Goal: Task Accomplishment & Management: Use online tool/utility

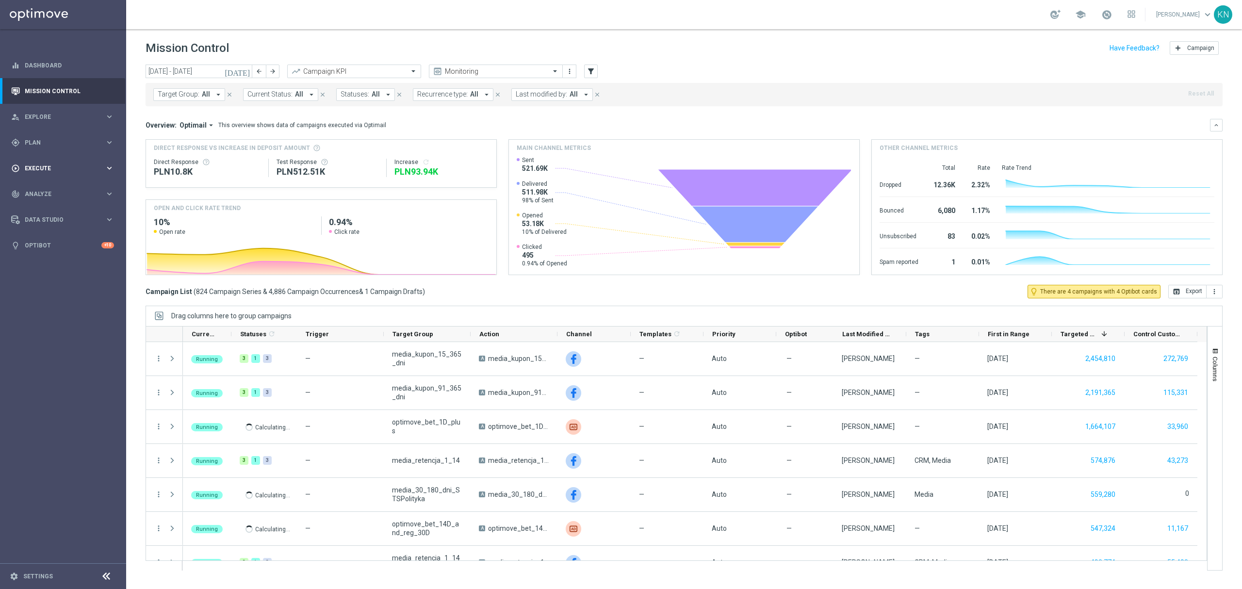
click at [41, 142] on span "Plan" at bounding box center [65, 143] width 80 height 6
click at [53, 160] on link "Target Groups" at bounding box center [63, 163] width 76 height 8
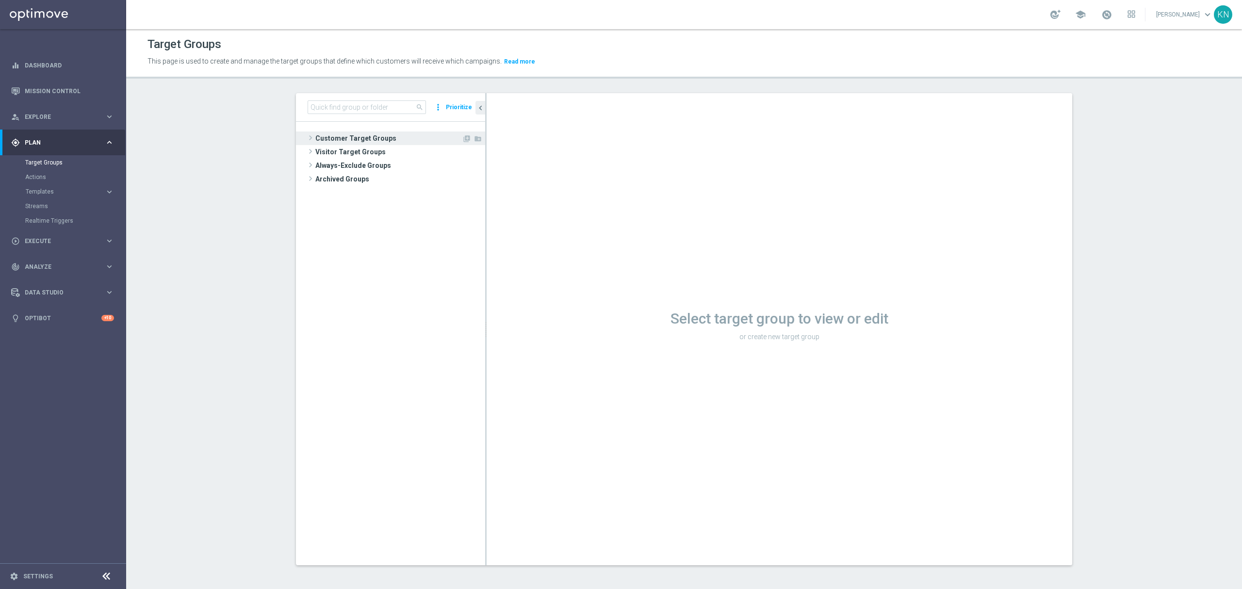
drag, startPoint x: 355, startPoint y: 130, endPoint x: 354, endPoint y: 137, distance: 6.6
click at [354, 131] on tree-viewport "Customer Target Groups library_add create_new_folder" at bounding box center [390, 343] width 189 height 443
click at [354, 137] on span "Customer Target Groups" at bounding box center [388, 138] width 146 height 14
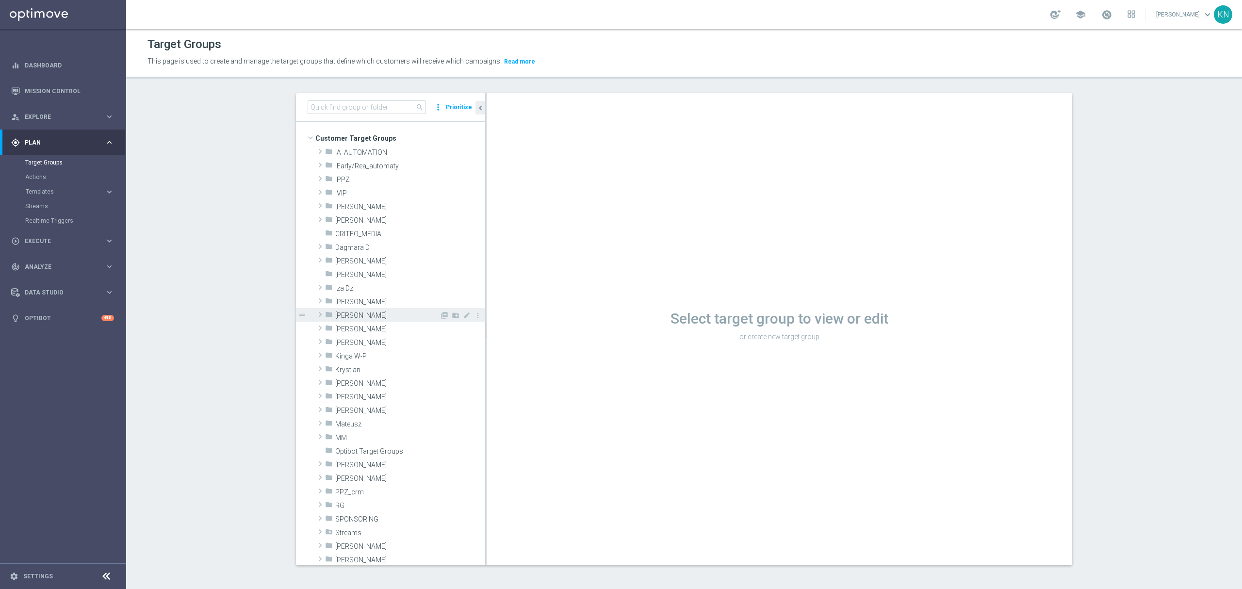
click at [350, 317] on span "[PERSON_NAME]" at bounding box center [387, 315] width 104 height 8
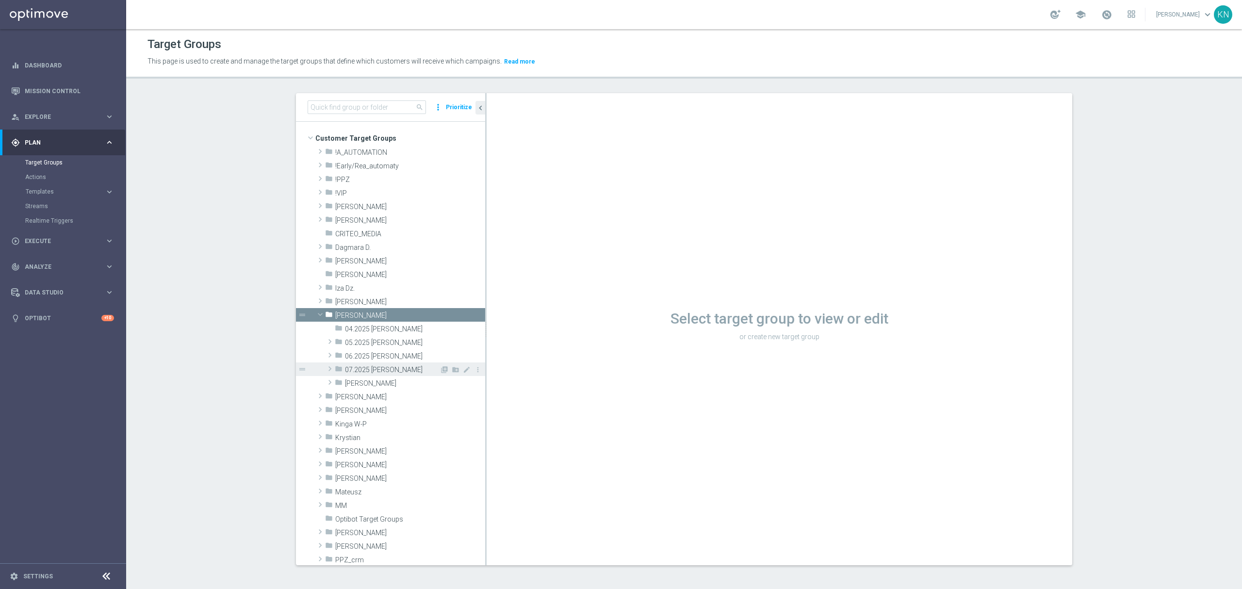
click at [373, 371] on span "07.2025 [PERSON_NAME]" at bounding box center [392, 370] width 95 height 8
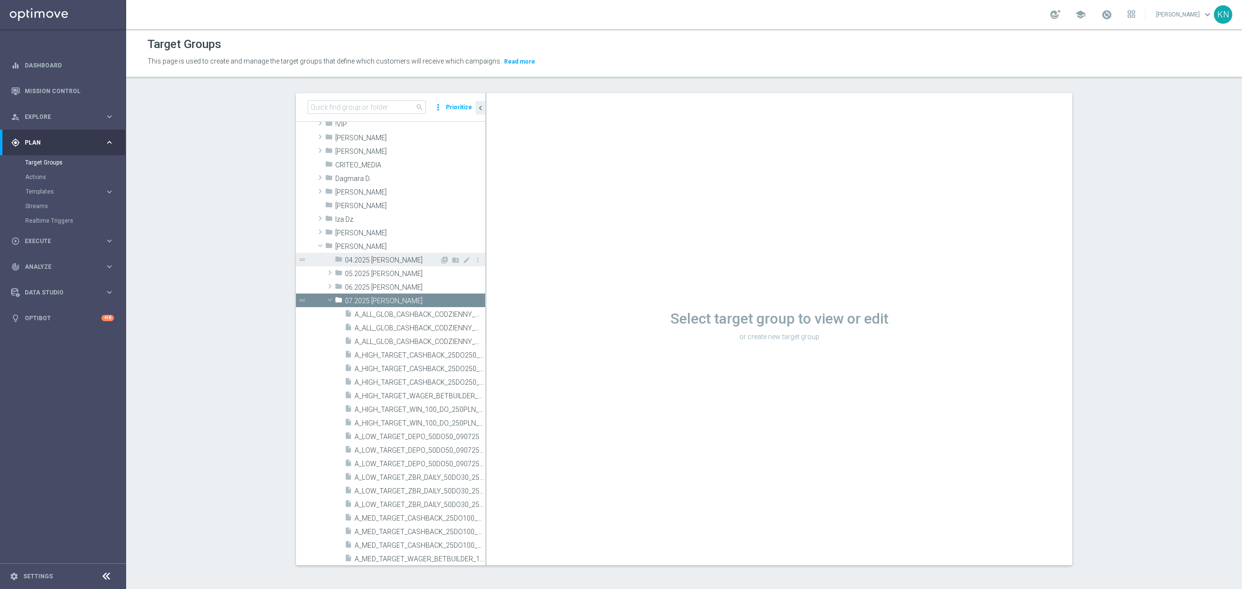
scroll to position [65, 0]
click at [452, 252] on icon "create_new_folder" at bounding box center [456, 251] width 8 height 8
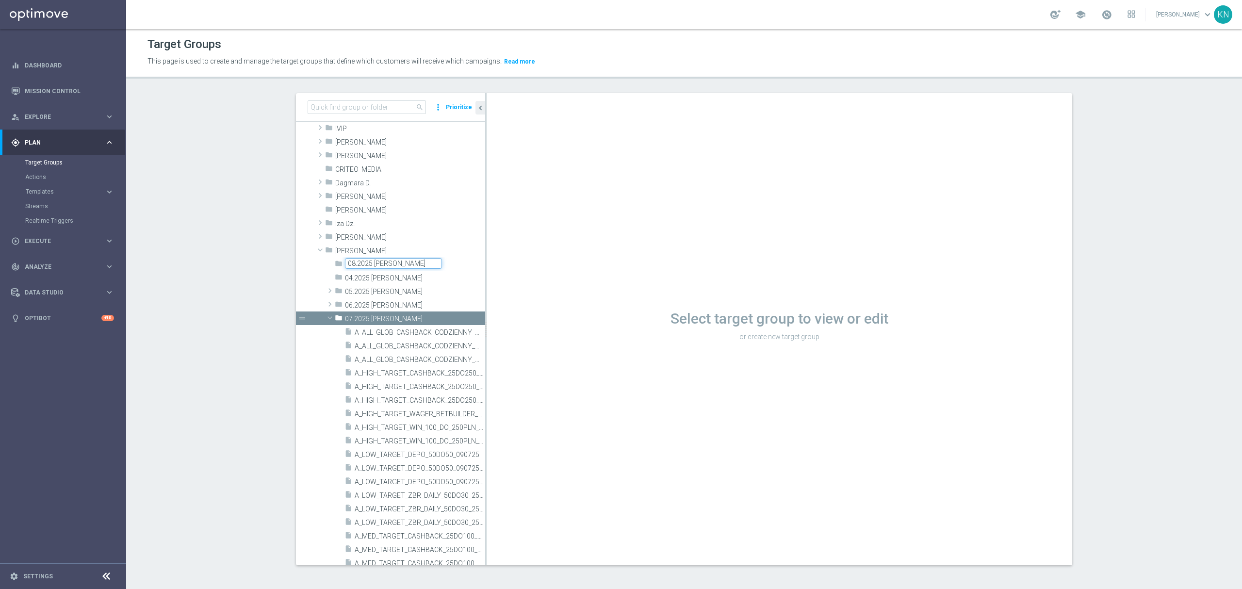
type input "08.2025 [PERSON_NAME]"
click at [296, 270] on div "folder 08.2025 [PERSON_NAME] library_add create_new_folder mode_edit more_vert …" at bounding box center [390, 535] width 189 height 557
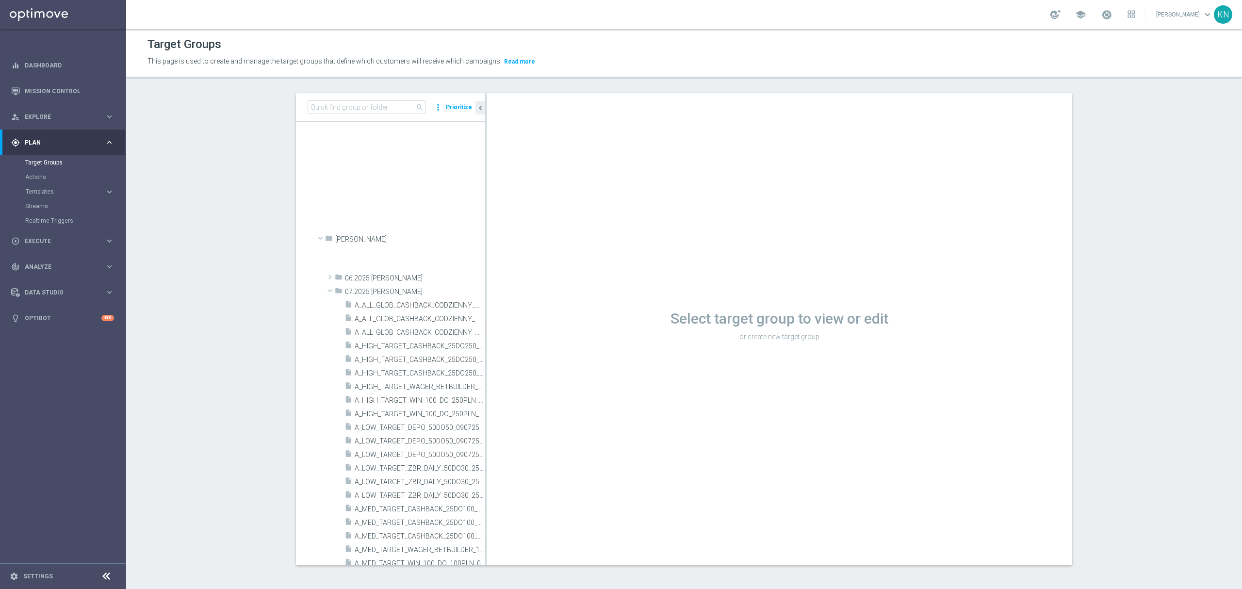
scroll to position [447, 0]
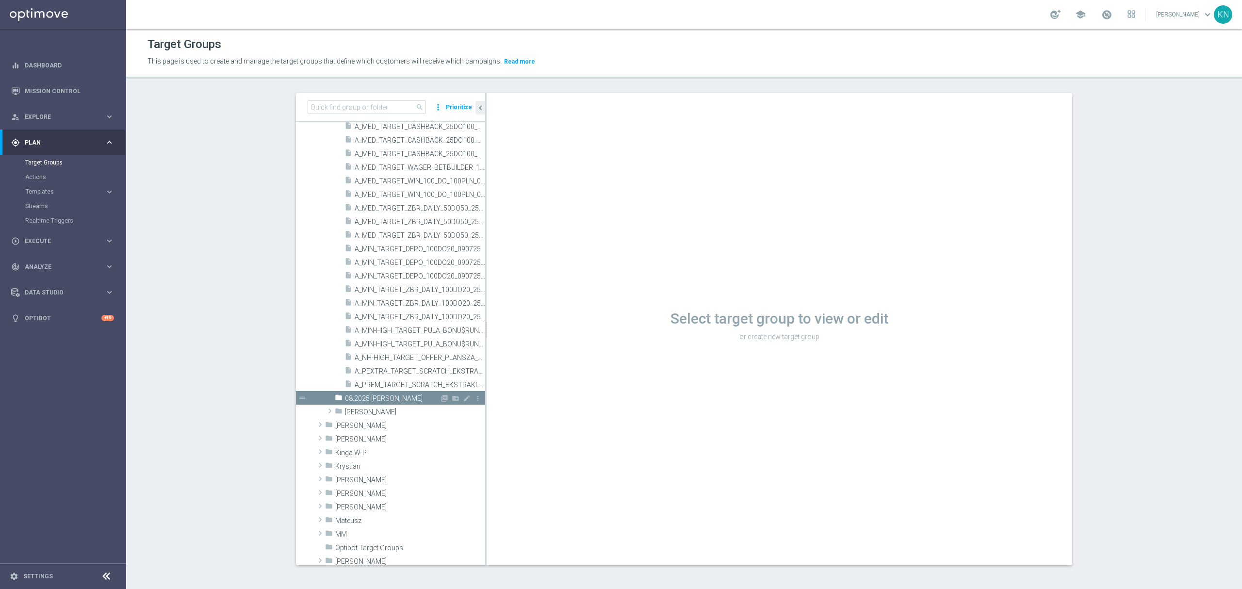
click at [389, 402] on span "08.2025 [PERSON_NAME]" at bounding box center [392, 398] width 95 height 8
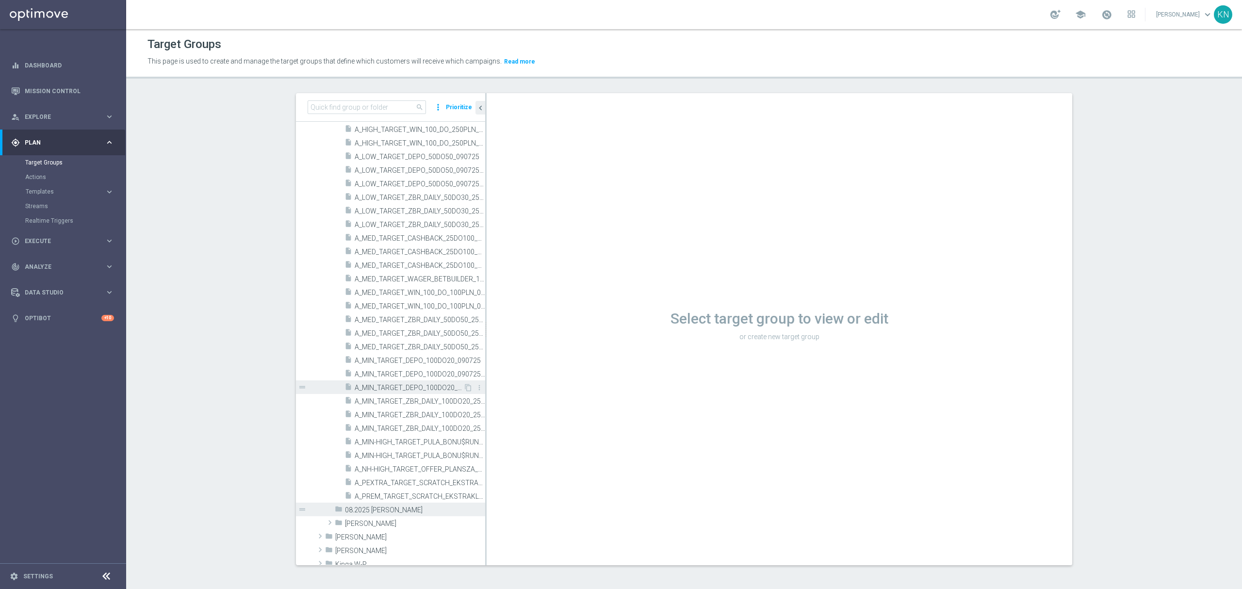
scroll to position [317, 0]
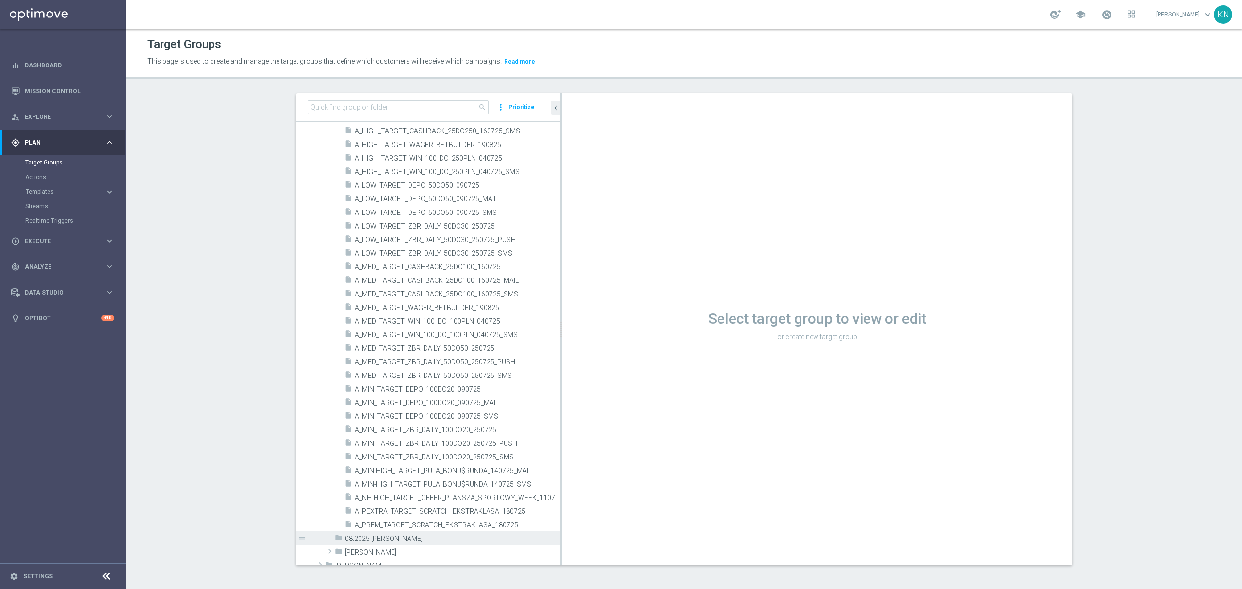
drag, startPoint x: 480, startPoint y: 175, endPoint x: 559, endPoint y: 175, distance: 79.1
click at [559, 175] on as-split "search more_vert Prioritize Customer Target Groups library_add create_new_folder" at bounding box center [684, 329] width 776 height 472
click at [609, 446] on div "Select target group to view or edit or create new target group" at bounding box center [817, 329] width 510 height 472
click at [484, 373] on span "A_MED_TARGET_ZBR_DAILY_50DO50_250725_SMS" at bounding box center [446, 376] width 182 height 8
click at [1166, 359] on section "search more_vert Prioritize Customer Target Groups library_add create_new_folder" at bounding box center [683, 336] width 1115 height 487
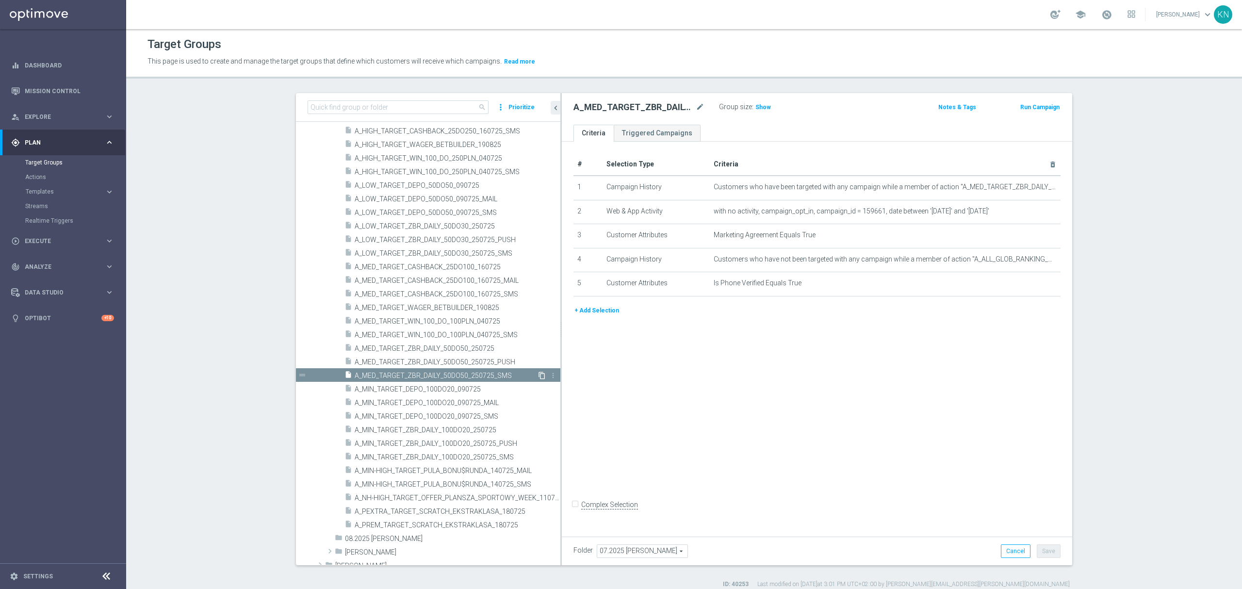
click at [538, 375] on icon "content_copy" at bounding box center [542, 376] width 8 height 8
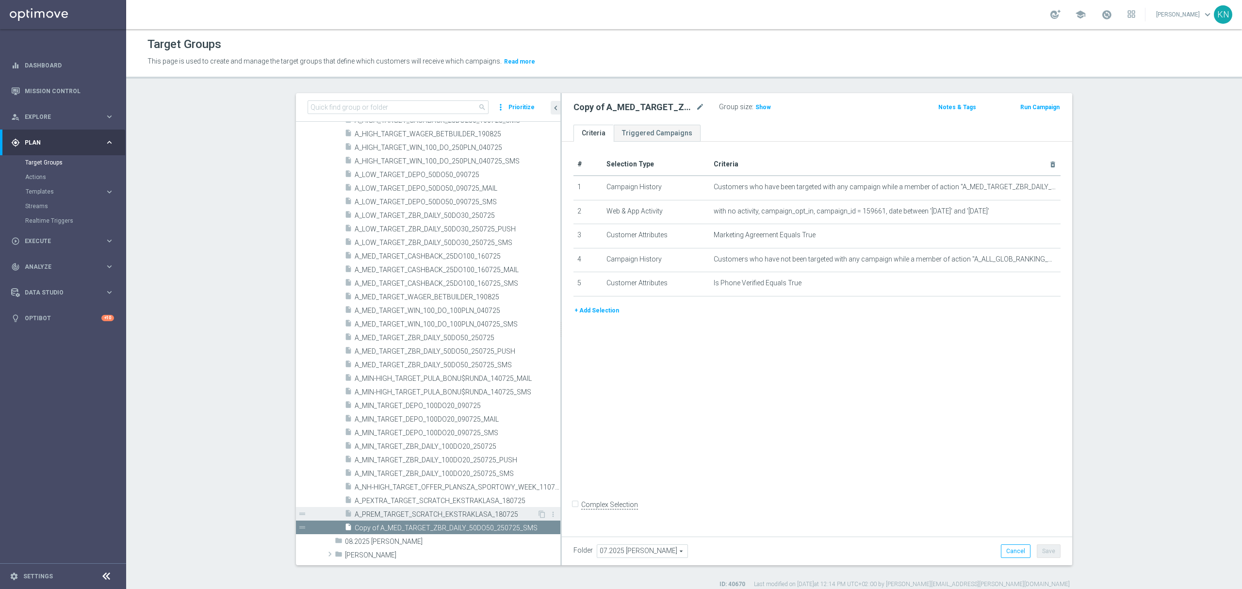
scroll to position [447, 0]
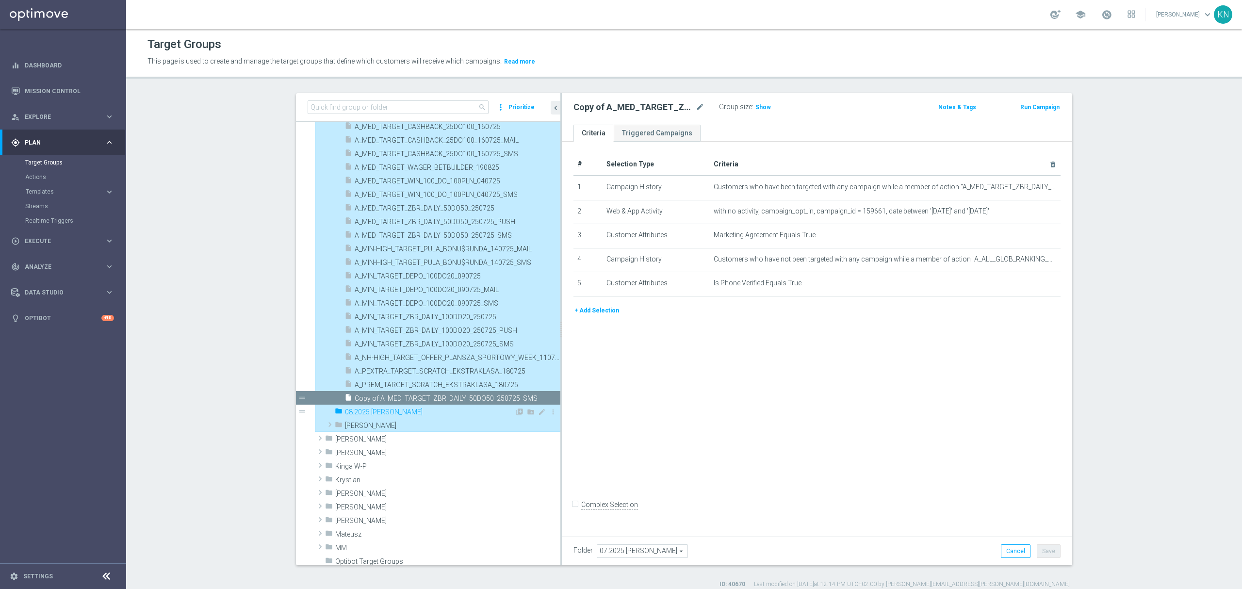
type input "08.2025 [PERSON_NAME]"
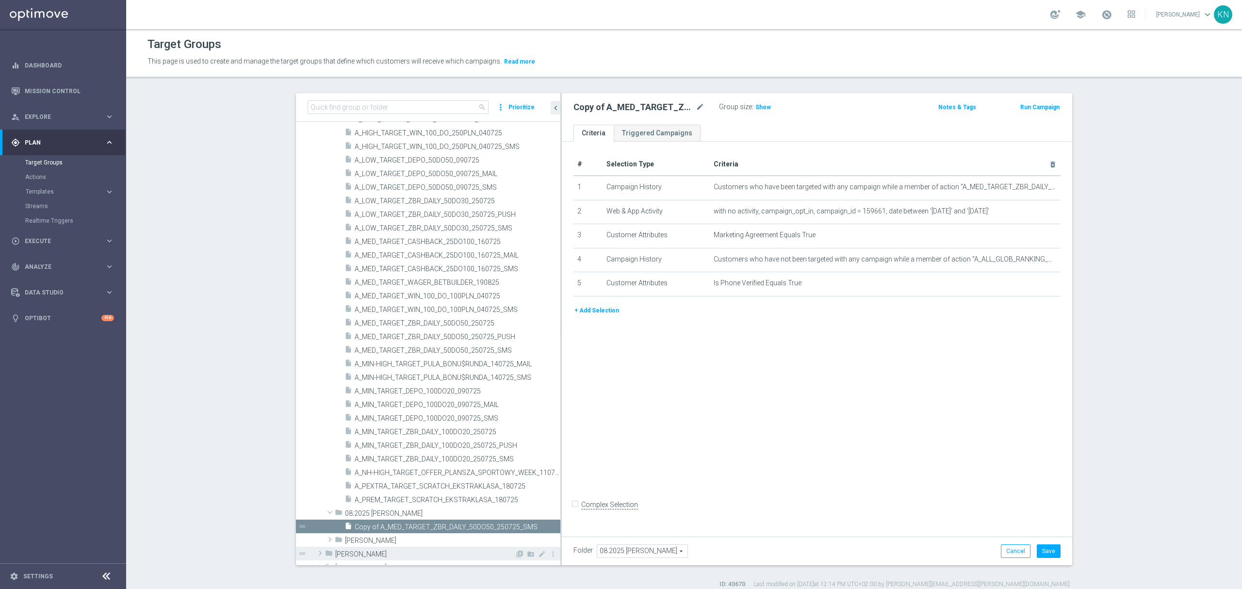
scroll to position [489, 0]
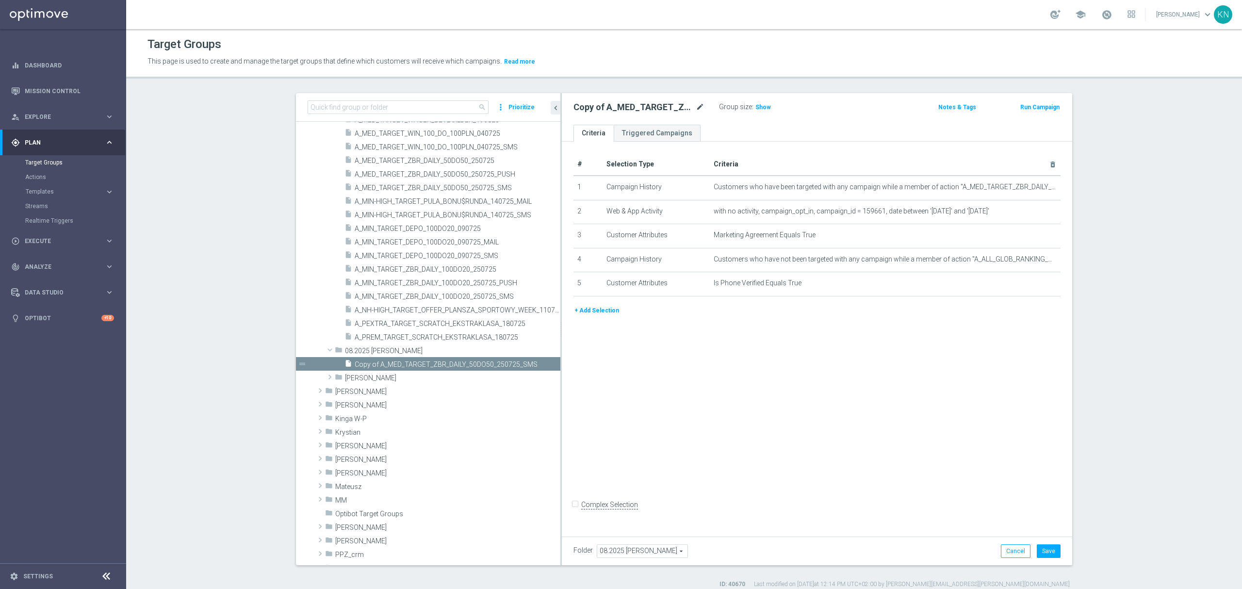
click at [695, 110] on icon "mode_edit" at bounding box center [699, 107] width 9 height 12
type input "A_MED_TARGET_WAGER_BETBUILDER_190825_SMS"
click at [767, 133] on ul "Criteria Triggered Campaigns" at bounding box center [817, 133] width 510 height 17
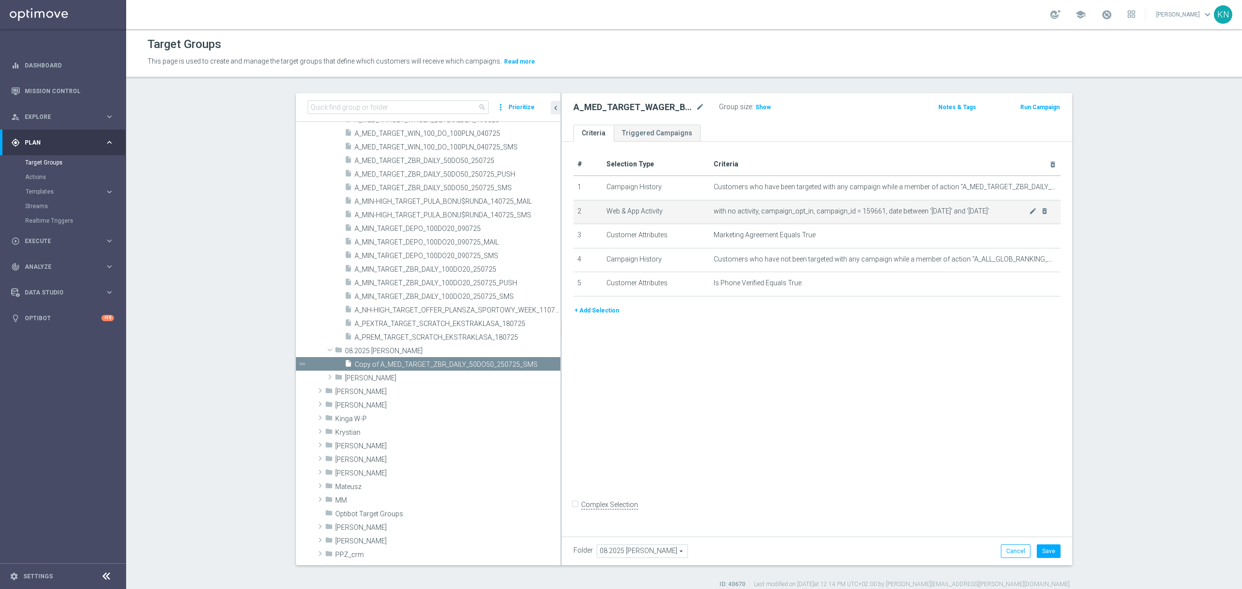
drag, startPoint x: 734, startPoint y: 217, endPoint x: 848, endPoint y: 211, distance: 113.6
click at [848, 211] on tr "2 Web & App Activity with no activity, campaign_opt_in, campaign_id = 159661, d…" at bounding box center [816, 212] width 487 height 24
copy tr "with no activity, campaign_opt_in, campaign_id"
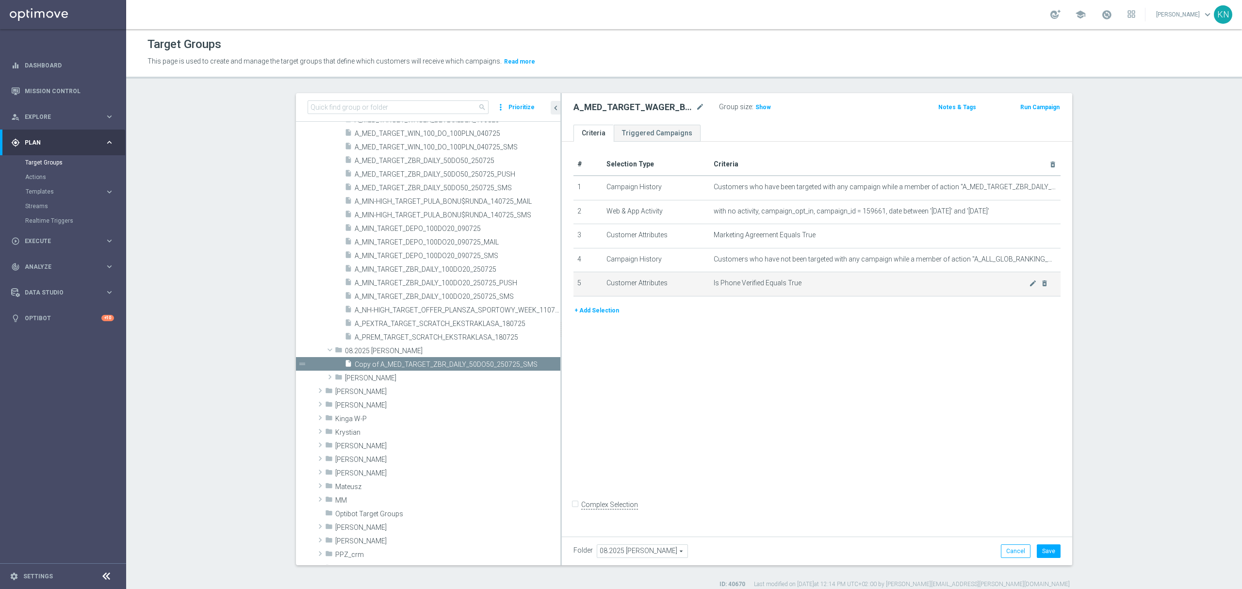
drag, startPoint x: 877, startPoint y: 395, endPoint x: 936, endPoint y: 297, distance: 113.8
click at [877, 395] on div "# Selection Type Criteria delete_forever 1 Campaign History Customers who have …" at bounding box center [817, 337] width 510 height 390
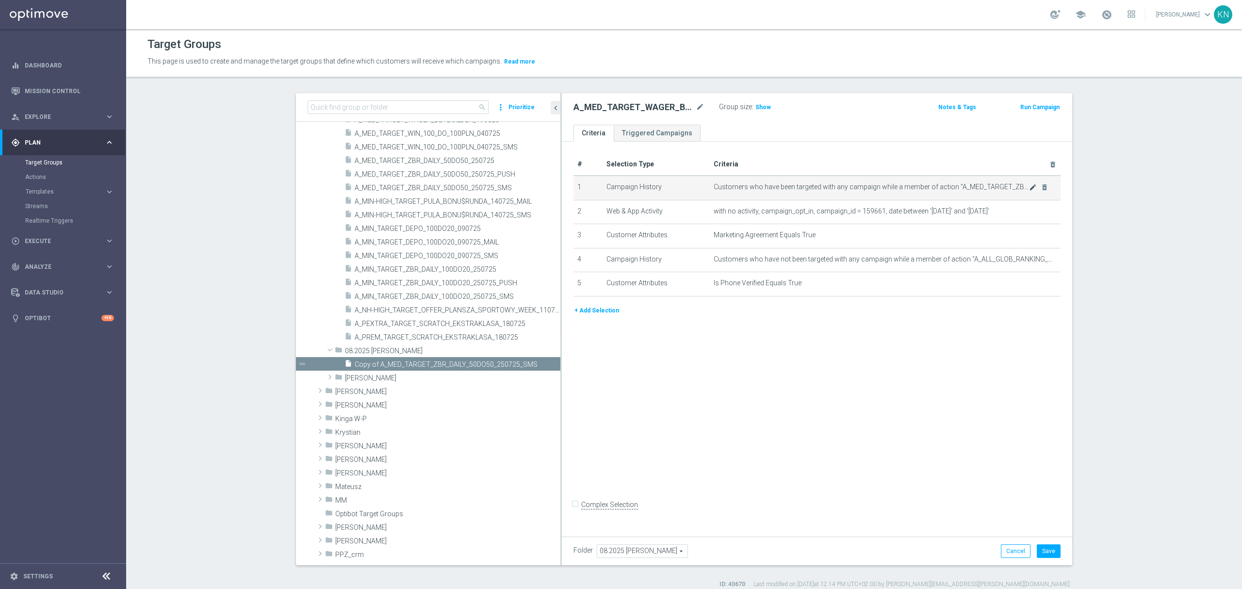
click at [1027, 186] on div at bounding box center [1028, 183] width 10 height 5
click at [1029, 188] on icon "mode_edit" at bounding box center [1033, 187] width 8 height 8
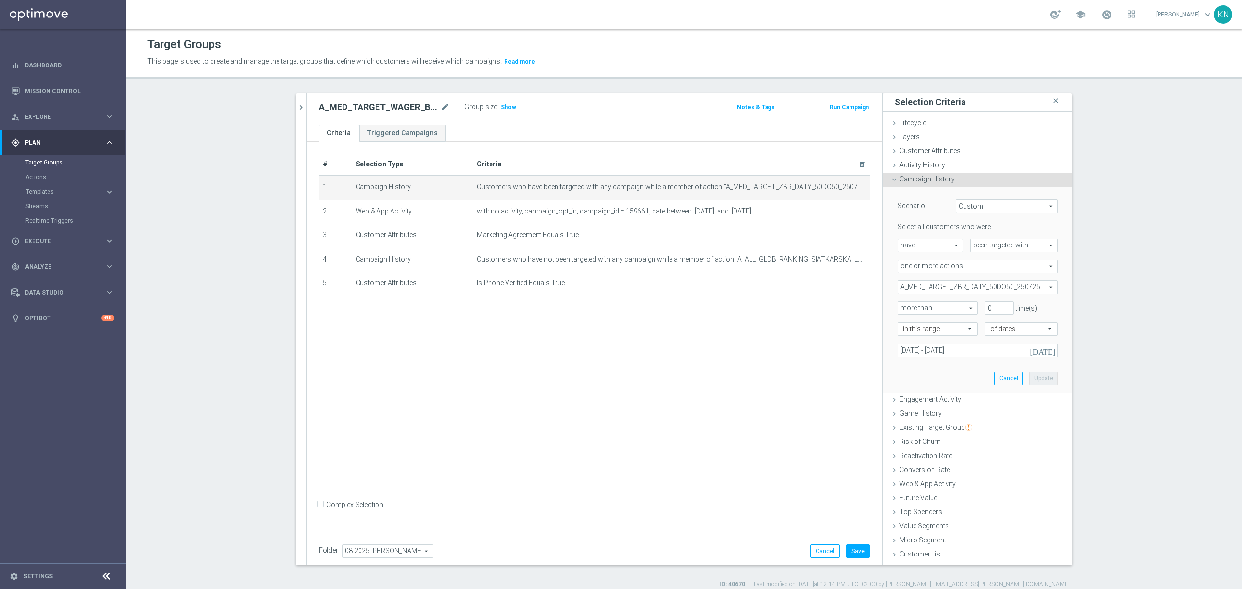
click at [1027, 287] on span "A_MED_TARGET_ZBR_DAILY_50DO50_250725" at bounding box center [977, 287] width 159 height 13
click at [911, 306] on label "Show Selected" at bounding box center [929, 307] width 36 height 9
click at [903, 306] on input "Show Selected" at bounding box center [904, 308] width 6 height 6
checkbox input "true"
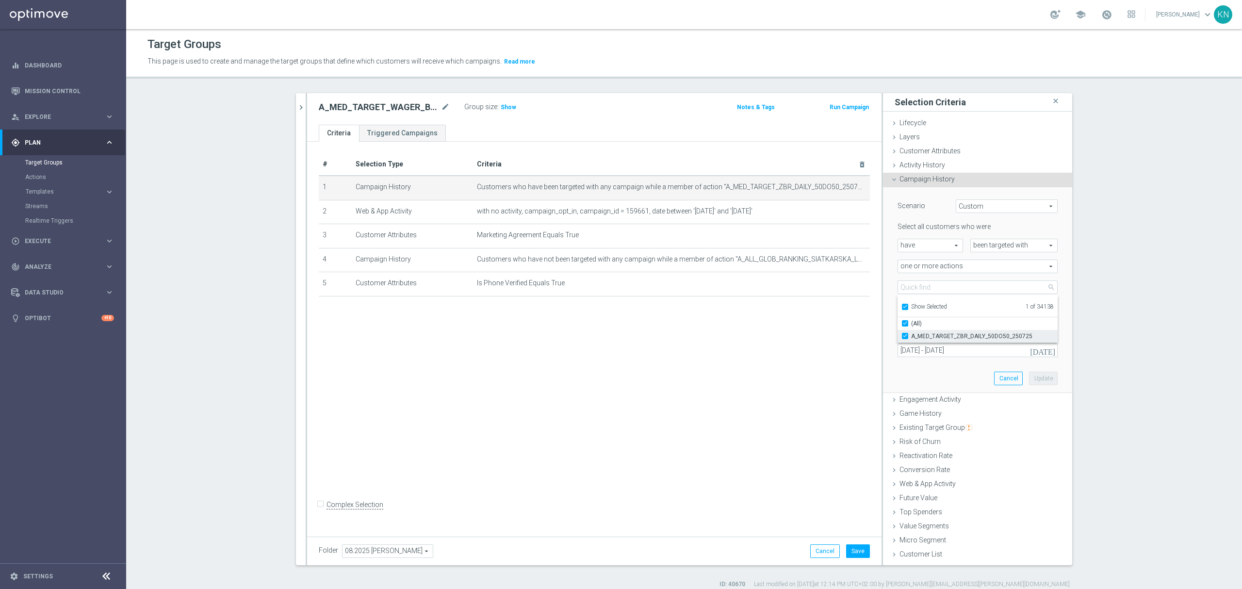
click at [905, 337] on input "A_MED_TARGET_ZBR_DAILY_50DO50_250725" at bounding box center [908, 336] width 6 height 6
checkbox input "false"
type input "Select Action"
checkbox input "false"
click at [901, 307] on input "Show Selected" at bounding box center [904, 308] width 6 height 6
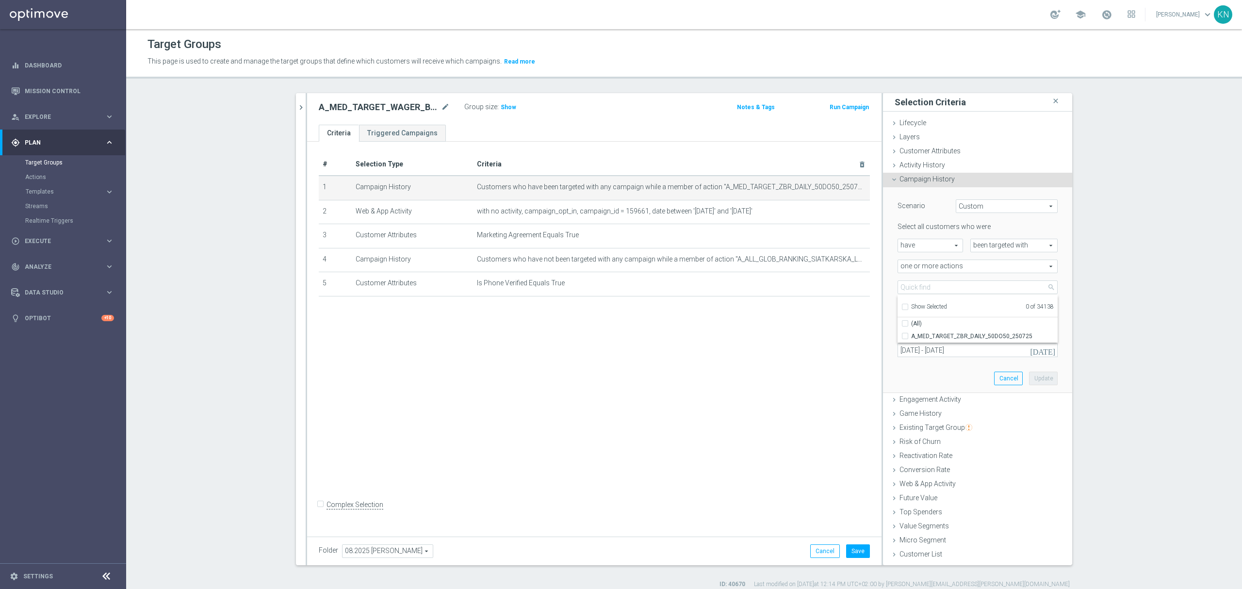
checkbox input "false"
click at [943, 286] on input "search" at bounding box center [977, 287] width 160 height 14
paste input "A_MED_TARGET_WAGER_BETBUILDER_190825"
type input "A_MED_TARGET_WAGER_BETBUILDER_190825"
click at [911, 336] on label "A_MED_TARGET_WAGER_BETBUILDER_190825" at bounding box center [984, 336] width 146 height 13
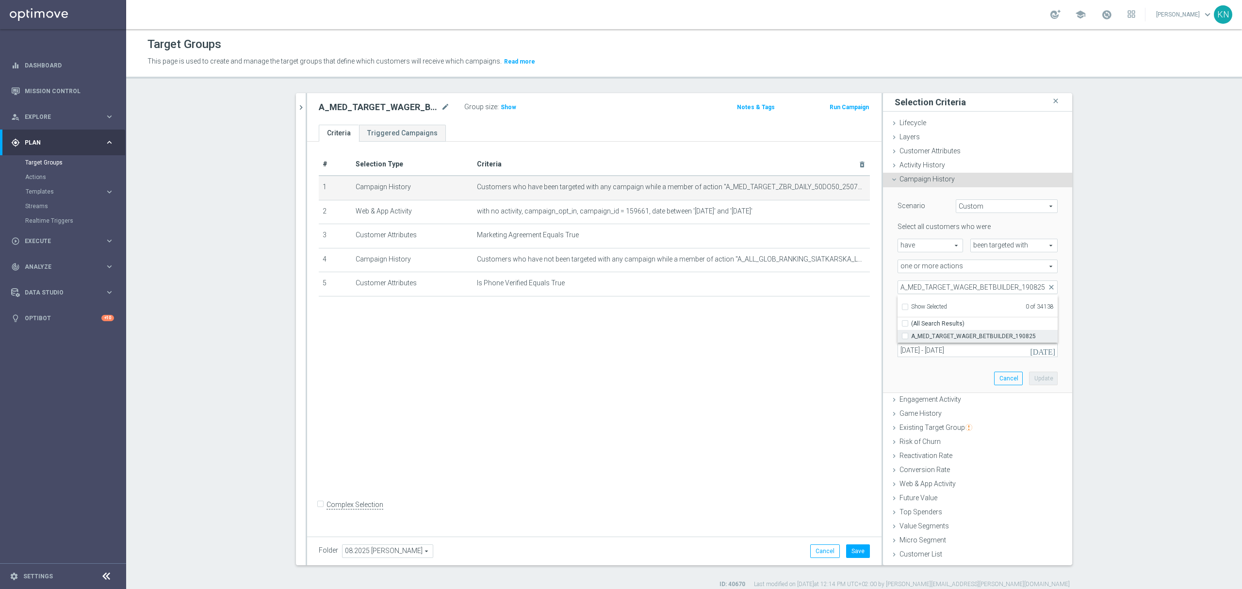
click at [905, 336] on input "A_MED_TARGET_WAGER_BETBUILDER_190825" at bounding box center [908, 336] width 6 height 6
checkbox input "true"
type input "A_MED_TARGET_WAGER_BETBUILDER_190825"
checkbox input "true"
click at [1141, 346] on section "search more_vert Prioritize Customer Target Groups library_add create_new_folder" at bounding box center [683, 340] width 1115 height 495
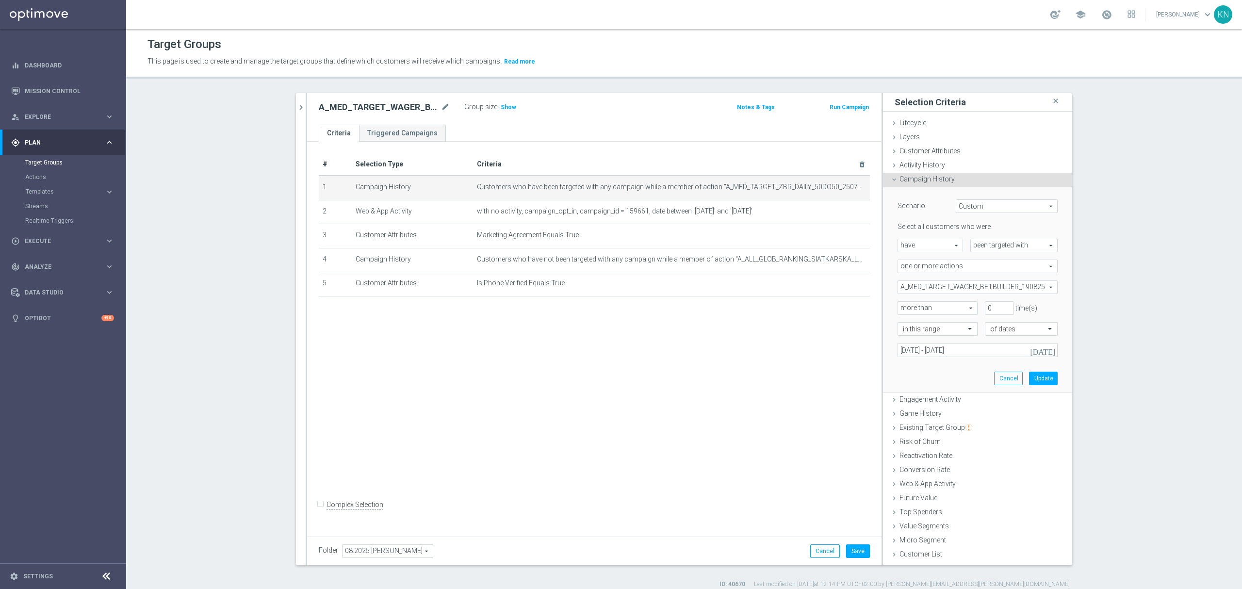
click at [1047, 350] on icon "[DATE]" at bounding box center [1043, 350] width 26 height 9
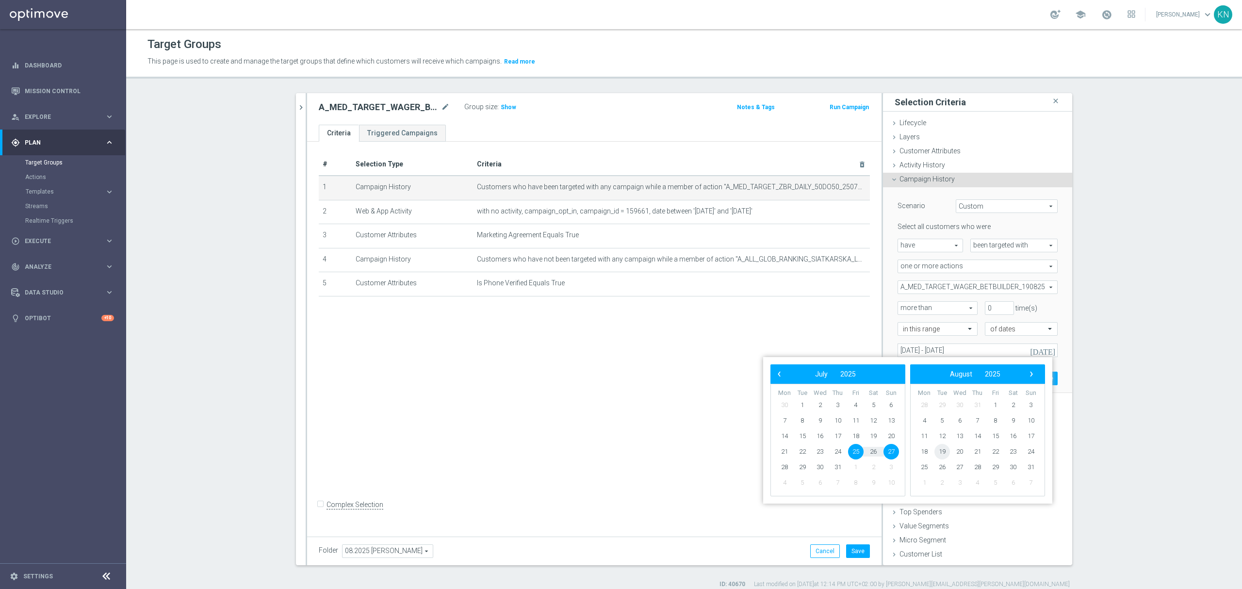
click at [943, 450] on span "19" at bounding box center [942, 452] width 16 height 16
click at [841, 451] on span "21" at bounding box center [838, 452] width 16 height 16
type input "[DATE] - [DATE]"
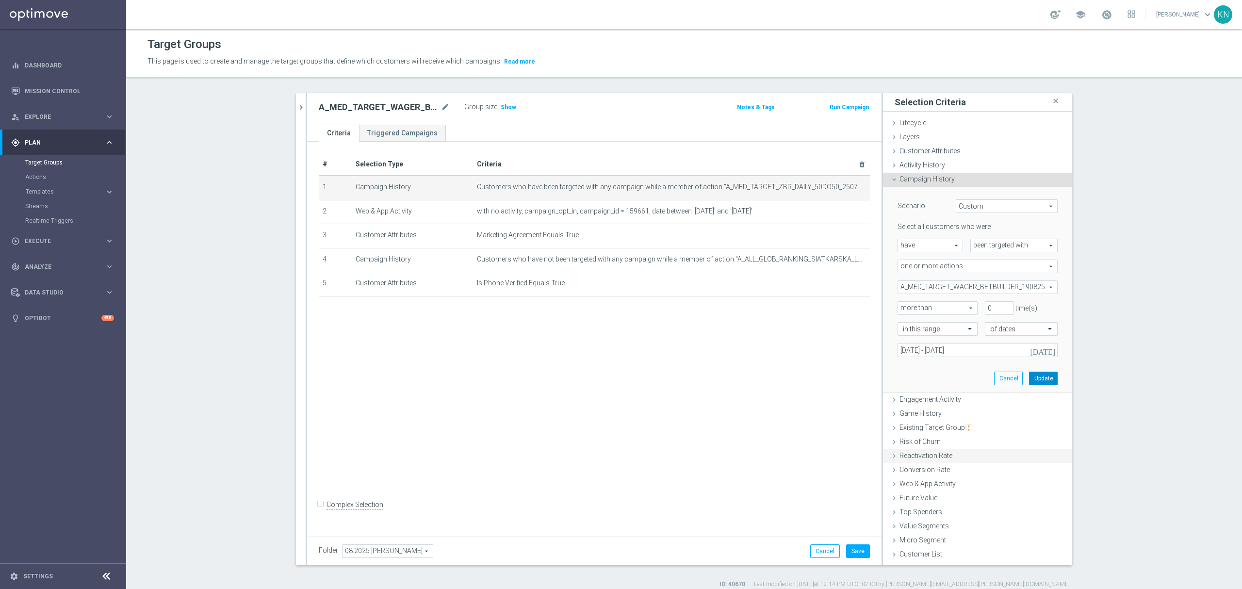
click at [1045, 379] on button "Update" at bounding box center [1043, 379] width 29 height 14
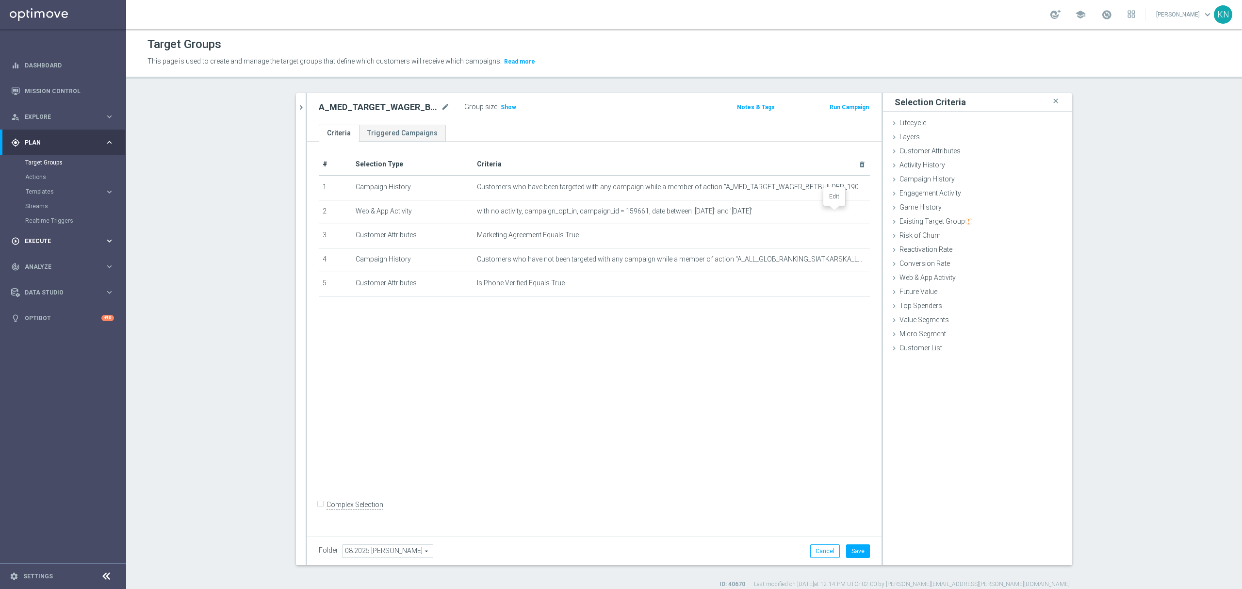
drag, startPoint x: 834, startPoint y: 212, endPoint x: 65, endPoint y: 229, distance: 769.4
click at [0, 0] on icon "mode_edit" at bounding box center [0, 0] width 0 height 0
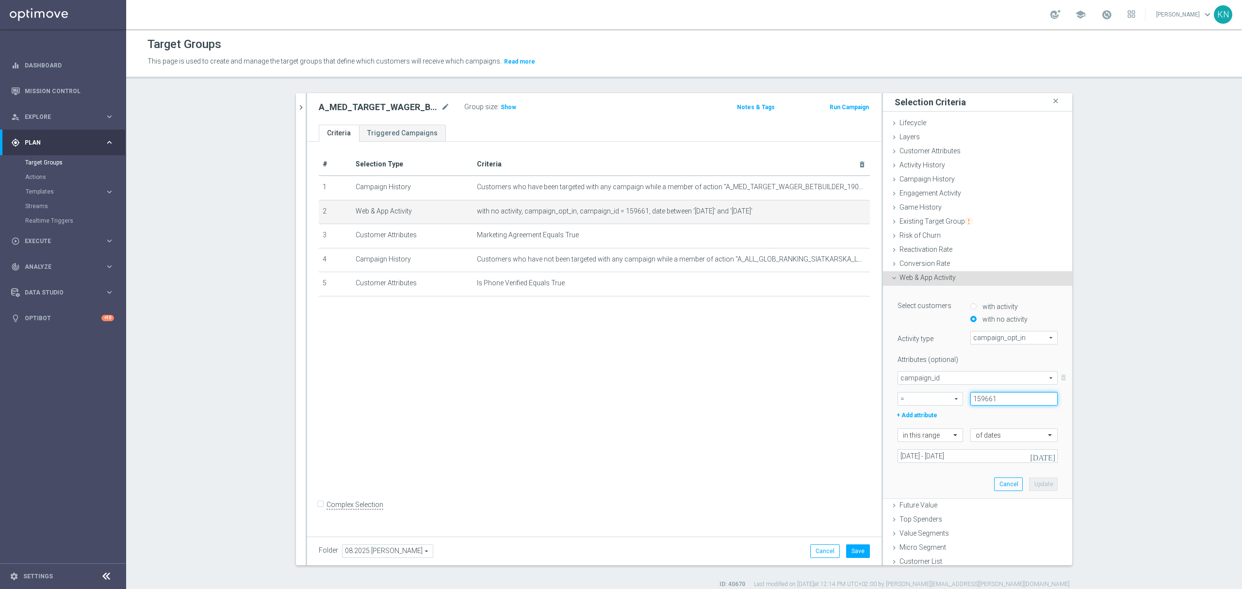
click at [977, 398] on input "159661" at bounding box center [1013, 399] width 87 height 14
paste input "168929"
type input "168929"
drag, startPoint x: 1038, startPoint y: 481, endPoint x: 976, endPoint y: 469, distance: 63.3
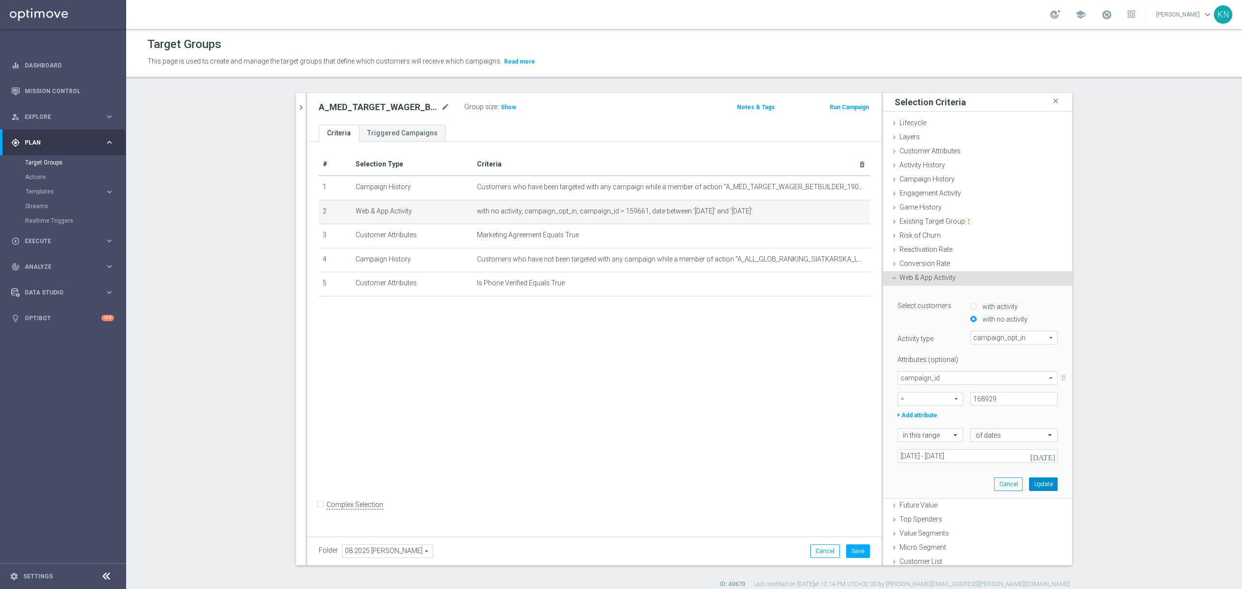
click at [1037, 481] on button "Update" at bounding box center [1043, 484] width 29 height 14
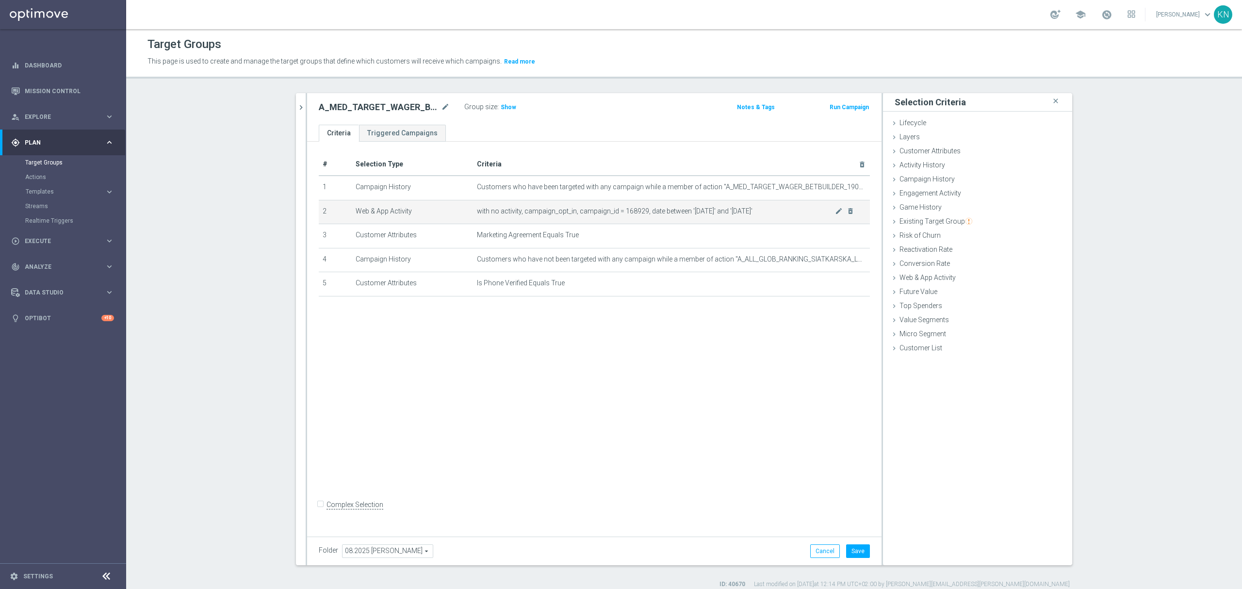
click at [835, 211] on icon "mode_edit" at bounding box center [839, 211] width 8 height 8
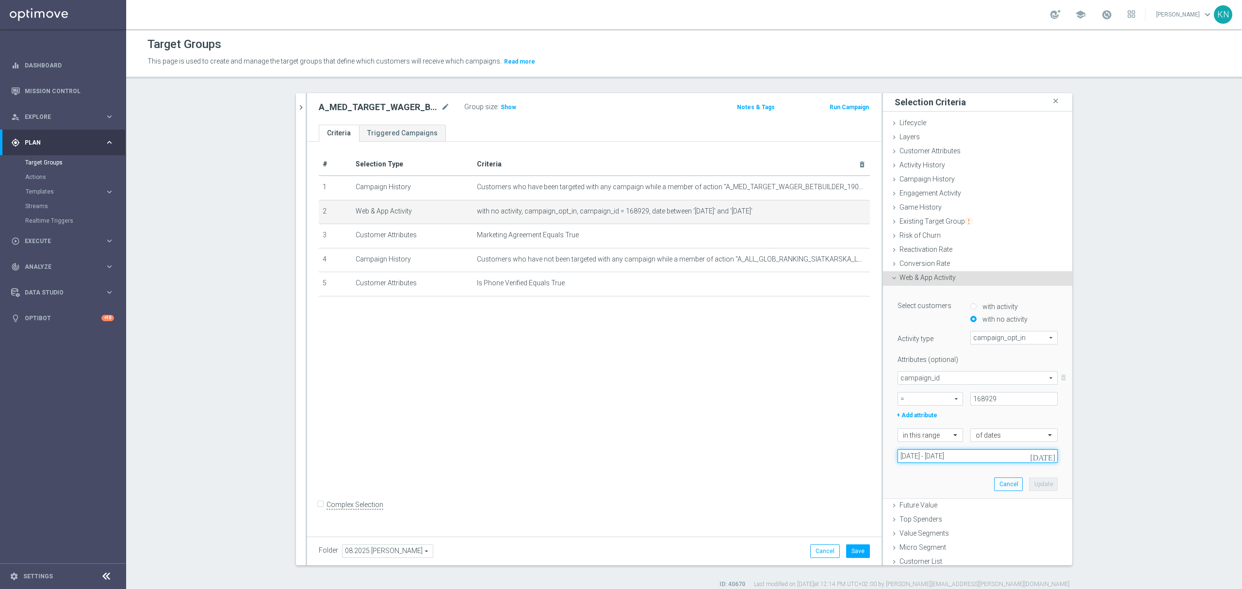
click at [942, 456] on input "[DATE] - [DATE]" at bounding box center [977, 456] width 160 height 14
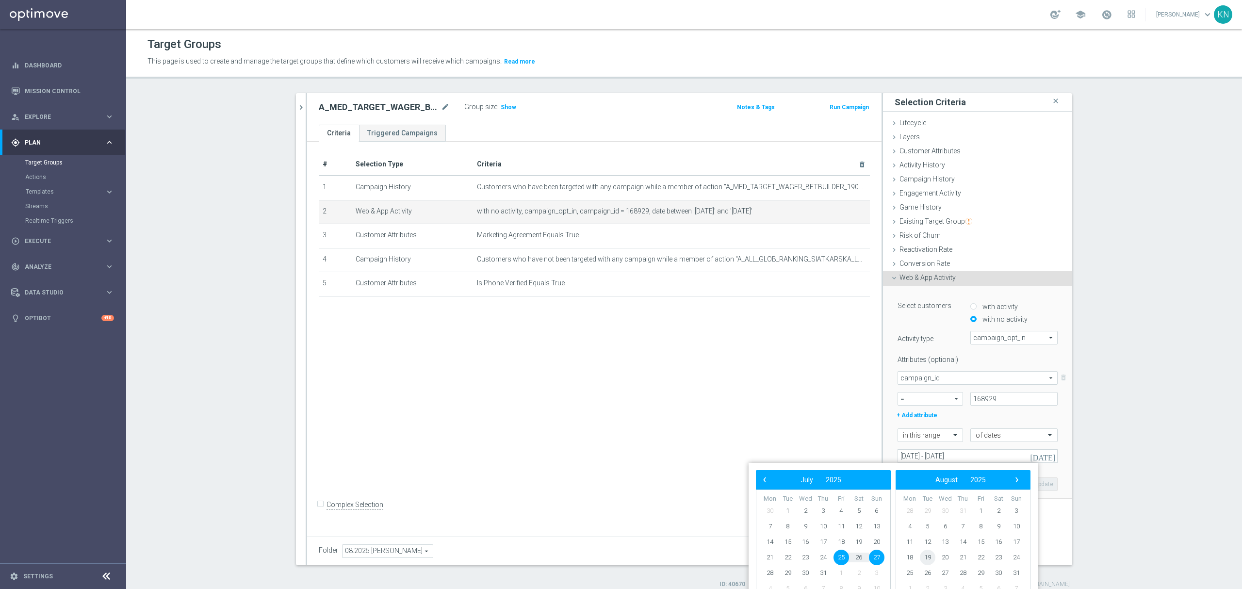
click at [930, 559] on span "19" at bounding box center [928, 557] width 16 height 16
click at [819, 554] on span "21" at bounding box center [823, 557] width 16 height 16
type input "[DATE] - [DATE]"
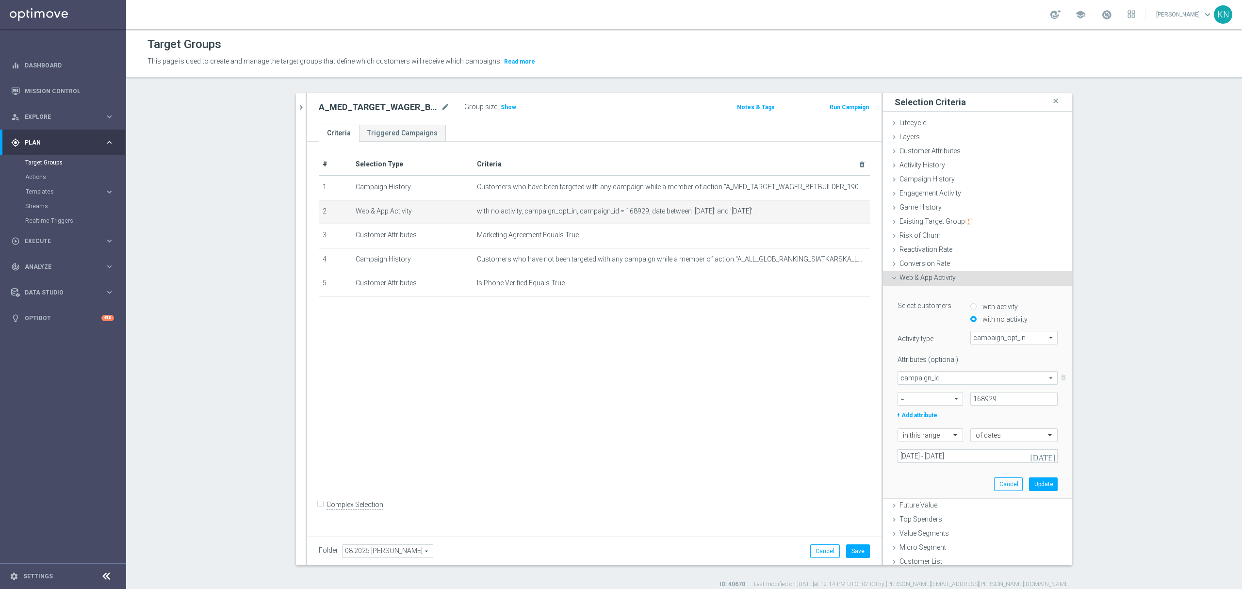
click at [942, 489] on div "Select customers with activity with no activity Activity type campaign_opt_in c…" at bounding box center [977, 392] width 175 height 212
click at [1029, 486] on button "Update" at bounding box center [1043, 484] width 29 height 14
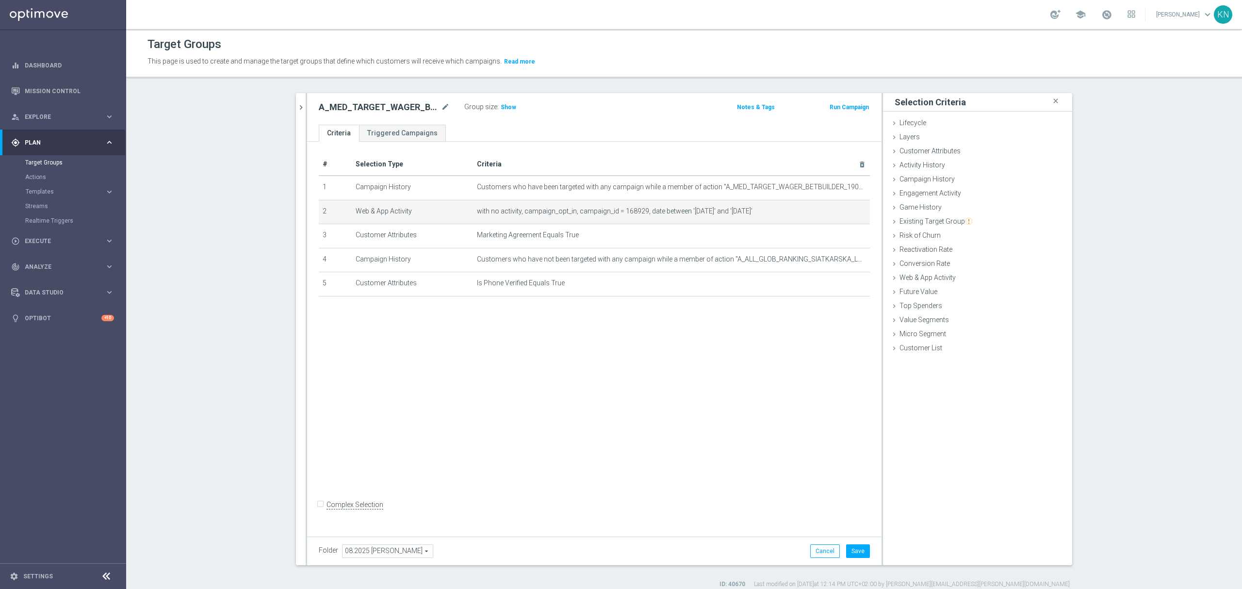
click at [664, 344] on div "# Selection Type Criteria delete_forever 1 Campaign History Customers who have …" at bounding box center [594, 337] width 574 height 390
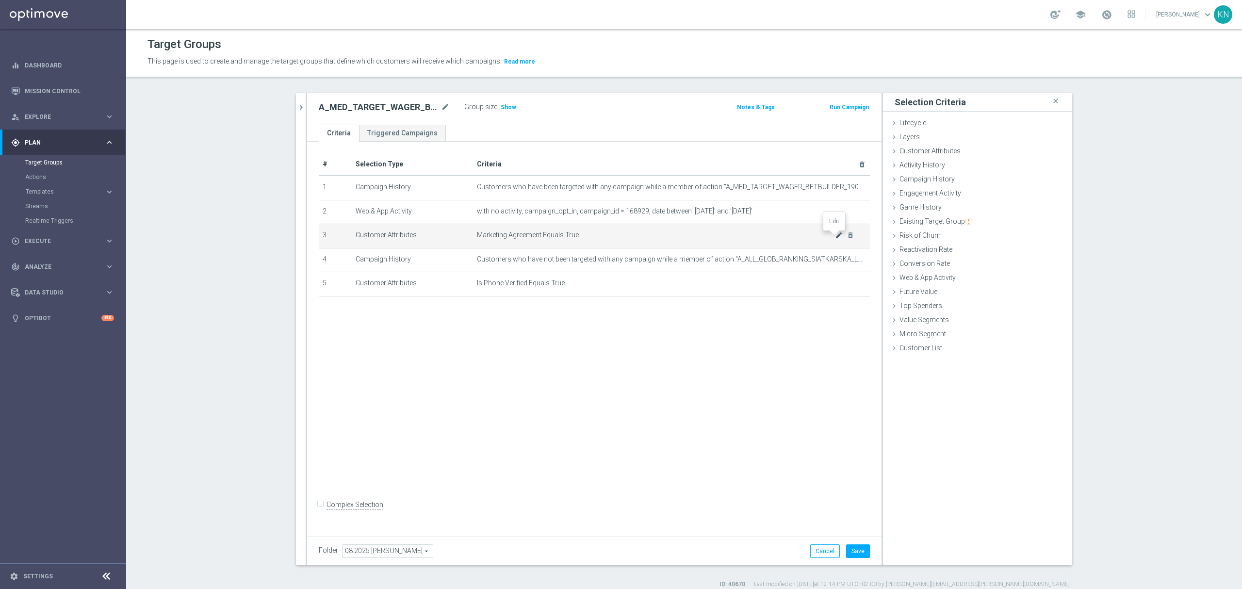
click at [835, 239] on icon "mode_edit" at bounding box center [839, 235] width 8 height 8
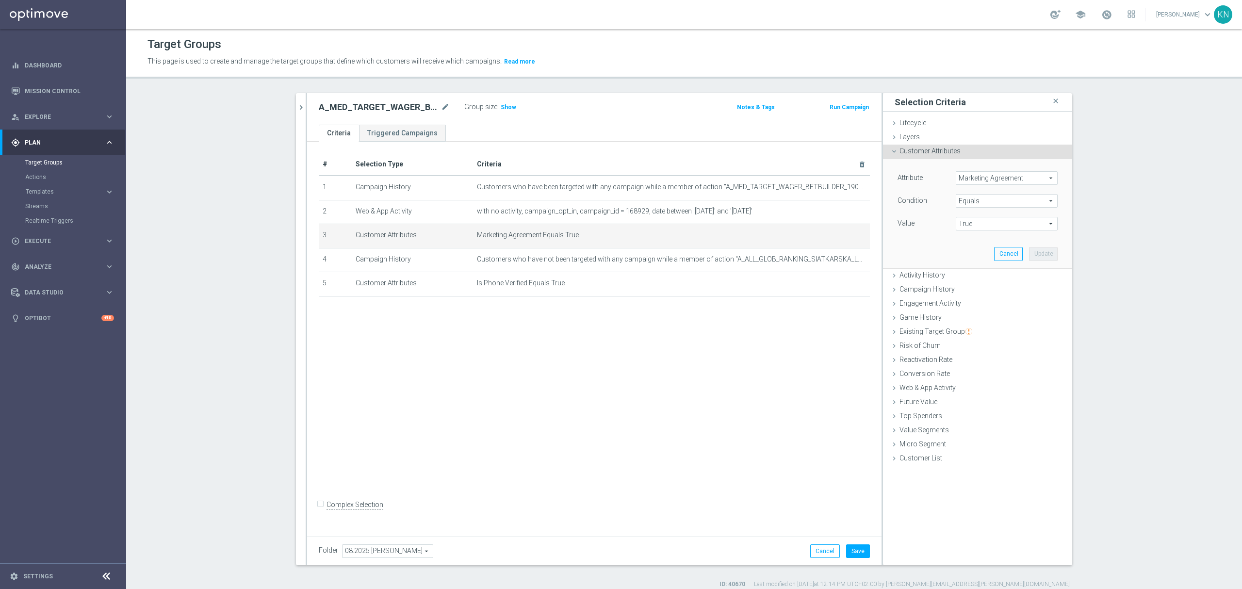
click at [986, 181] on span "Marketing Agreement" at bounding box center [1006, 178] width 101 height 13
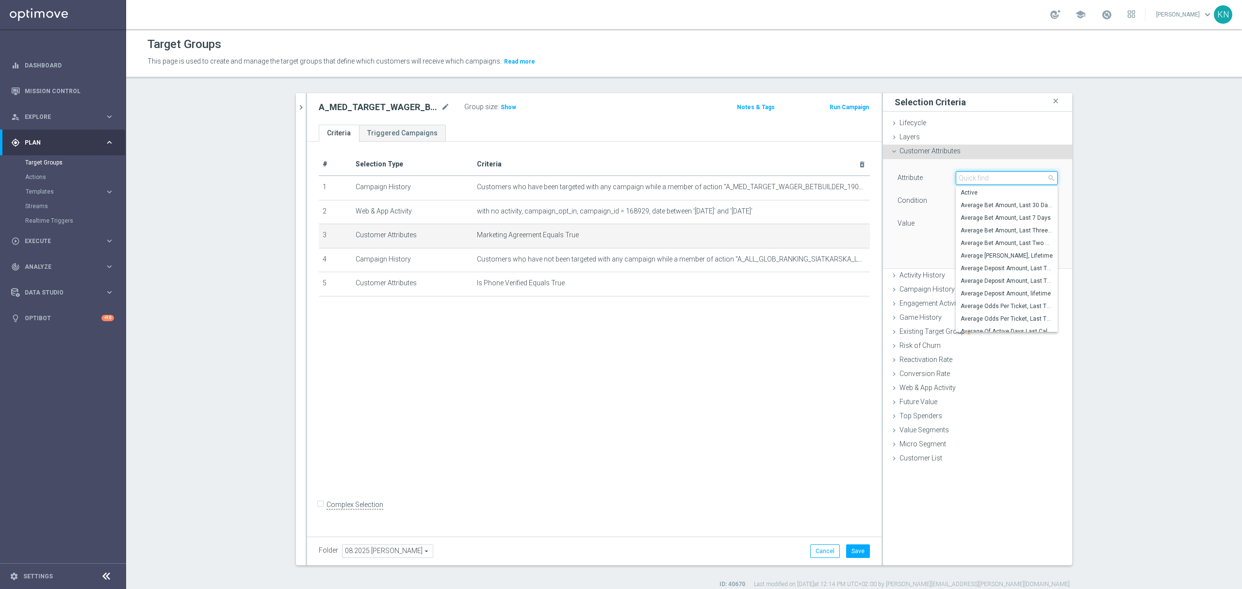
click at [976, 174] on input "search" at bounding box center [1006, 178] width 102 height 14
type input "agree"
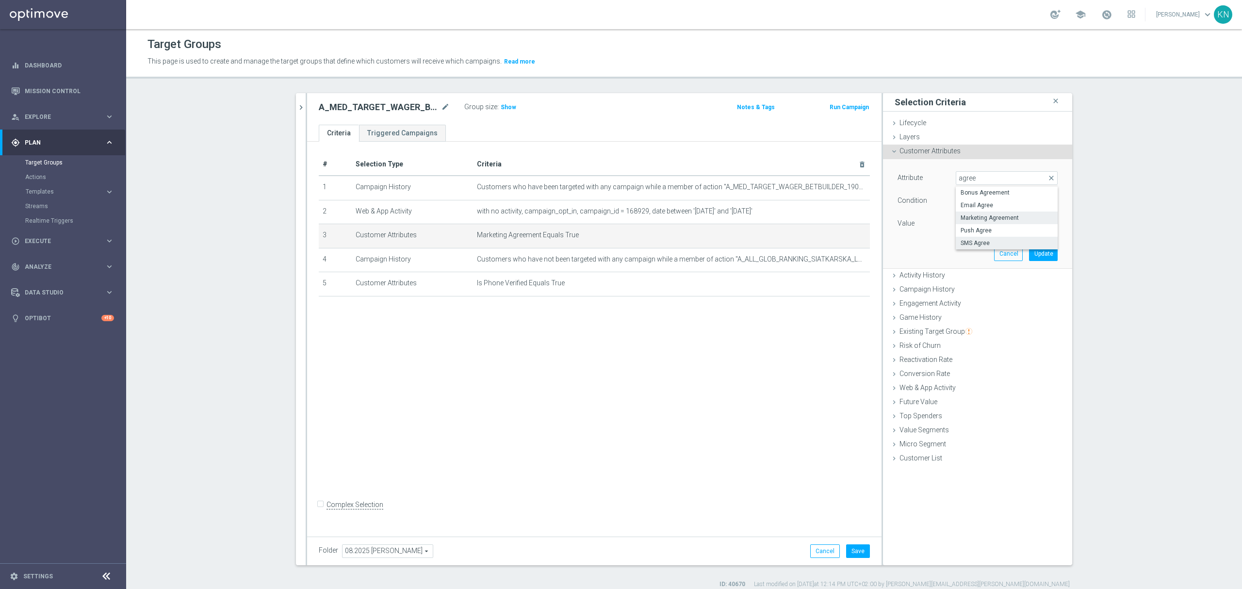
click at [988, 242] on span "SMS Agree" at bounding box center [1006, 243] width 92 height 8
type input "SMS Agree"
click at [722, 396] on div "# Selection Type Criteria delete_forever 1 Campaign History Customers who have …" at bounding box center [594, 337] width 574 height 390
click at [961, 229] on span "True" at bounding box center [1006, 223] width 101 height 13
click at [969, 250] on span "TRUE" at bounding box center [1006, 251] width 92 height 8
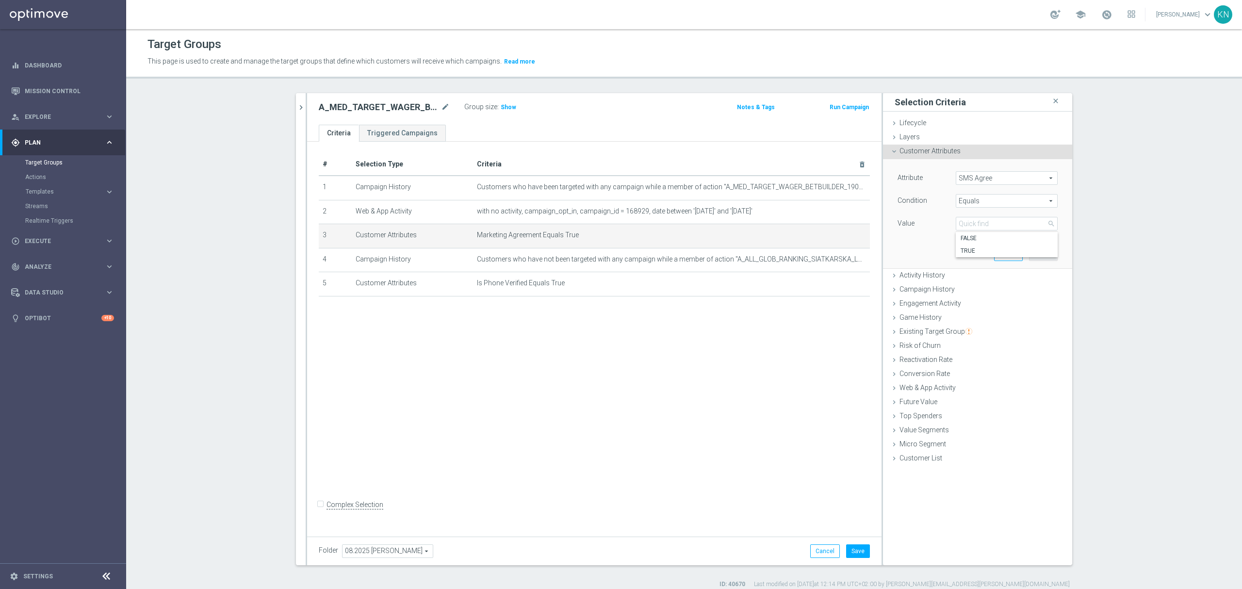
type input "TRUE"
click at [1040, 253] on button "Update" at bounding box center [1043, 254] width 29 height 14
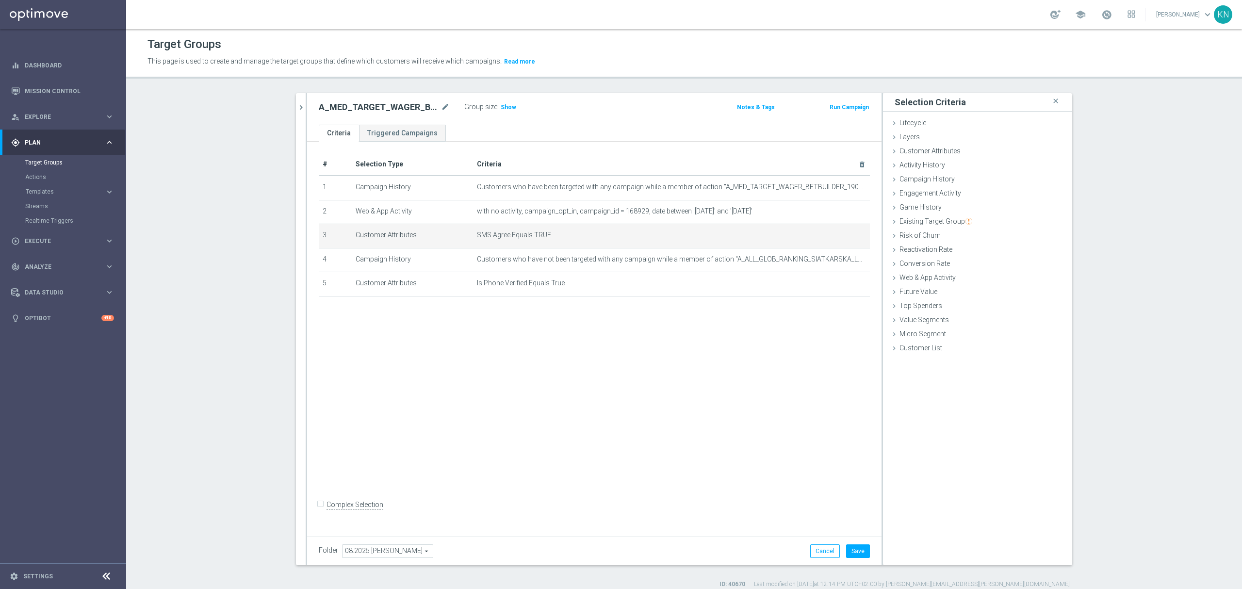
click at [537, 426] on div "# Selection Type Criteria delete_forever 1 Campaign History Customers who have …" at bounding box center [594, 337] width 574 height 390
click at [553, 434] on div "# Selection Type Criteria delete_forever 1 Campaign History Customers who have …" at bounding box center [594, 337] width 574 height 390
click at [546, 375] on div "# Selection Type Criteria delete_forever 1 Campaign History Customers who have …" at bounding box center [594, 337] width 574 height 390
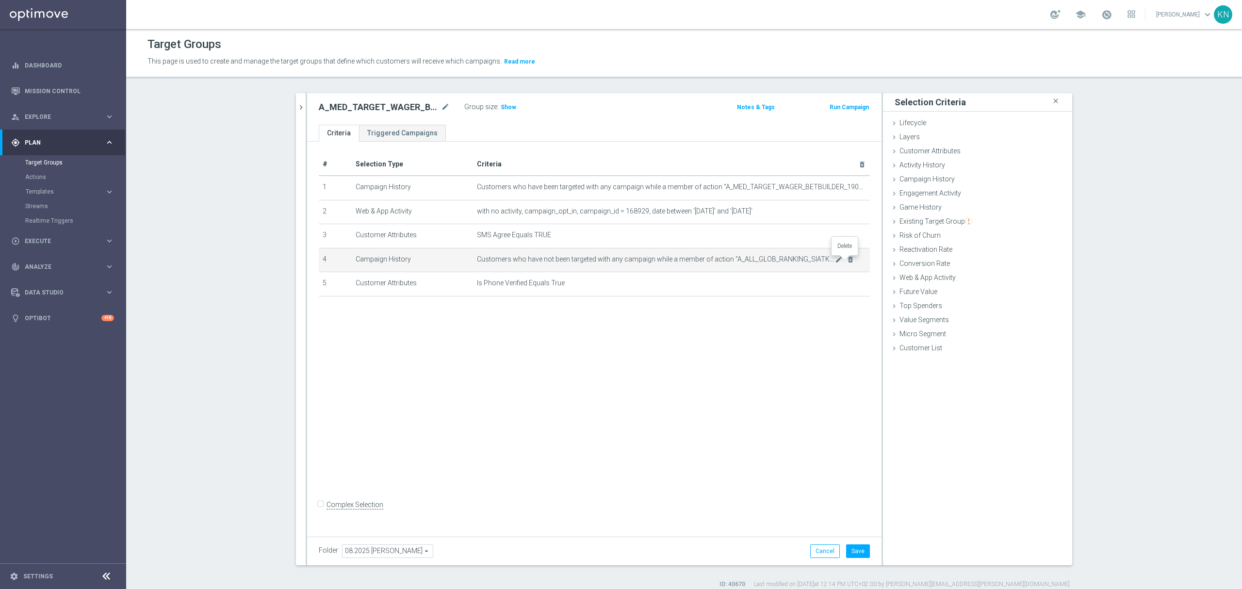
click at [847, 261] on icon "delete_forever" at bounding box center [850, 260] width 8 height 8
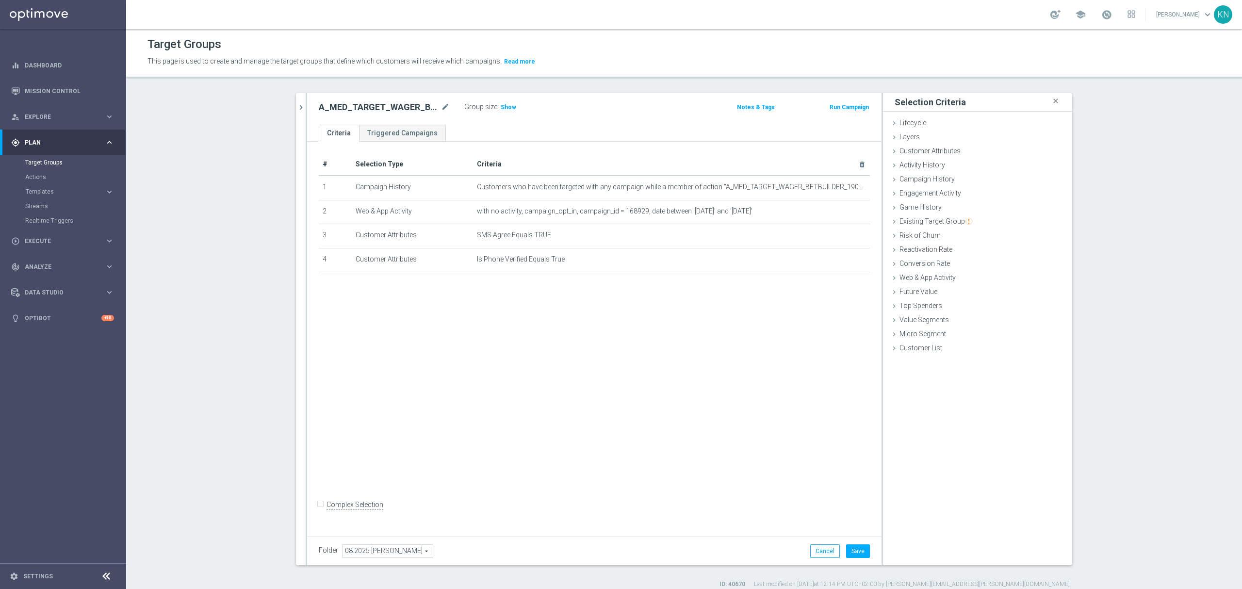
click at [695, 372] on div "# Selection Type Criteria delete_forever 1 Campaign History Customers who have …" at bounding box center [594, 337] width 574 height 390
click at [856, 553] on button "Save" at bounding box center [858, 551] width 24 height 14
click at [296, 106] on icon "chevron_right" at bounding box center [300, 107] width 9 height 9
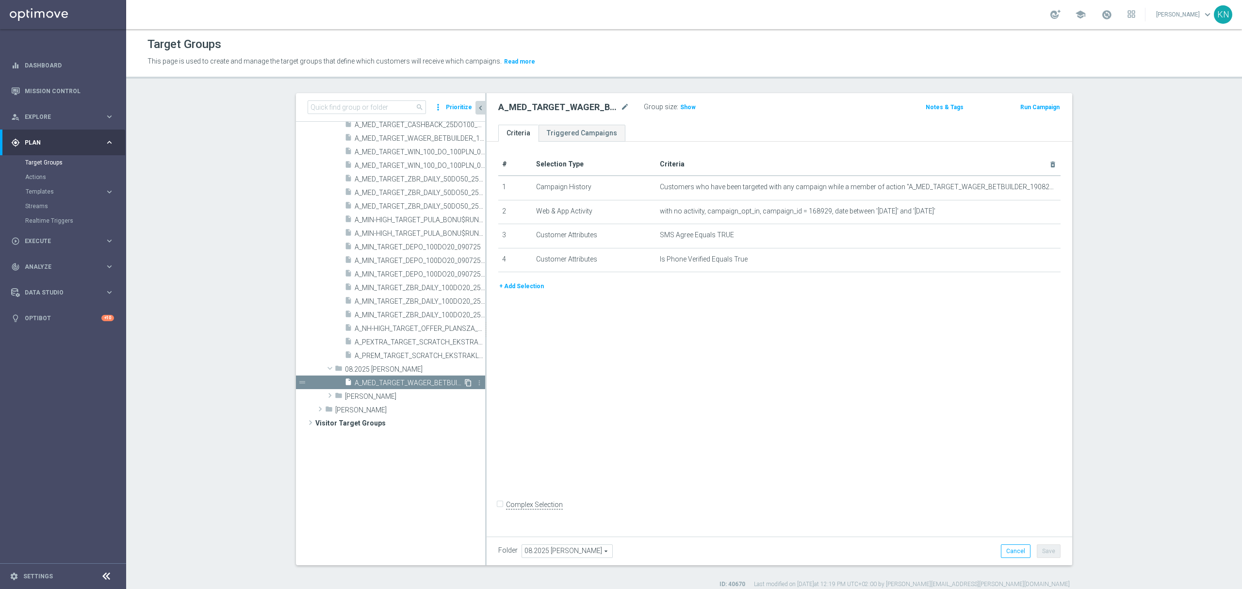
click at [464, 380] on icon "content_copy" at bounding box center [468, 383] width 8 height 8
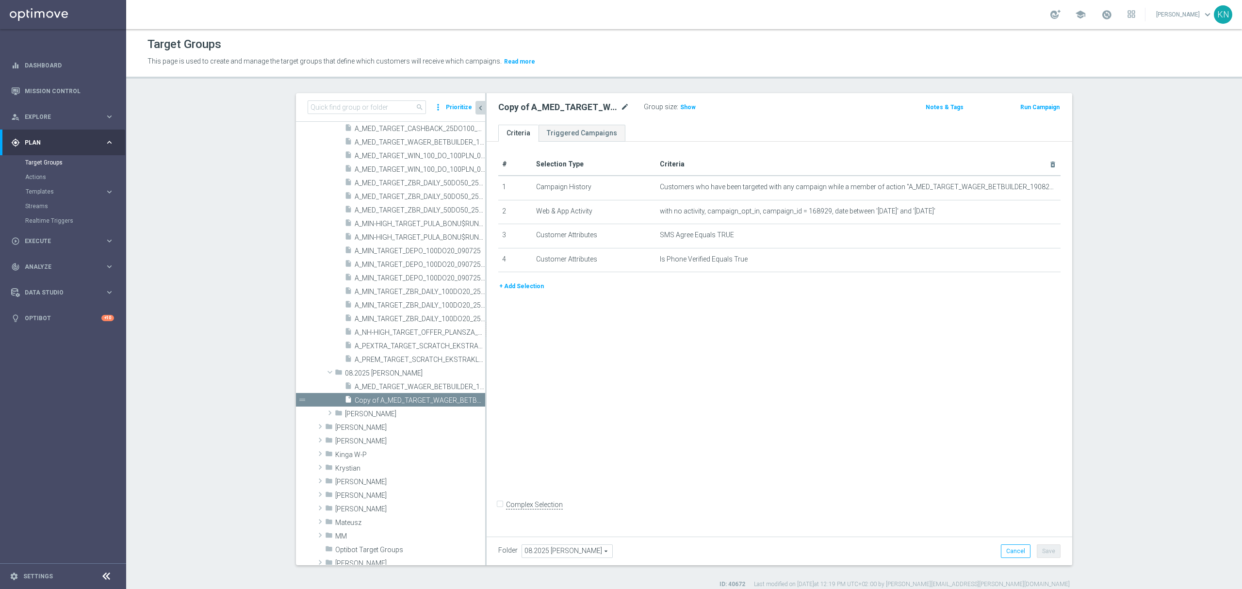
click at [620, 103] on icon "mode_edit" at bounding box center [624, 107] width 9 height 12
type input "A_HIGH_TARGET_WAGER_BETBUILDER_190825_SMS"
drag, startPoint x: 909, startPoint y: 359, endPoint x: 974, endPoint y: 274, distance: 106.9
click at [909, 359] on div "# Selection Type Criteria delete_forever 1 Campaign History Customers who have …" at bounding box center [778, 337] width 585 height 390
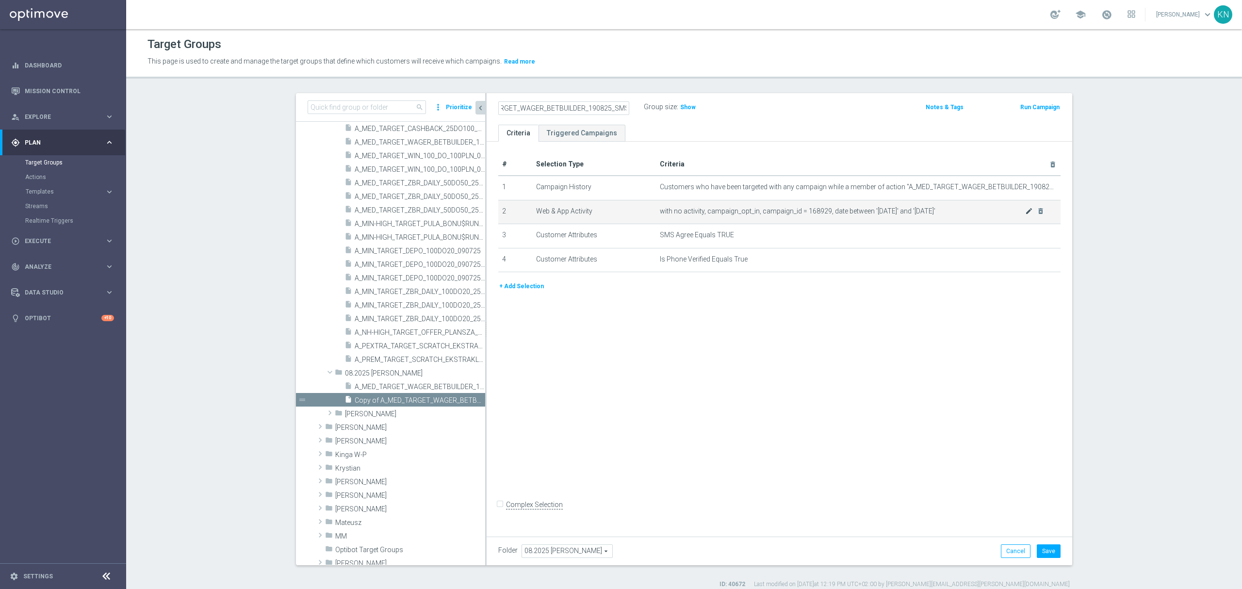
scroll to position [0, 0]
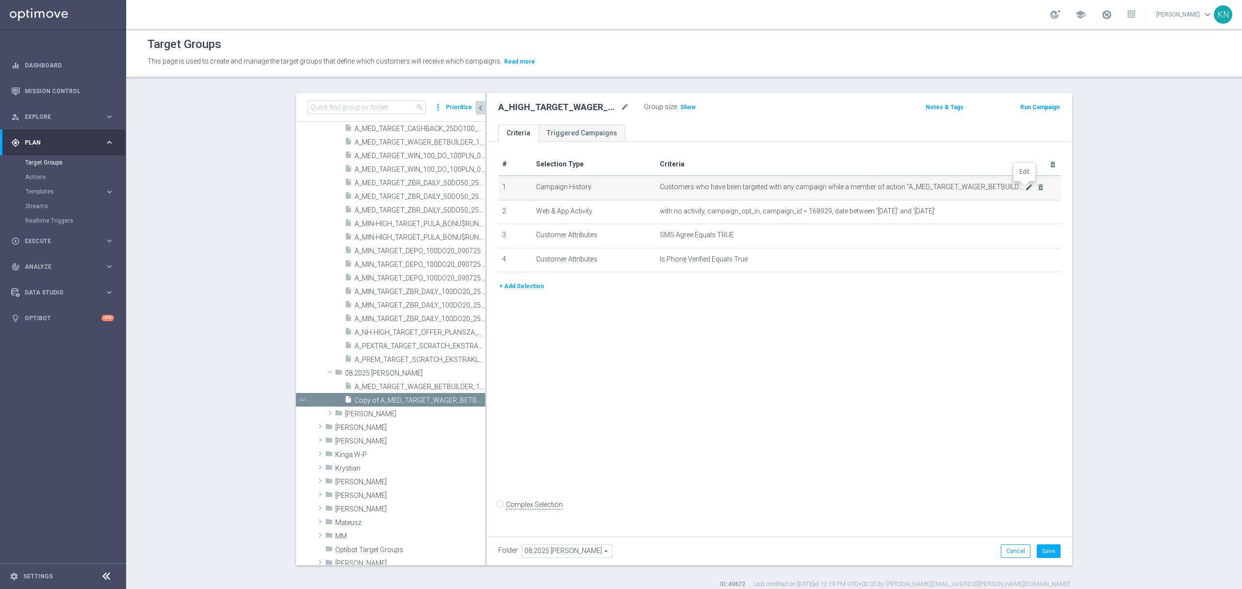
click at [1025, 188] on icon "mode_edit" at bounding box center [1029, 187] width 8 height 8
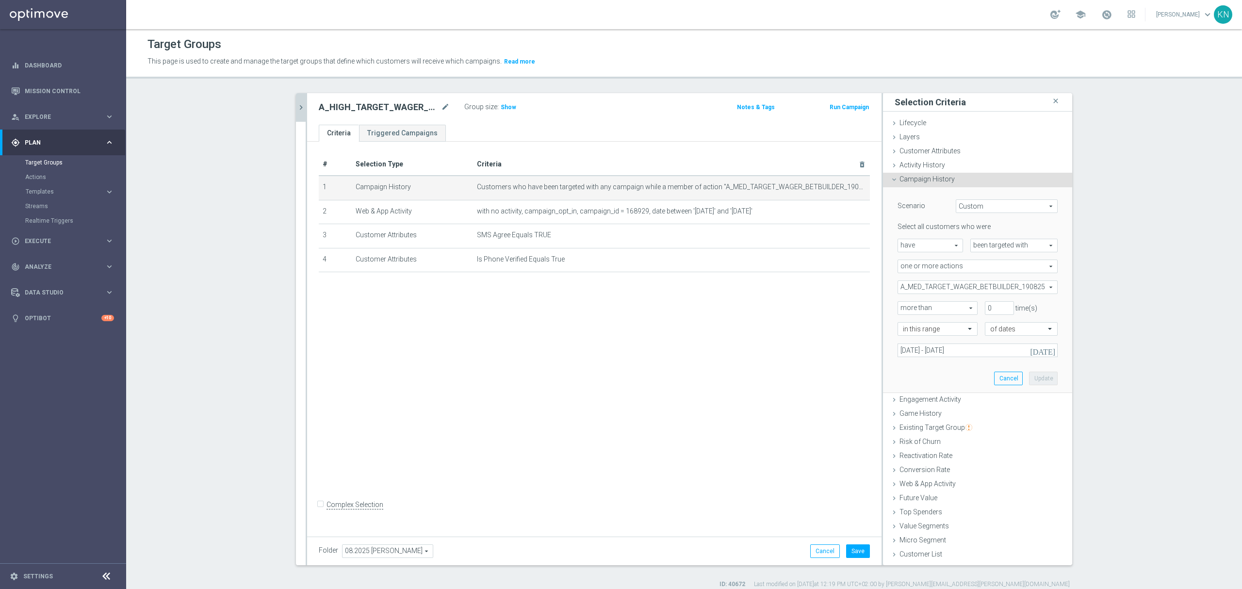
click at [976, 289] on span "A_MED_TARGET_WAGER_BETBUILDER_190825" at bounding box center [977, 287] width 159 height 13
click at [911, 307] on span "Show Selected" at bounding box center [929, 306] width 36 height 7
click at [906, 307] on input "Show Selected" at bounding box center [904, 308] width 6 height 6
checkbox input "true"
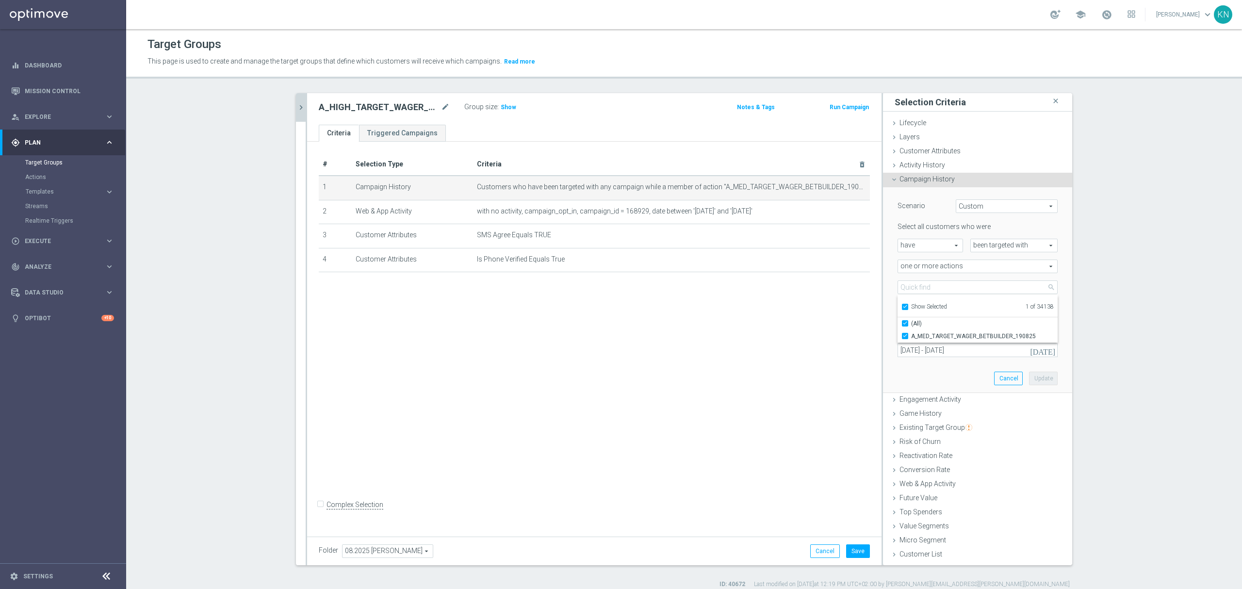
drag, startPoint x: 901, startPoint y: 334, endPoint x: 903, endPoint y: 296, distance: 37.9
click at [901, 330] on div "A_MED_TARGET_WAGER_BETBUILDER_190825" at bounding box center [977, 336] width 160 height 13
drag, startPoint x: 898, startPoint y: 336, endPoint x: 900, endPoint y: 322, distance: 13.7
click at [911, 336] on label "A_MED_TARGET_WAGER_BETBUILDER_190825" at bounding box center [984, 336] width 146 height 13
click at [905, 336] on input "A_MED_TARGET_WAGER_BETBUILDER_190825" at bounding box center [908, 336] width 6 height 6
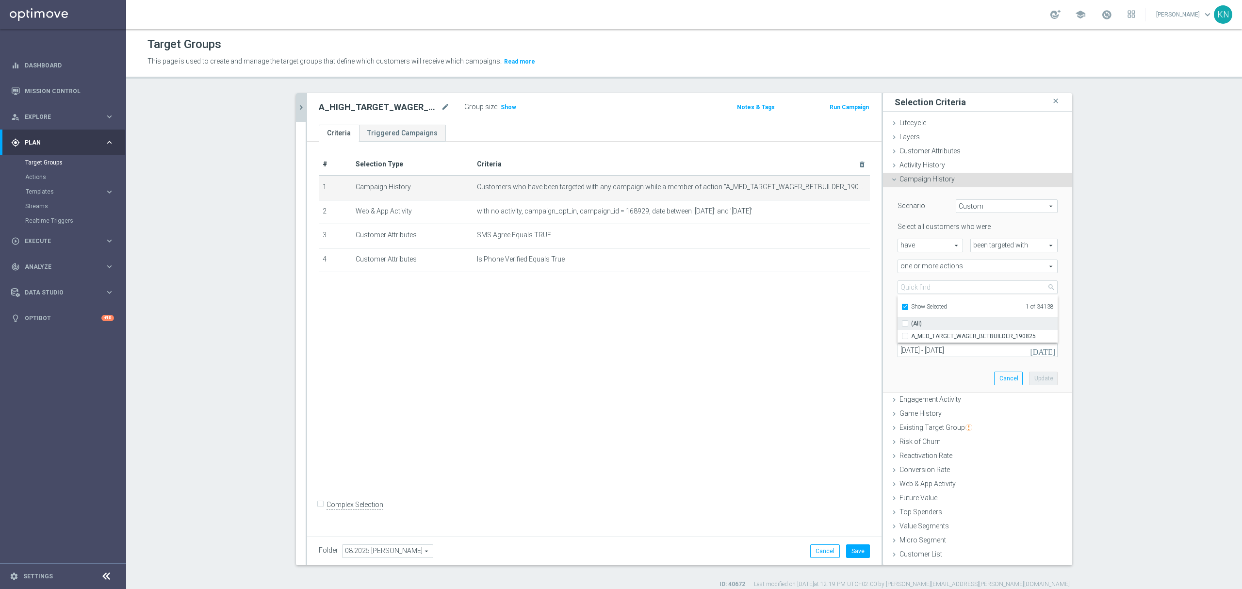
checkbox input "false"
type input "Select Action"
checkbox input "false"
click at [901, 306] on input "Show Selected" at bounding box center [904, 308] width 6 height 6
checkbox input "false"
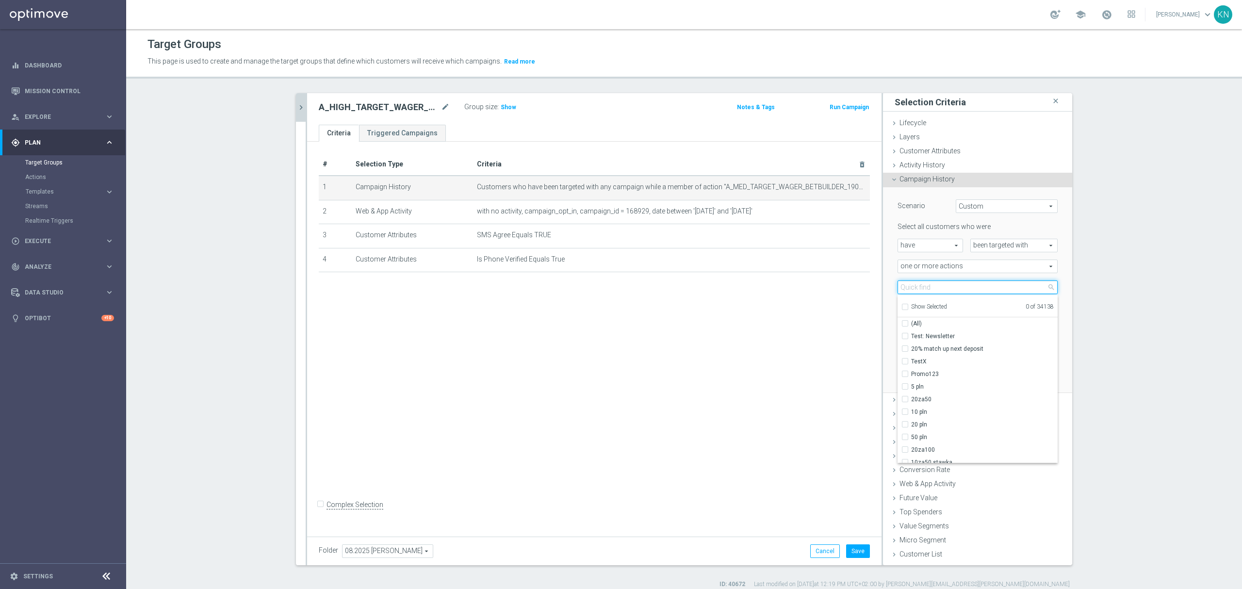
click at [909, 286] on input "search" at bounding box center [977, 287] width 160 height 14
paste input "A_MED_TARGET_WAGER_BETBUILDER_190825"
drag, startPoint x: 478, startPoint y: 374, endPoint x: 479, endPoint y: 369, distance: 5.5
click at [478, 374] on div "# Selection Type Criteria delete_forever 1 Campaign History Customers who have …" at bounding box center [594, 337] width 574 height 390
click at [539, 335] on div "# Selection Type Criteria delete_forever 1 Campaign History Customers who have …" at bounding box center [594, 337] width 574 height 390
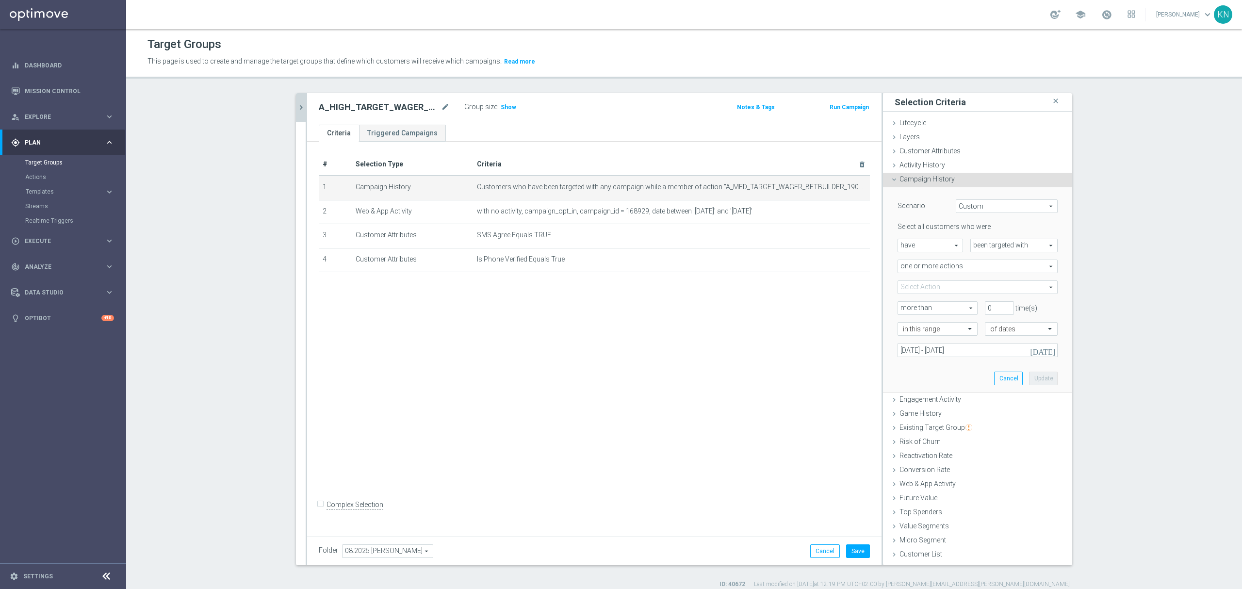
click at [944, 291] on span at bounding box center [977, 287] width 159 height 13
click at [918, 291] on input "search" at bounding box center [977, 287] width 160 height 14
paste input "A_HIGH_TARGET_WAGER_BETBUILDER_190825"
type input "A_HIGH_TARGET_WAGER_BETBUILDER_190825"
click at [905, 334] on input "A_HIGH_TARGET_WAGER_BETBUILDER_190825" at bounding box center [908, 336] width 6 height 6
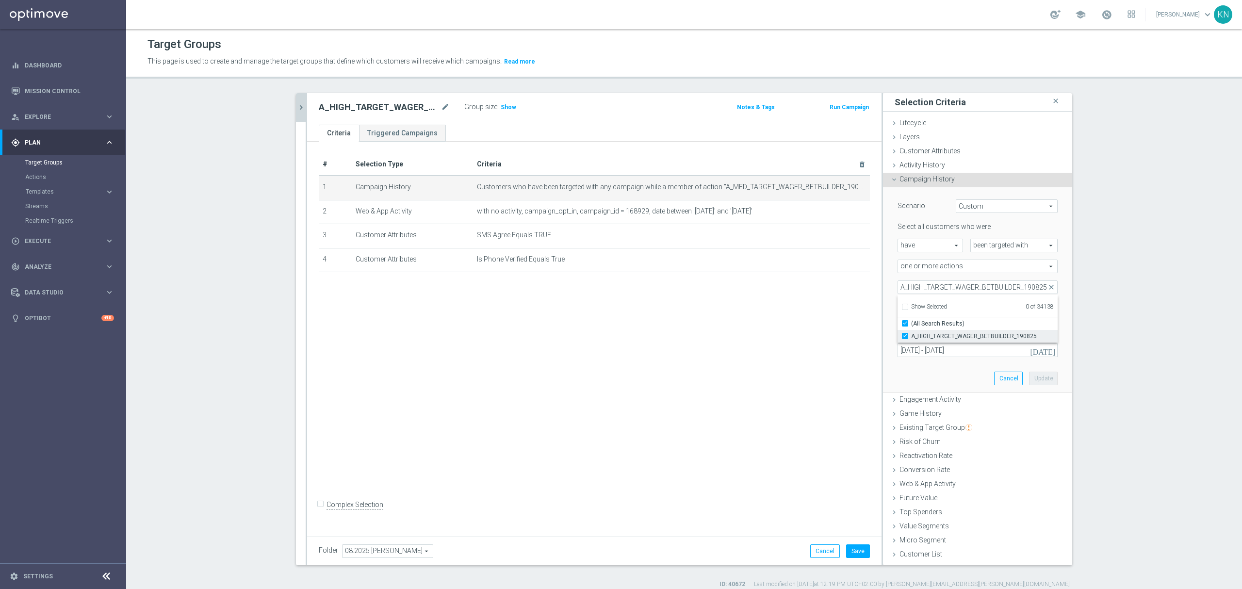
checkbox input "true"
type input "A_HIGH_TARGET_WAGER_BETBUILDER_190825"
checkbox input "true"
click at [788, 340] on div "# Selection Type Criteria delete_forever 1 Campaign History Customers who have …" at bounding box center [594, 337] width 574 height 390
click at [962, 352] on input "[DATE] - [DATE]" at bounding box center [977, 350] width 160 height 14
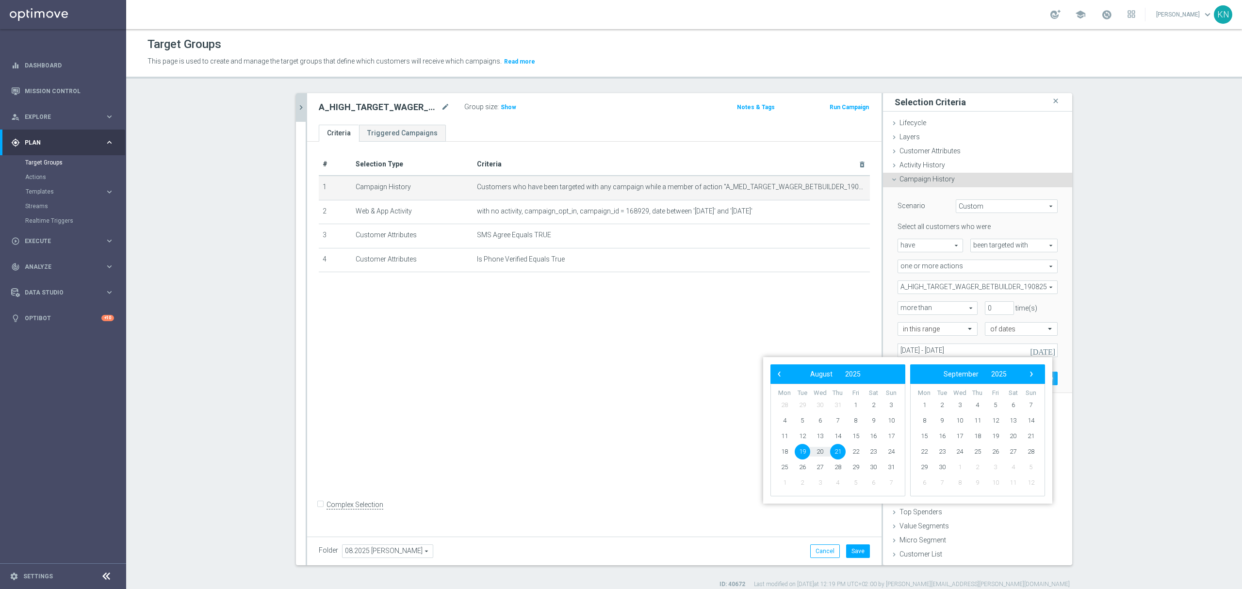
click at [771, 324] on div "# Selection Type Criteria delete_forever 1 Campaign History Customers who have …" at bounding box center [594, 337] width 574 height 390
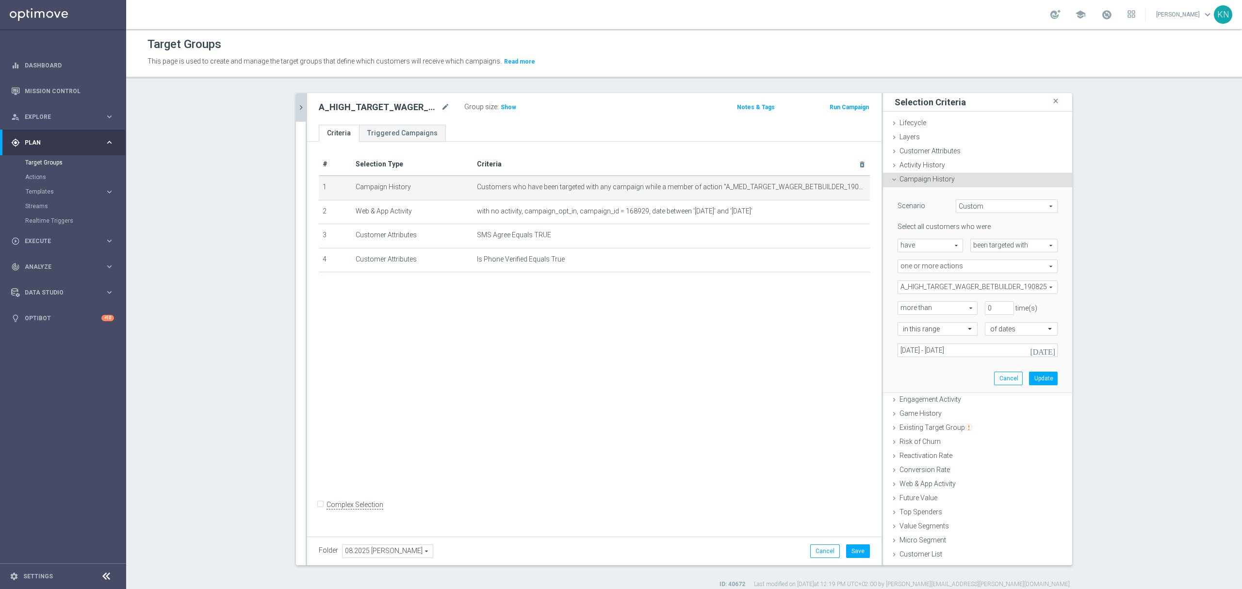
click at [927, 375] on div "Scenario Custom Custom arrow_drop_down search Select all customers who were hav…" at bounding box center [977, 289] width 175 height 205
click at [1048, 381] on button "Update" at bounding box center [1043, 379] width 29 height 14
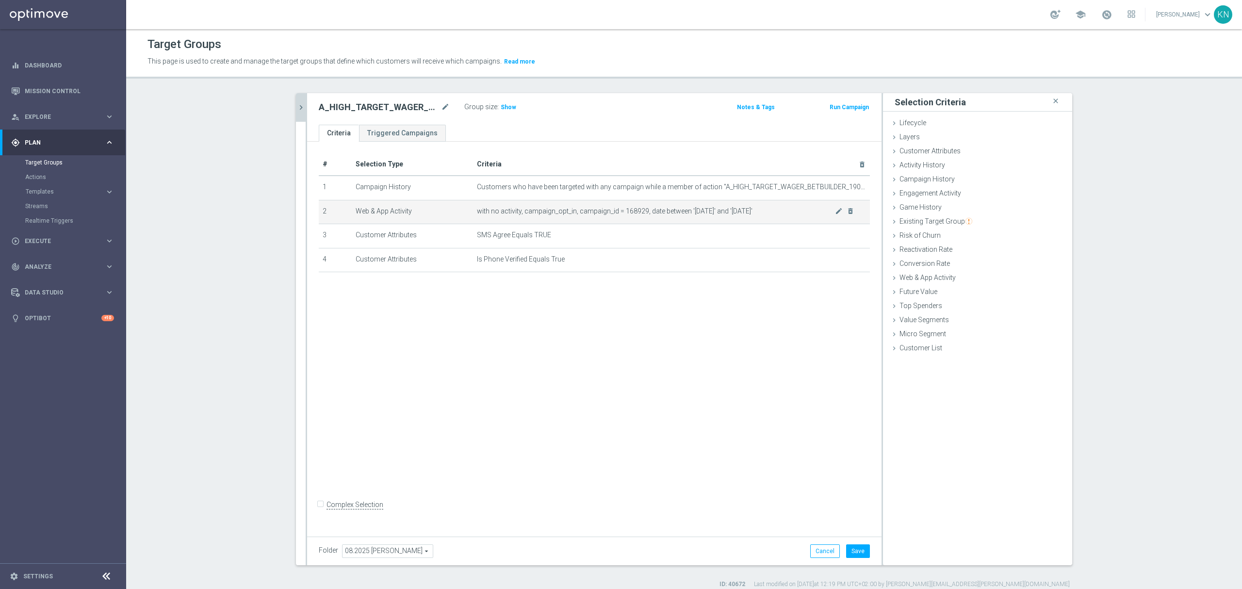
click at [839, 211] on div "mode_edit delete_forever" at bounding box center [844, 211] width 19 height 8
click at [836, 212] on icon "mode_edit" at bounding box center [839, 211] width 8 height 8
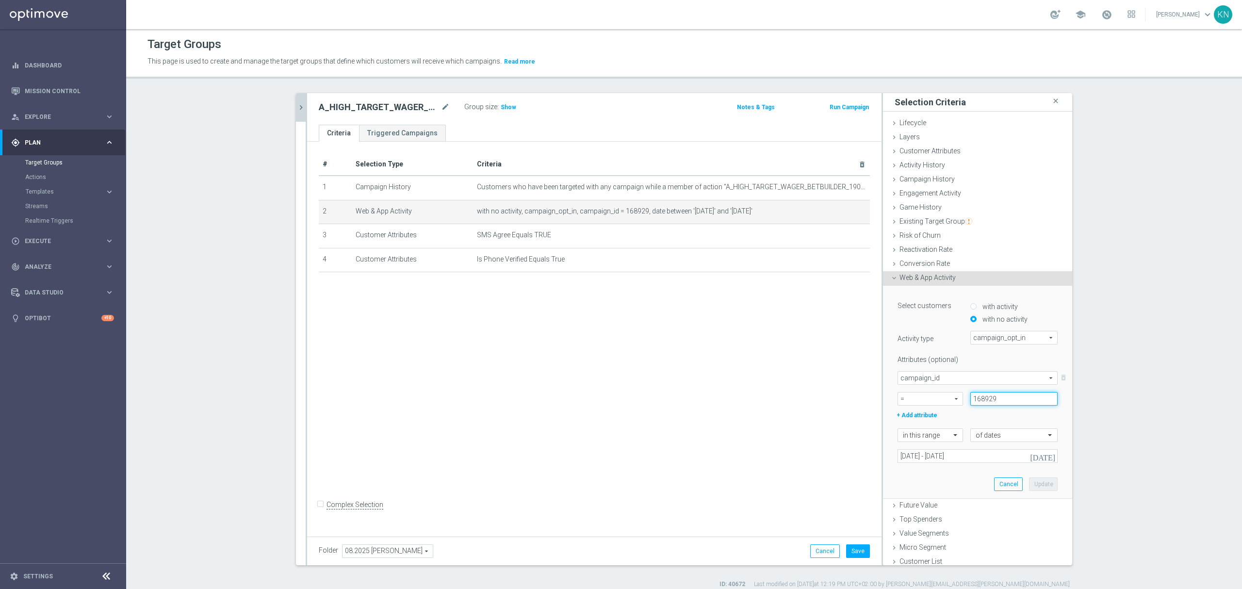
click at [981, 398] on input "168929" at bounding box center [1013, 399] width 87 height 14
click at [986, 398] on input "168929" at bounding box center [1013, 399] width 87 height 14
paste input "30"
type input "168930"
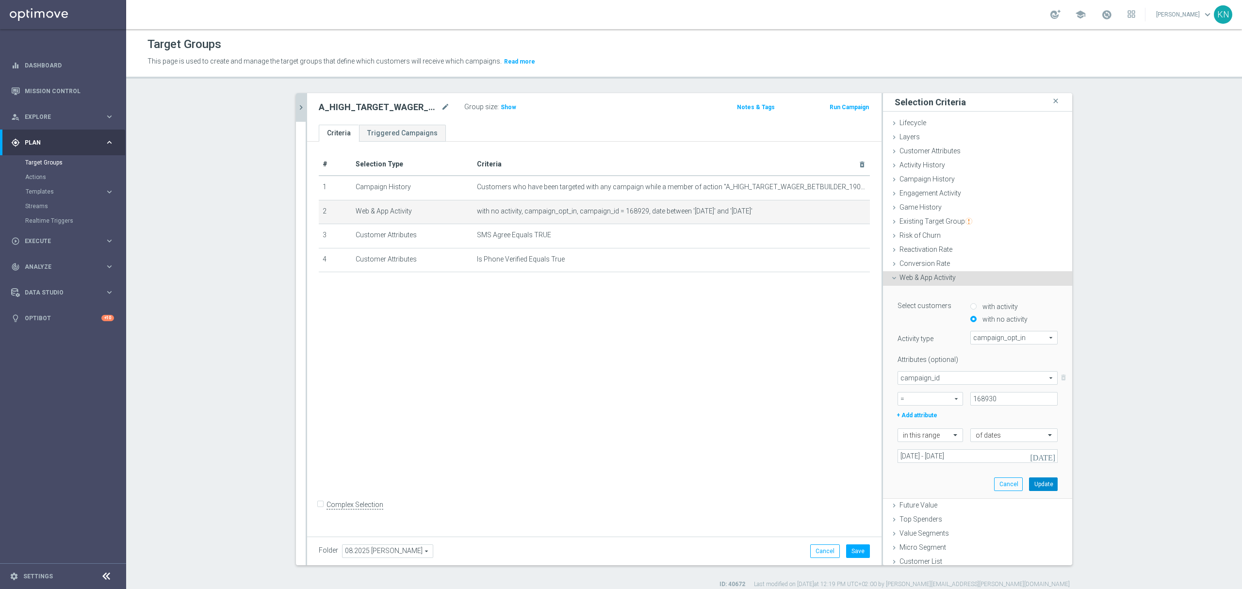
click at [1029, 481] on button "Update" at bounding box center [1043, 484] width 29 height 14
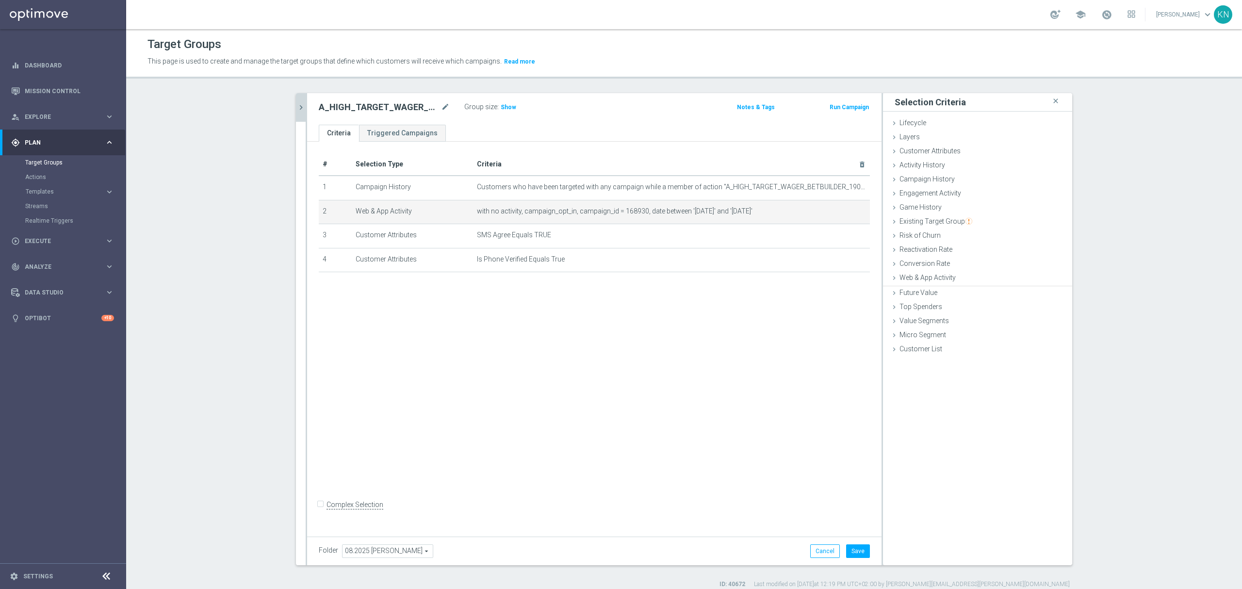
click at [593, 359] on div "# Selection Type Criteria delete_forever 1 Campaign History Customers who have …" at bounding box center [594, 337] width 574 height 390
click at [584, 323] on div "# Selection Type Criteria delete_forever 1 Campaign History Customers who have …" at bounding box center [594, 337] width 574 height 390
drag, startPoint x: 47, startPoint y: 122, endPoint x: 51, endPoint y: 129, distance: 7.7
click at [47, 122] on div "person_search Explore keyboard_arrow_right" at bounding box center [62, 117] width 125 height 26
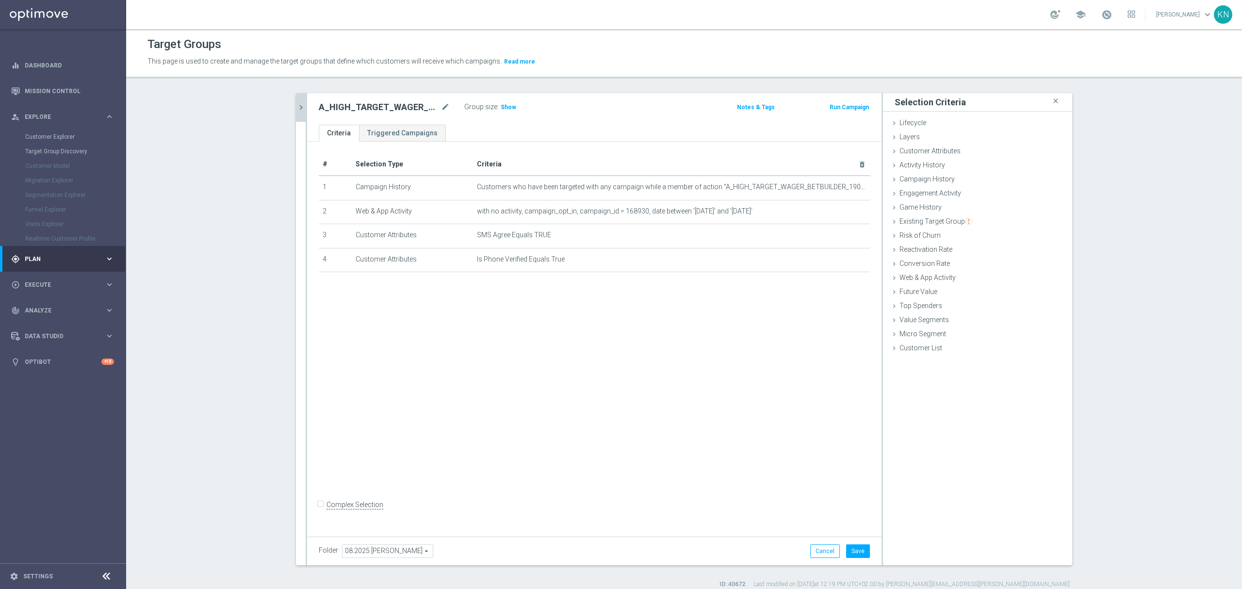
click at [41, 257] on span "Plan" at bounding box center [65, 259] width 80 height 6
click at [44, 233] on div "play_circle_outline Execute keyboard_arrow_right" at bounding box center [62, 241] width 125 height 26
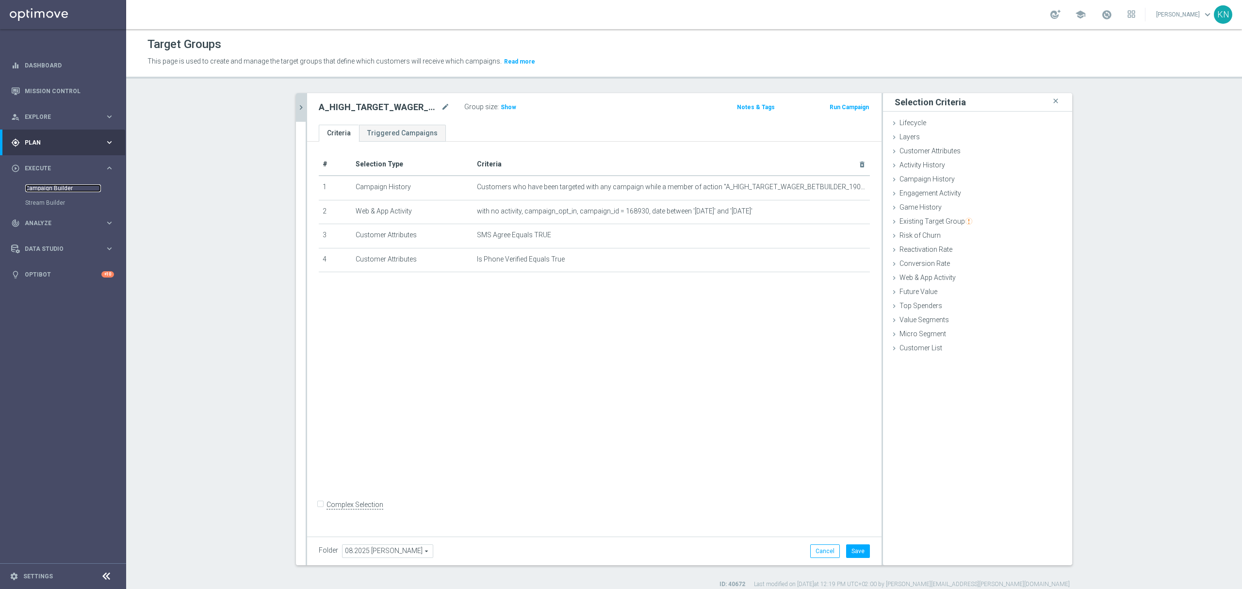
click at [47, 188] on link "Campaign Builder" at bounding box center [63, 188] width 76 height 8
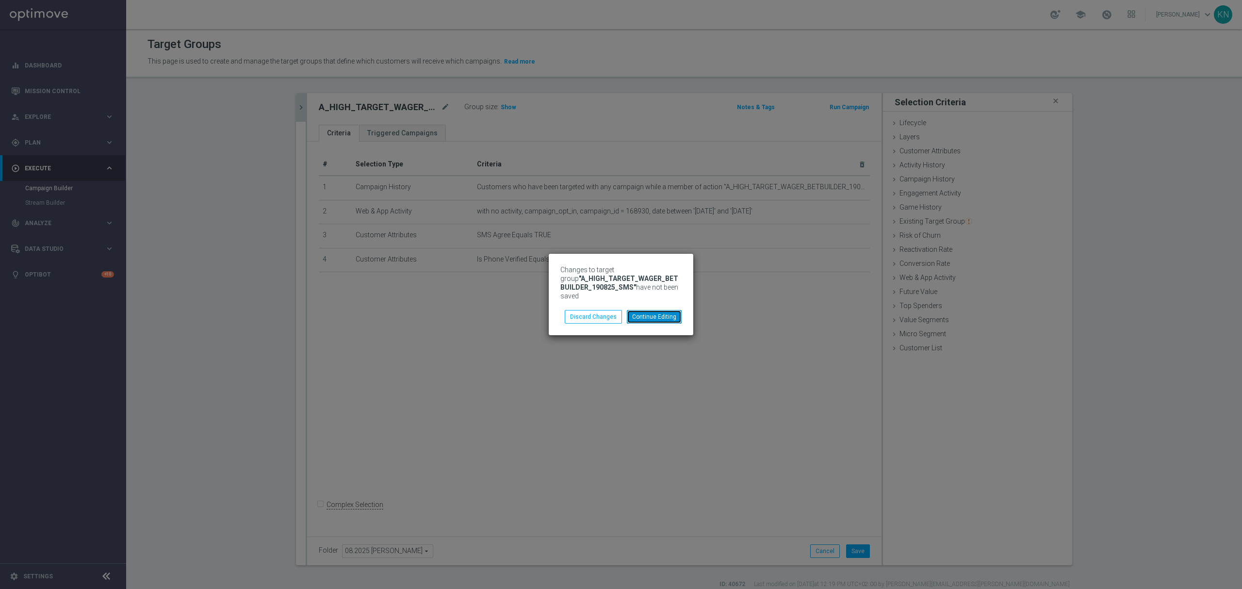
click at [654, 313] on button "Continue Editing" at bounding box center [654, 317] width 55 height 14
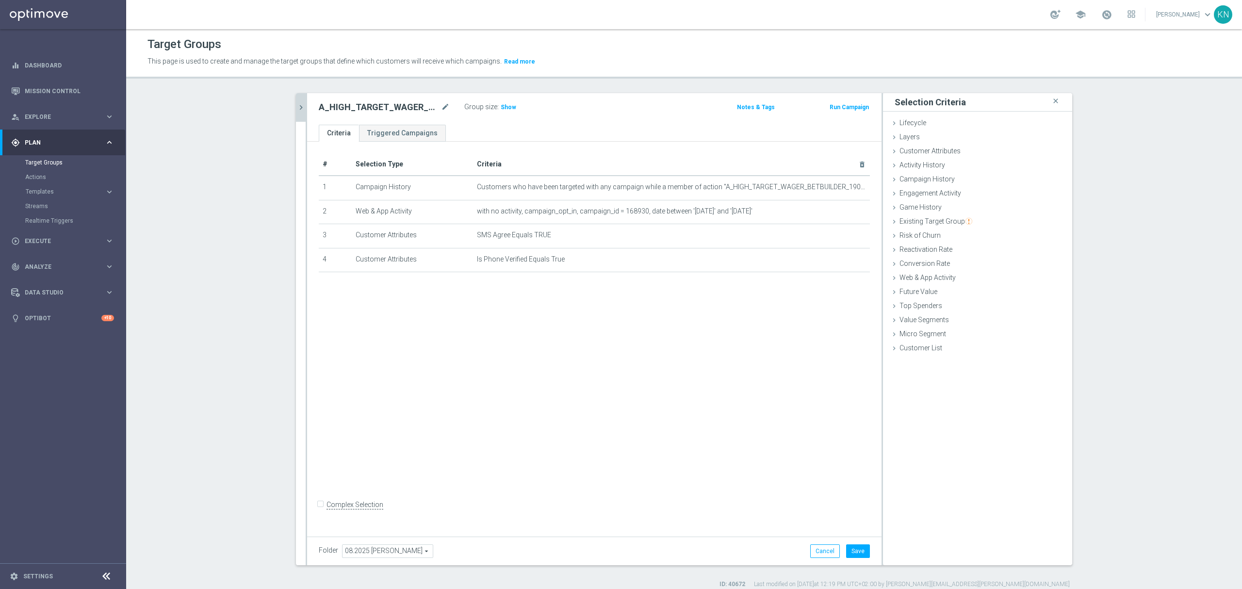
click at [712, 416] on div "# Selection Type Criteria delete_forever 1 Campaign History Customers who have …" at bounding box center [594, 337] width 574 height 390
click at [856, 551] on button "Save" at bounding box center [858, 551] width 24 height 14
click at [687, 422] on div "# Selection Type Criteria delete_forever 1 Campaign History Customers who have …" at bounding box center [594, 337] width 574 height 390
click at [296, 111] on icon "chevron_right" at bounding box center [300, 107] width 9 height 9
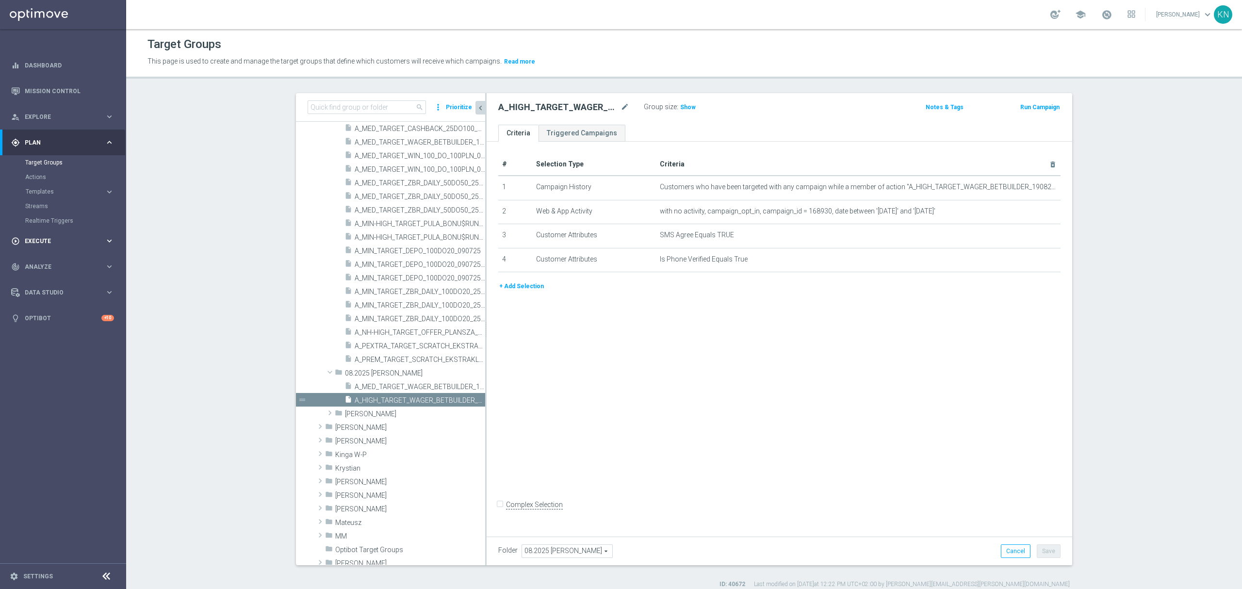
click at [45, 239] on span "Execute" at bounding box center [65, 241] width 80 height 6
click at [55, 190] on link "Campaign Builder" at bounding box center [63, 188] width 76 height 8
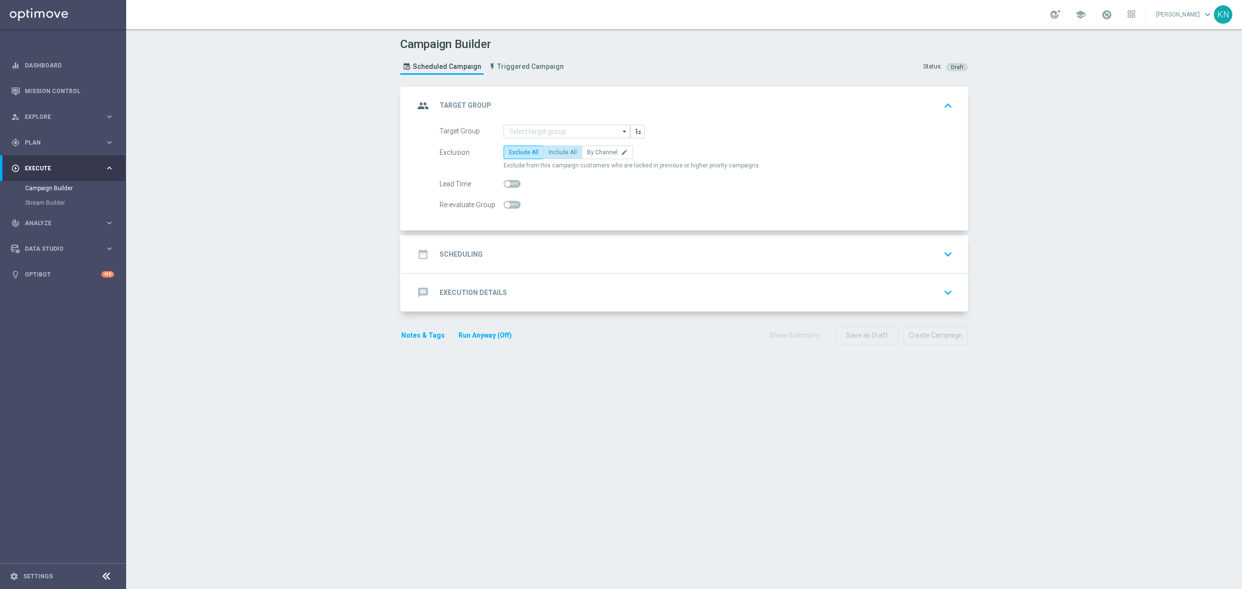
click at [555, 143] on form "Target Group arrow_drop_down Drag here to set row groups Drag here to set colum…" at bounding box center [695, 168] width 513 height 87
click at [558, 150] on span "Include All" at bounding box center [563, 152] width 28 height 7
click at [555, 151] on input "Include All" at bounding box center [552, 154] width 6 height 6
radio input "true"
click at [507, 205] on span at bounding box center [511, 205] width 17 height 8
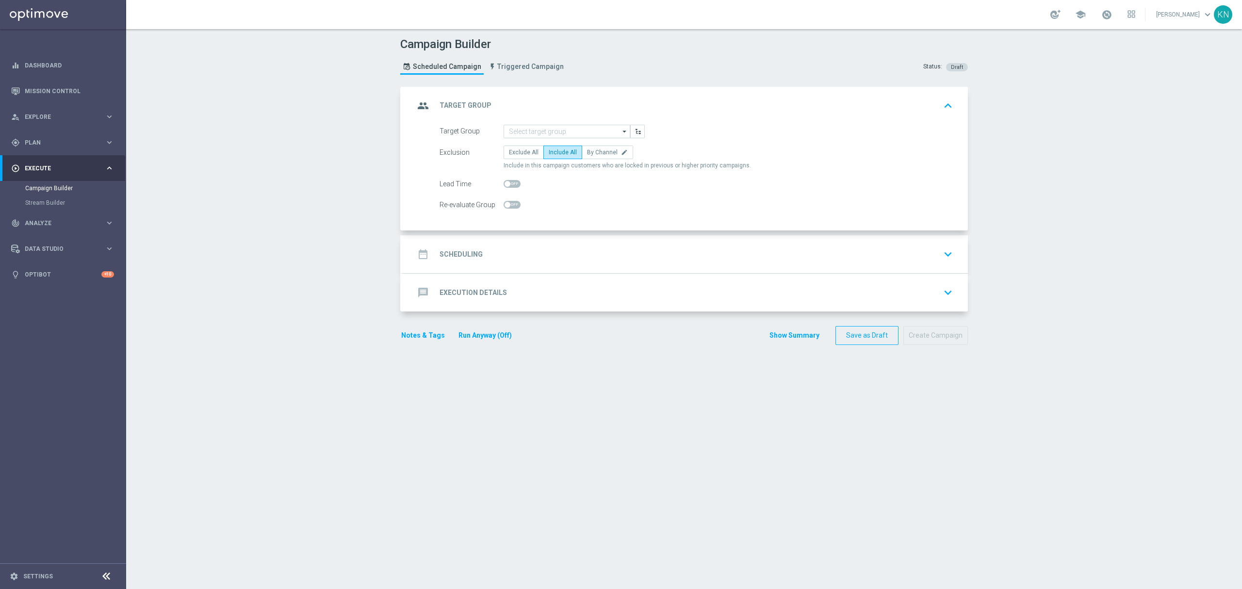
click at [507, 205] on input "checkbox" at bounding box center [511, 205] width 17 height 8
checkbox input "true"
click at [575, 248] on div "date_range Scheduling keyboard_arrow_down" at bounding box center [685, 254] width 542 height 18
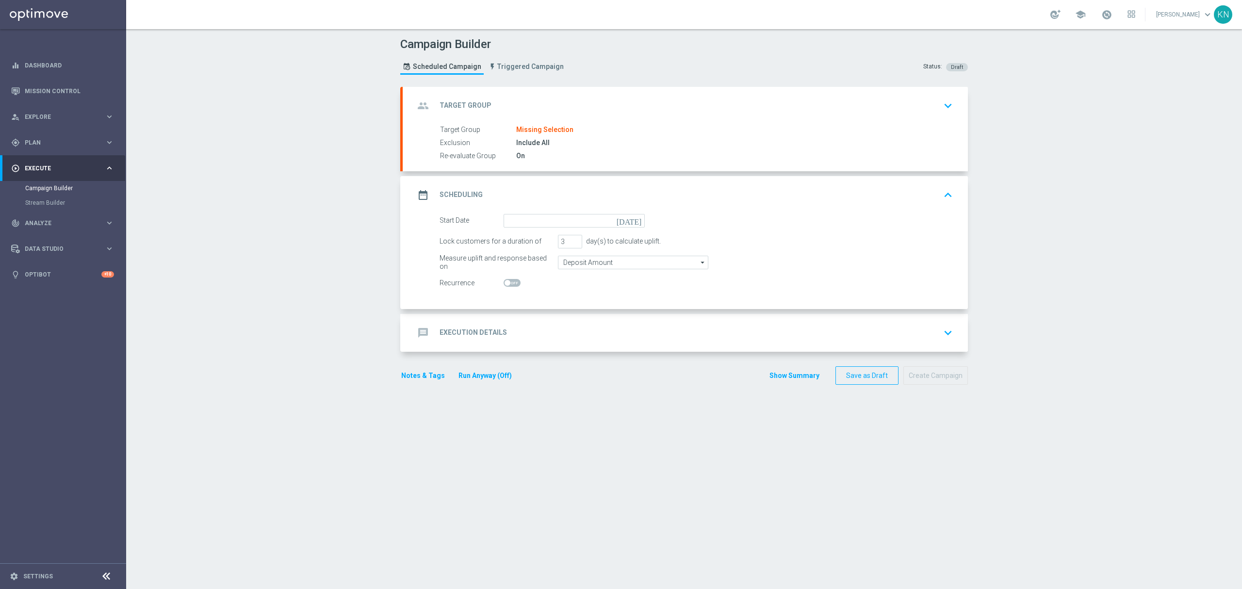
click at [837, 113] on div "group Target Group keyboard_arrow_down" at bounding box center [685, 106] width 542 height 18
click at [889, 105] on div "group Target Group keyboard_arrow_down Target Group Missing Selection Exclusion…" at bounding box center [685, 129] width 565 height 84
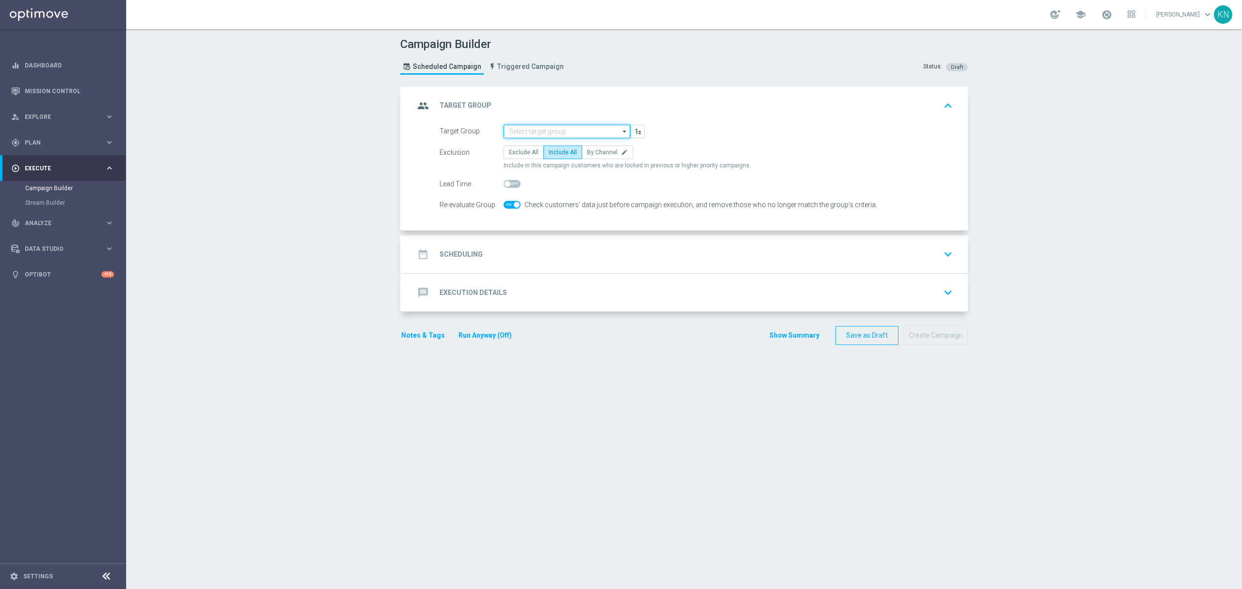
click at [559, 134] on input at bounding box center [566, 132] width 127 height 14
paste input "A_MED_TARGET_WAGER_BETBUILDER_190825_SMS"
click at [561, 143] on div "A_MED_TARGET_WAGER_BETBUILDER_190825_SMS" at bounding box center [574, 149] width 117 height 17
type input "A_MED_TARGET_WAGER_BETBUILDER_190825_SMS"
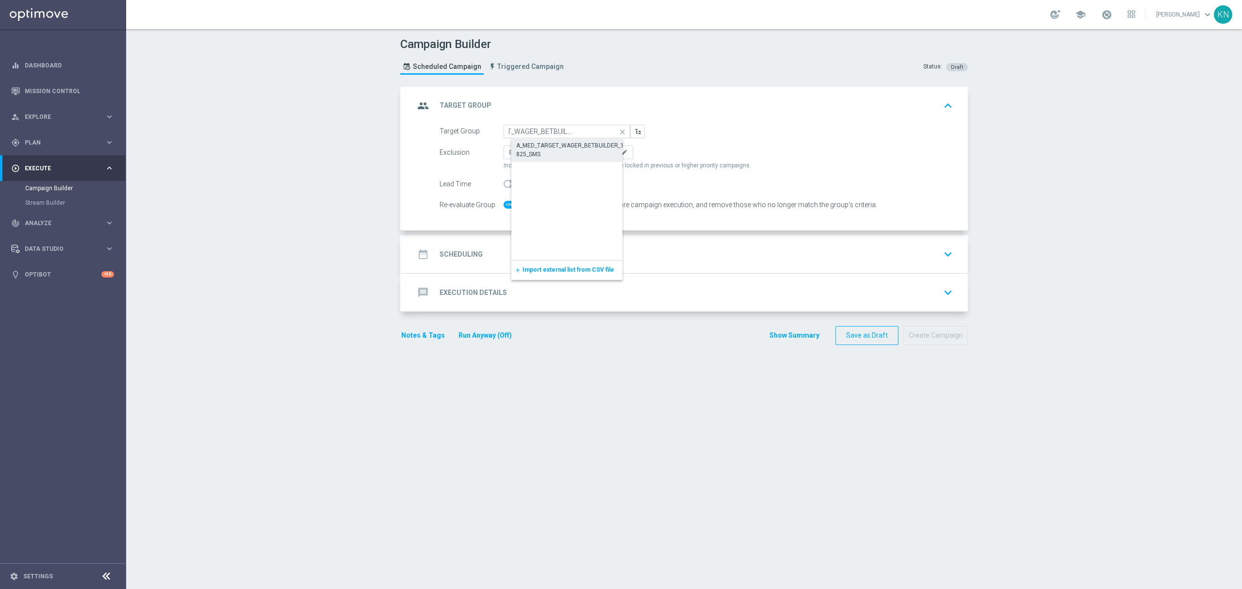
scroll to position [0, 0]
click at [515, 200] on div at bounding box center [511, 205] width 17 height 14
click at [511, 210] on div at bounding box center [511, 205] width 17 height 14
click at [506, 202] on span at bounding box center [511, 205] width 17 height 8
click at [506, 202] on input "checkbox" at bounding box center [511, 205] width 17 height 8
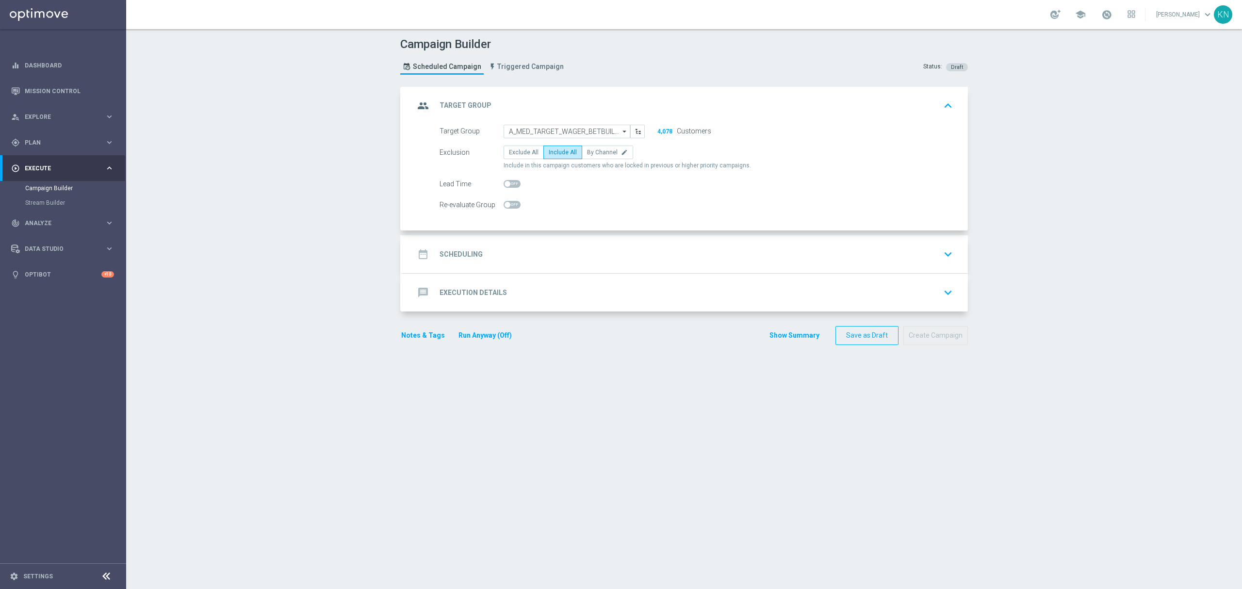
checkbox input "true"
click at [846, 265] on div "date_range Scheduling keyboard_arrow_down" at bounding box center [685, 254] width 565 height 38
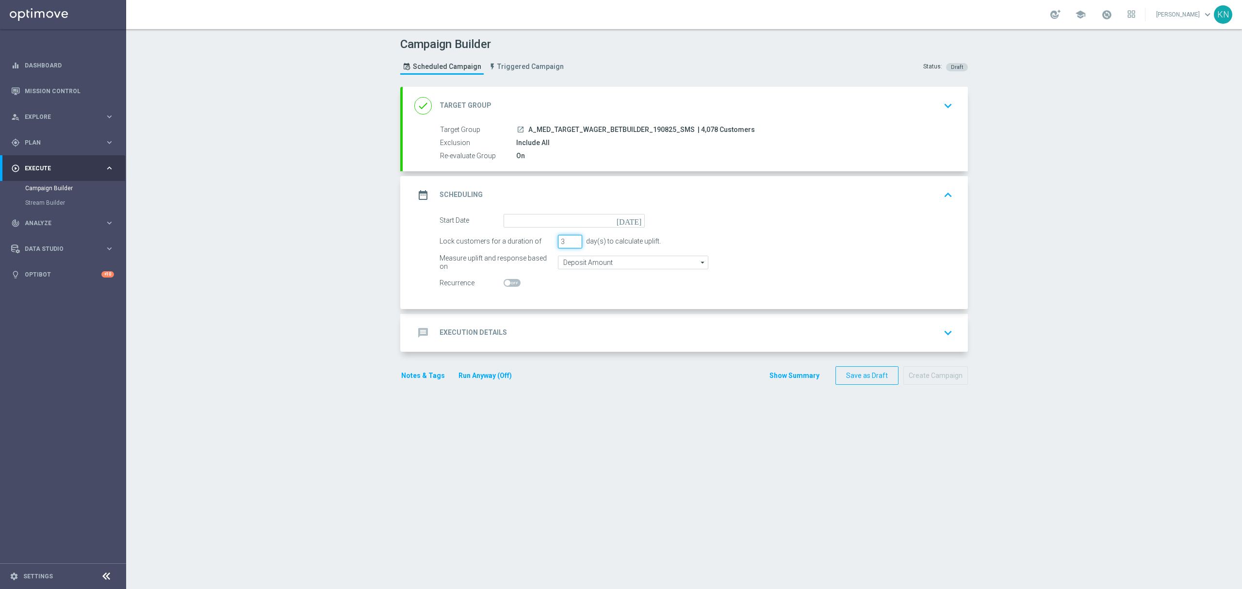
drag, startPoint x: 561, startPoint y: 240, endPoint x: 548, endPoint y: 239, distance: 13.1
click at [548, 239] on div "Lock customers for a duration of 3 day(s) to calculate uplift." at bounding box center [696, 242] width 528 height 14
type input "1"
click at [611, 222] on input at bounding box center [573, 221] width 141 height 14
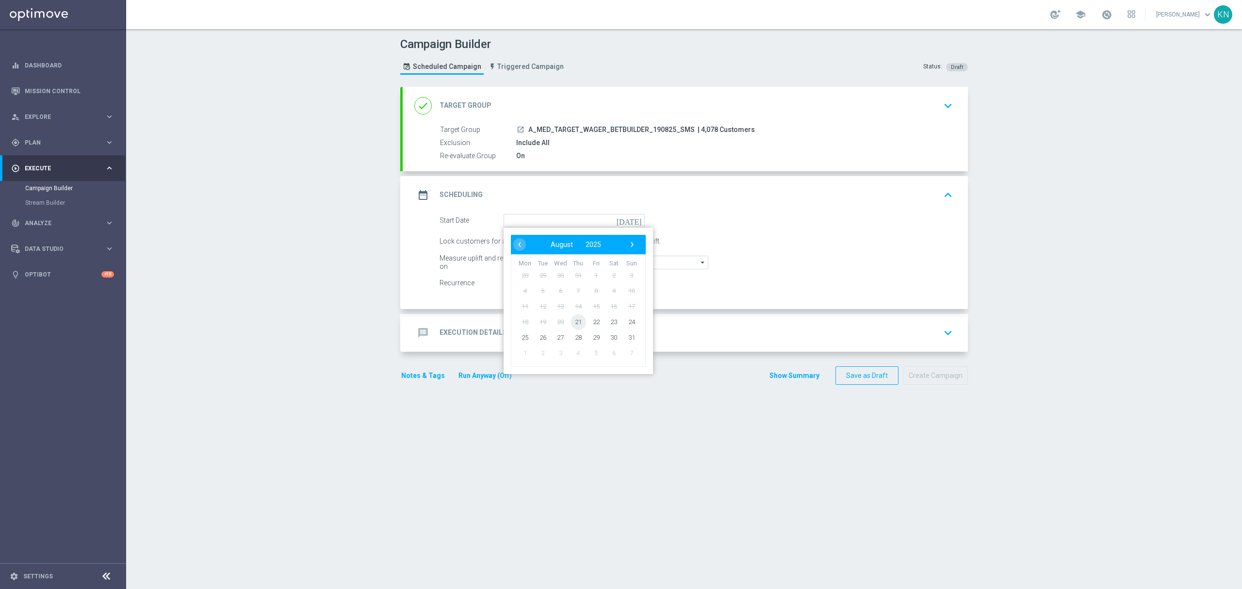
click at [575, 321] on span "21" at bounding box center [578, 322] width 16 height 16
type input "[DATE]"
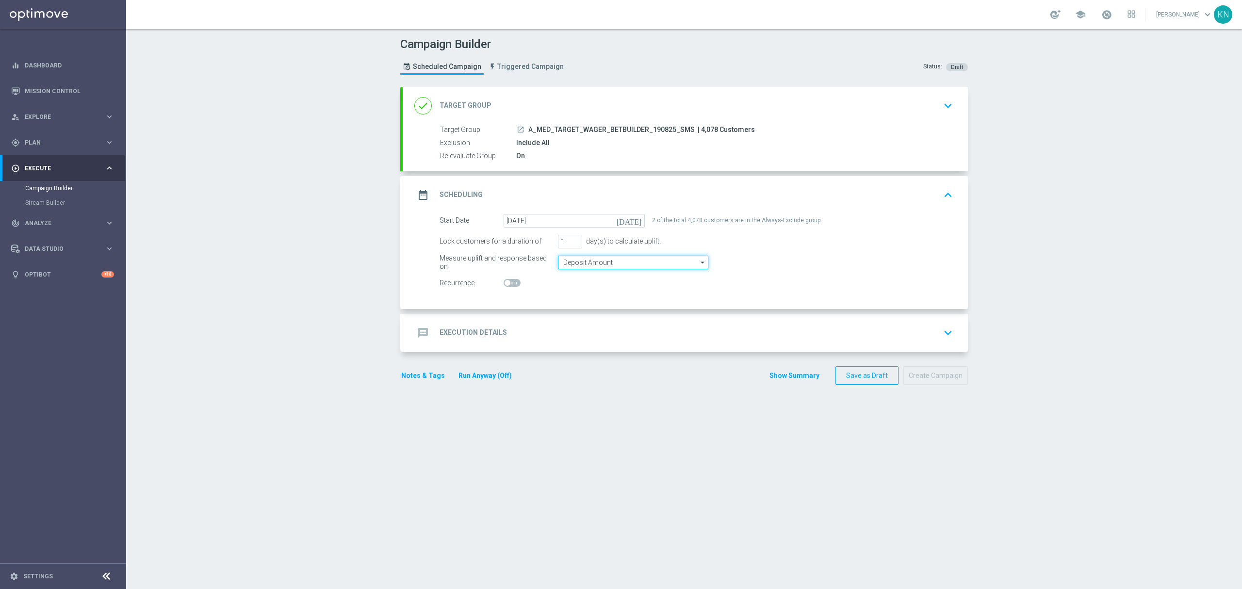
click at [626, 263] on input "Deposit Amount" at bounding box center [633, 263] width 150 height 14
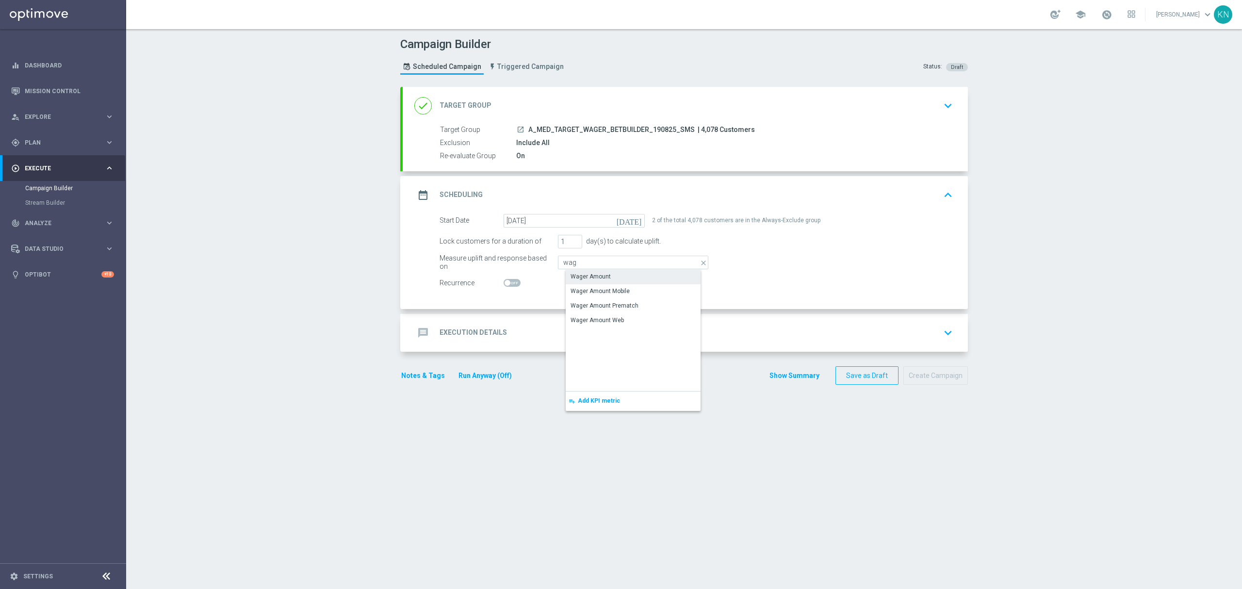
click at [614, 277] on div "Wager Amount" at bounding box center [641, 277] width 150 height 14
type input "Wager Amount"
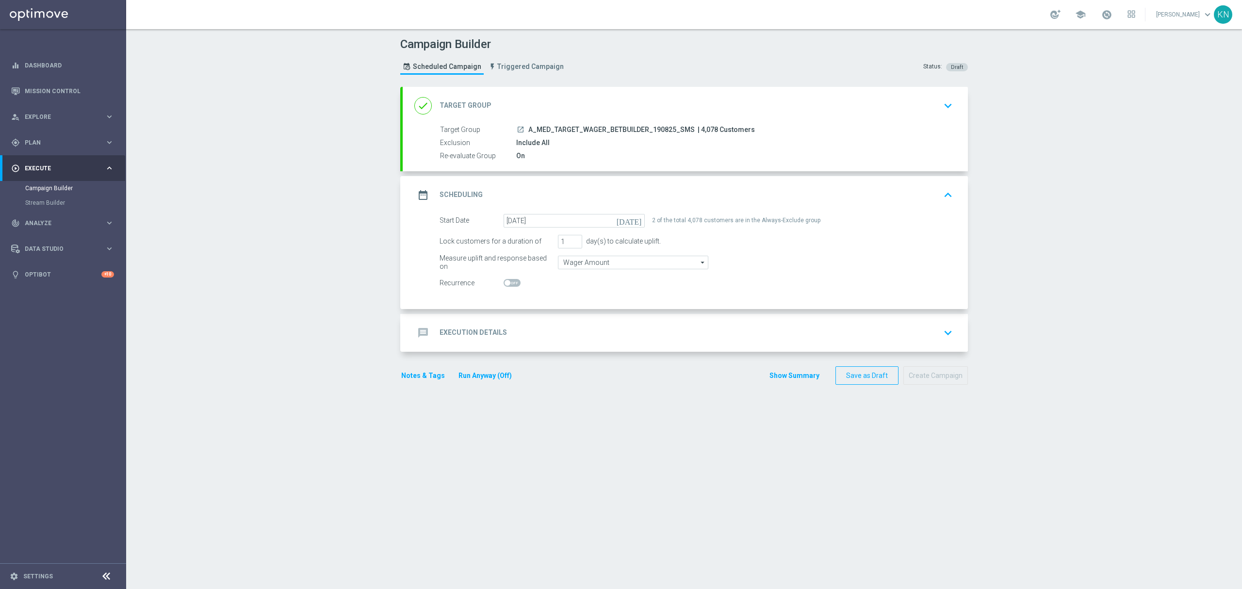
click at [690, 316] on div "message Execution Details keyboard_arrow_down" at bounding box center [685, 333] width 565 height 38
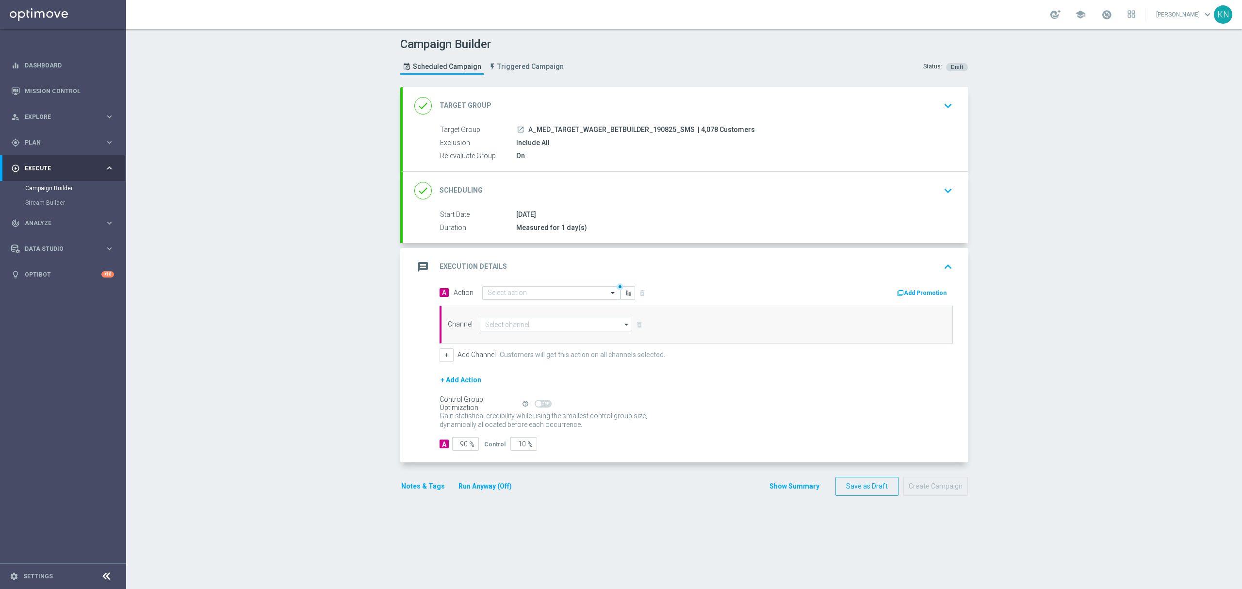
click at [528, 291] on input "text" at bounding box center [541, 293] width 108 height 8
click at [521, 425] on span "Create new action" at bounding box center [521, 424] width 51 height 7
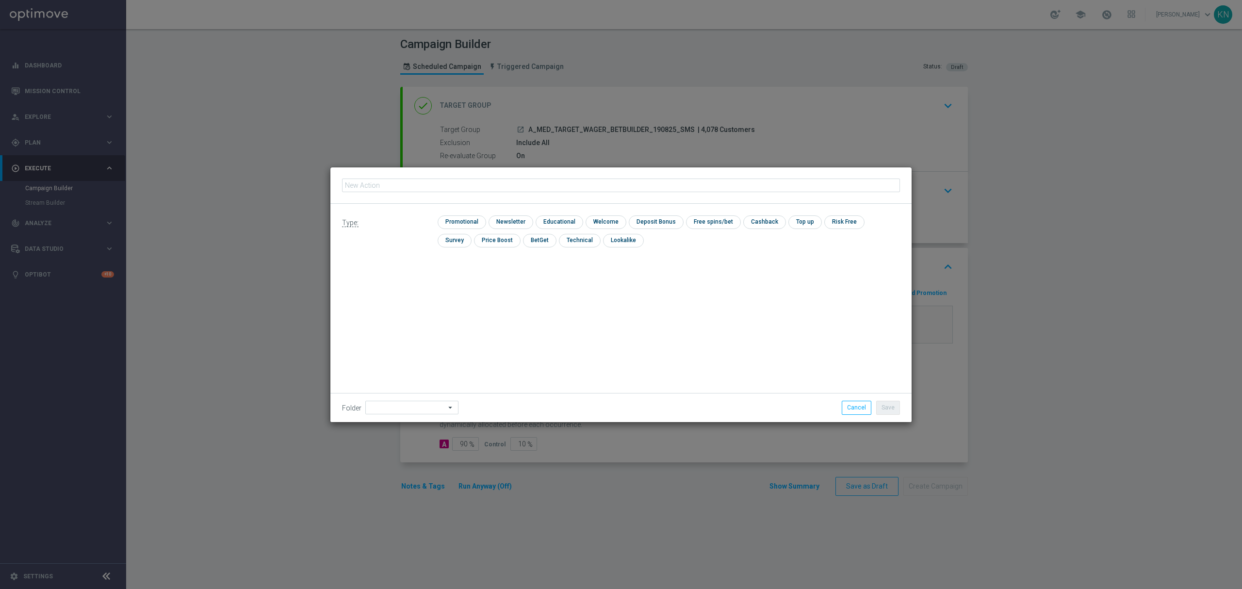
click at [439, 181] on input "text" at bounding box center [621, 185] width 558 height 14
type input "A_MED_TARGET_WAGER_BETBUILDER_190825_SMS"
click at [468, 222] on input "checkbox" at bounding box center [460, 221] width 46 height 13
checkbox input "true"
click at [897, 409] on button "Save" at bounding box center [888, 408] width 24 height 14
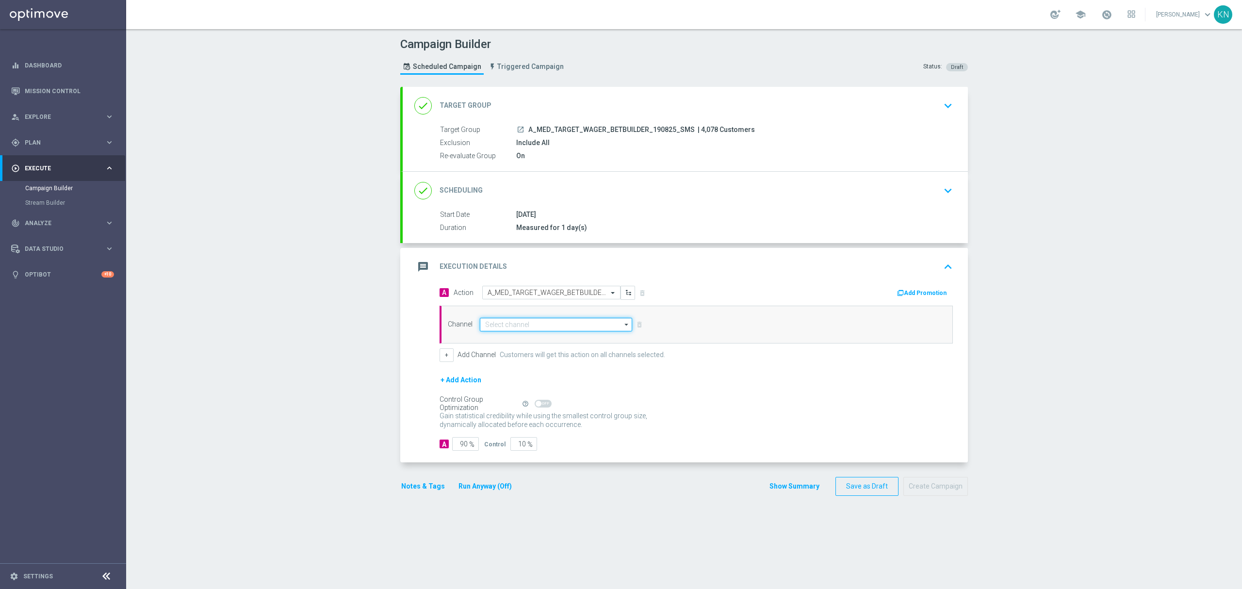
click at [503, 326] on input at bounding box center [556, 325] width 152 height 14
type input "p"
click at [538, 337] on div "SMS" at bounding box center [563, 339] width 152 height 14
type input "SMS"
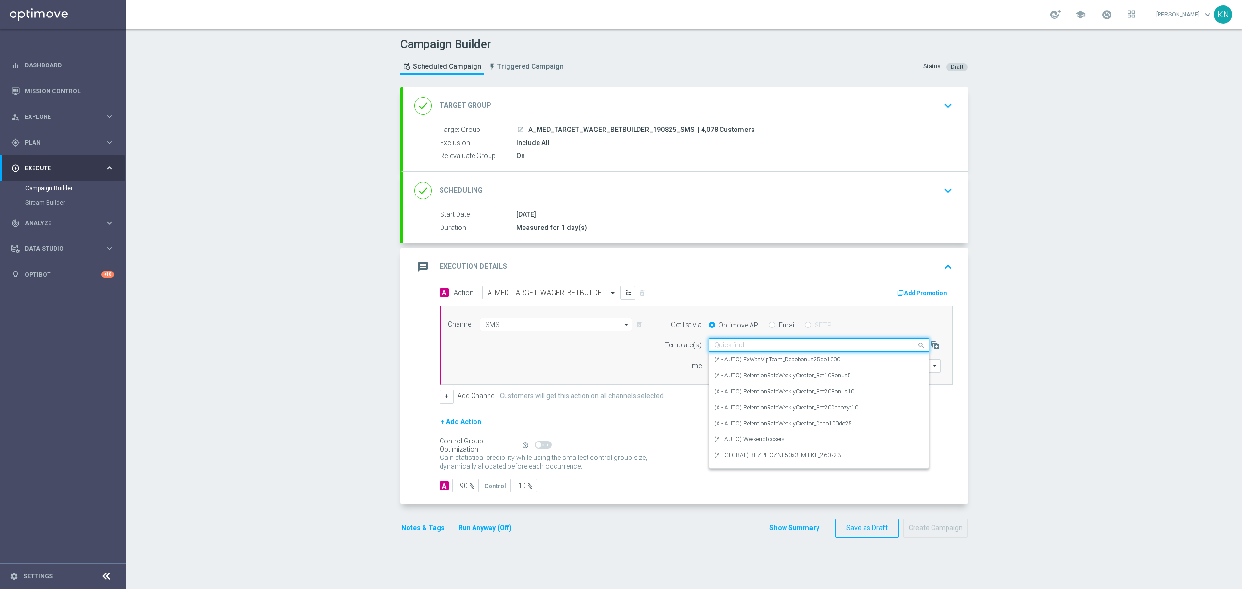
click at [745, 343] on input "text" at bounding box center [809, 345] width 190 height 8
paste input "A_MED_TARGET_WAGER_BETBUILDER_190825_SMS"
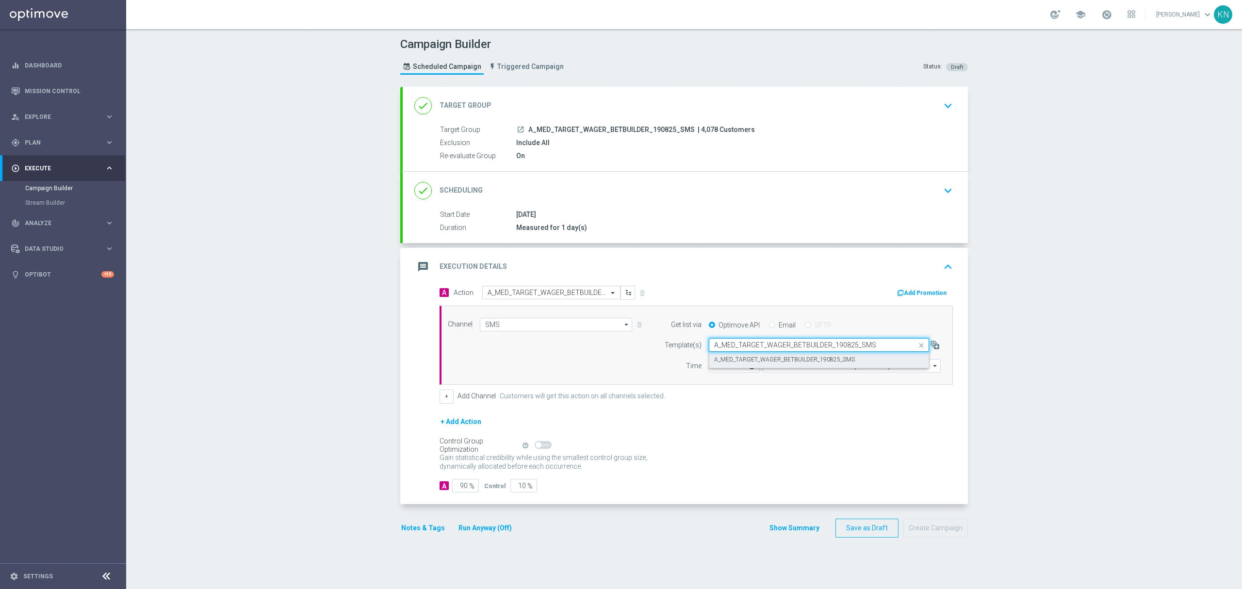
click at [797, 363] on label "A_MED_TARGET_WAGER_BETBUILDER_190825_SMS" at bounding box center [784, 359] width 141 height 8
type input "A_MED_TARGET_WAGER_BETBUILDER_190825_SMS"
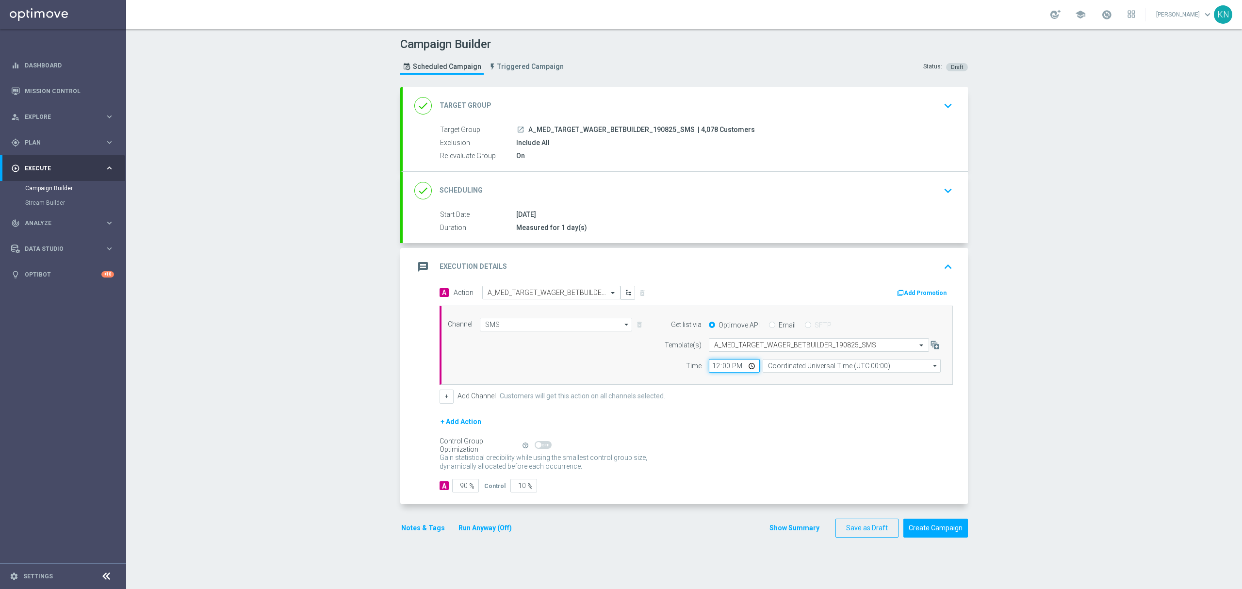
click at [711, 365] on input "12:00" at bounding box center [734, 366] width 51 height 14
type input "18:31"
click at [717, 414] on form "A Action Select action A_MED_TARGET_WAGER_BETBUILDER_190825_SMS delete_forever …" at bounding box center [695, 389] width 513 height 207
click at [887, 372] on input "Coordinated Universal Time (UTC 00:00)" at bounding box center [851, 366] width 178 height 14
click at [797, 384] on div "Central European Time ([GEOGRAPHIC_DATA]) (UTC +02:00)" at bounding box center [854, 379] width 159 height 9
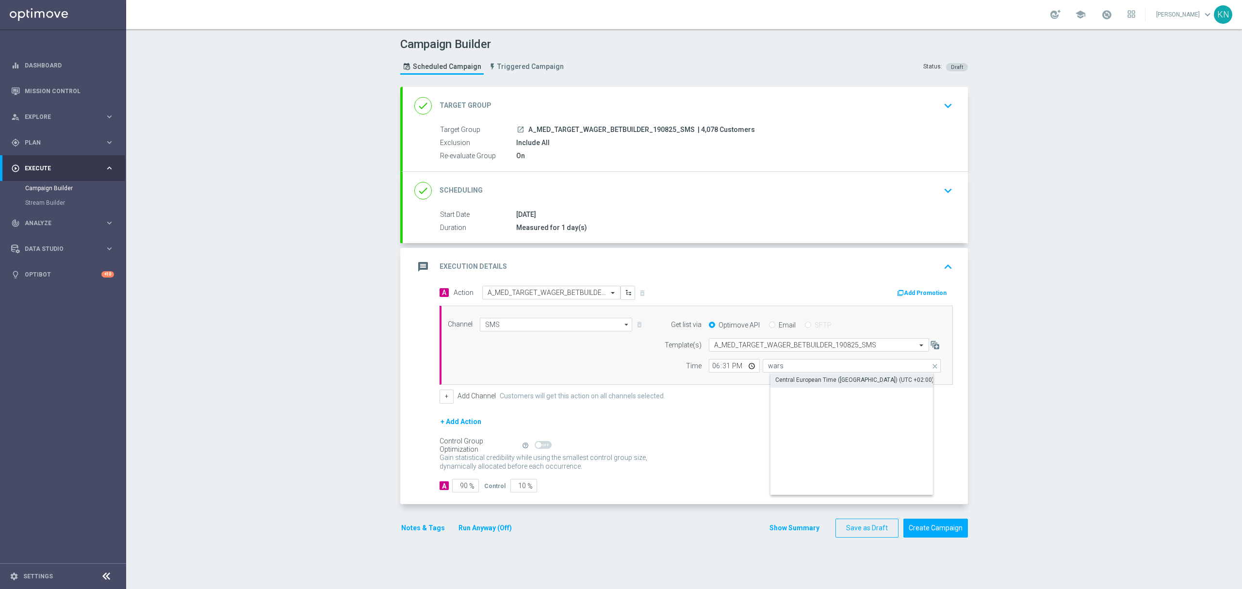
type input "Central European Time ([GEOGRAPHIC_DATA]) (UTC +02:00)"
click at [849, 453] on div "Gain statistical credibility while using the smallest control group size, dynam…" at bounding box center [695, 462] width 513 height 23
click at [515, 491] on input "10" at bounding box center [523, 486] width 27 height 14
type input "2"
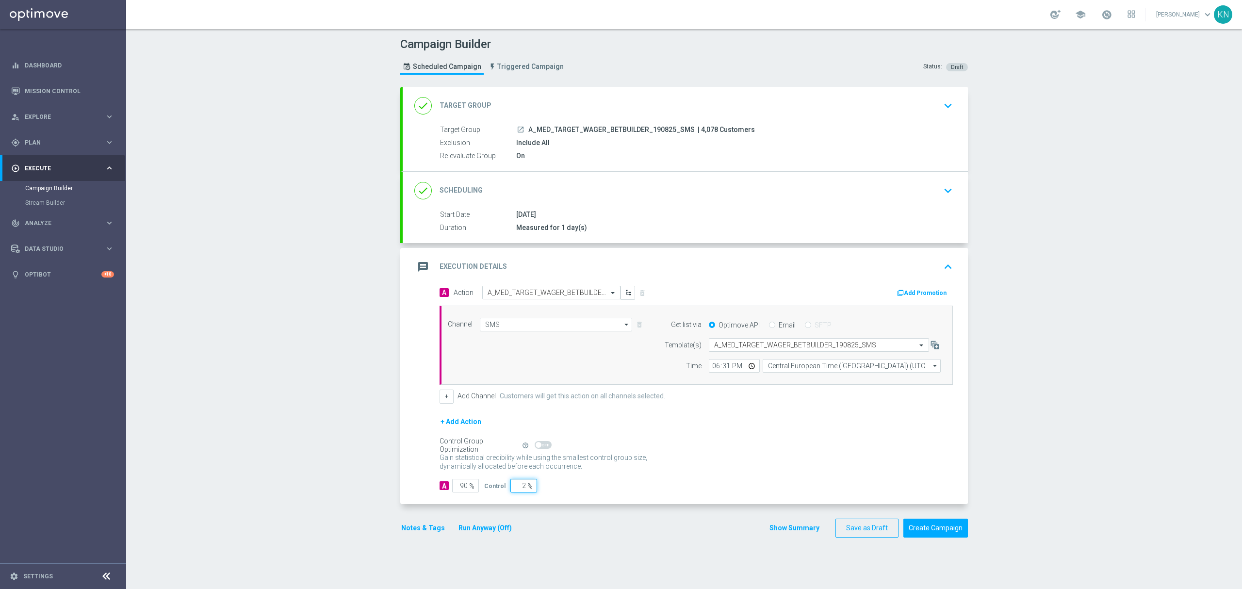
type input "98"
type input "2"
click at [629, 480] on form "A Action Select action A_MED_TARGET_WAGER_BETBUILDER_190825_SMS delete_forever …" at bounding box center [695, 389] width 513 height 207
click at [914, 122] on div "done Target Group keyboard_arrow_down" at bounding box center [685, 106] width 565 height 38
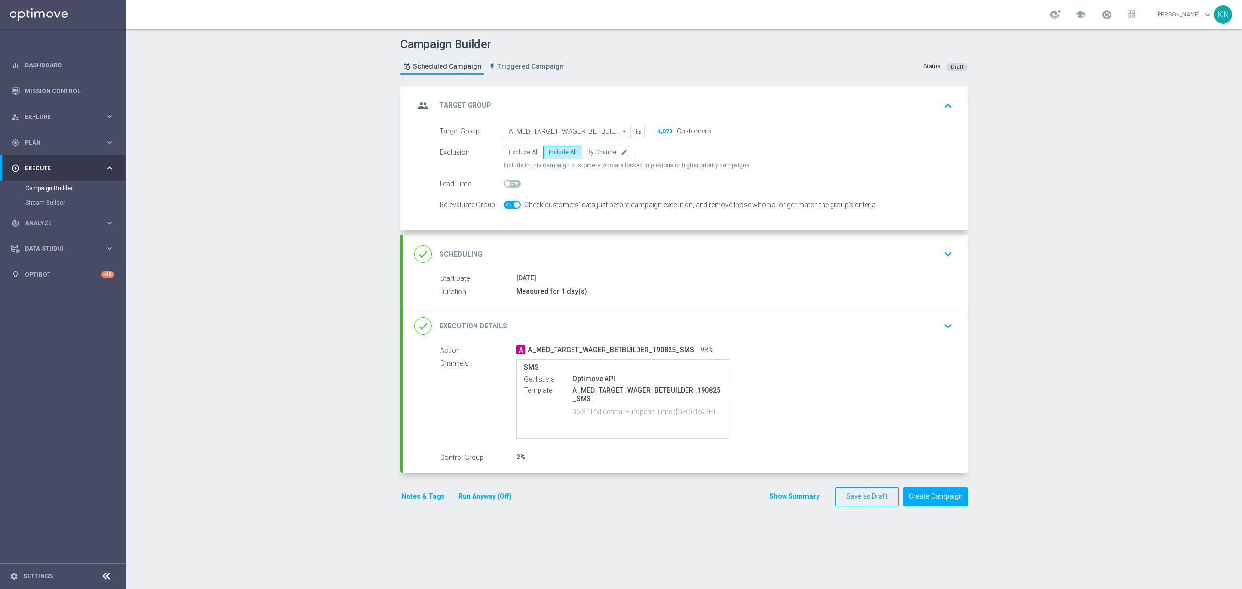
click at [897, 260] on div "done Scheduling keyboard_arrow_down" at bounding box center [685, 254] width 542 height 18
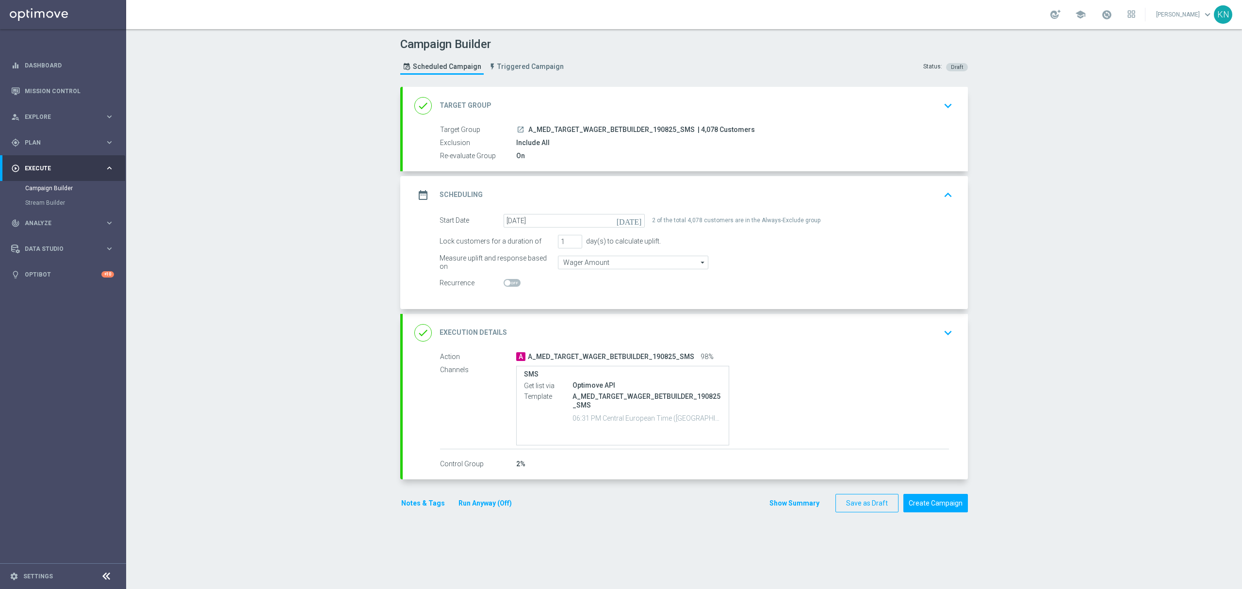
click at [916, 97] on div "done Target Group keyboard_arrow_down" at bounding box center [685, 106] width 542 height 18
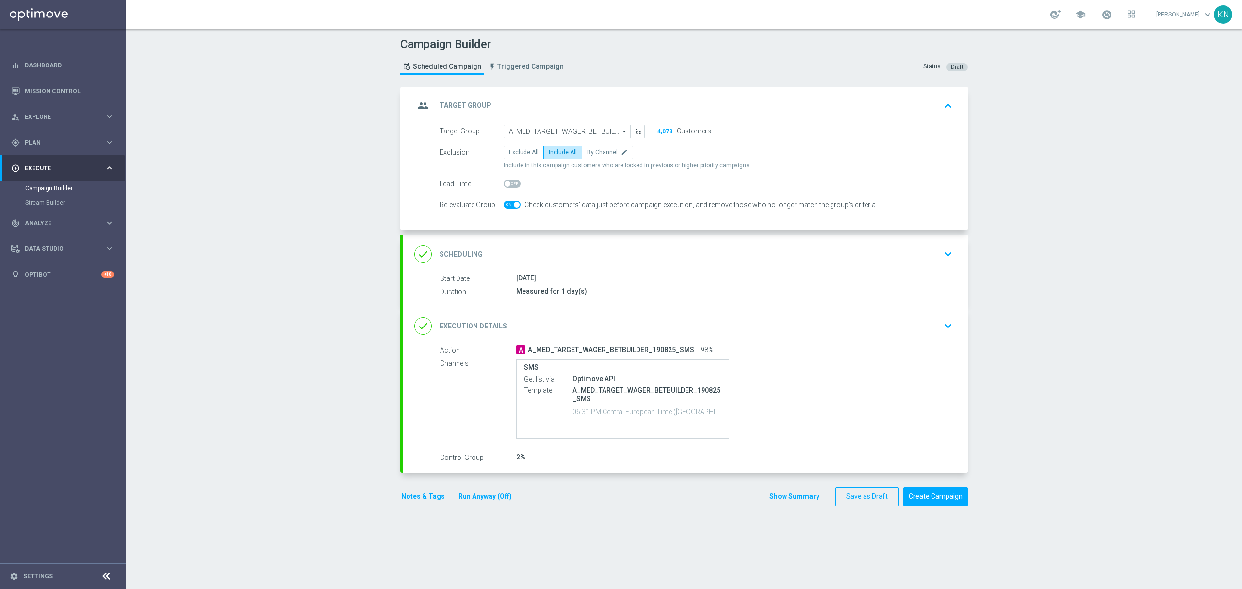
drag, startPoint x: 787, startPoint y: 373, endPoint x: 796, endPoint y: 372, distance: 9.7
click at [788, 373] on div "SMS Get list via Optimove API Template A_MED_TARGET_WAGER_BETBUILDER_190825_SMS…" at bounding box center [732, 399] width 433 height 80
click at [856, 328] on div "done Execution Details keyboard_arrow_down" at bounding box center [685, 326] width 542 height 18
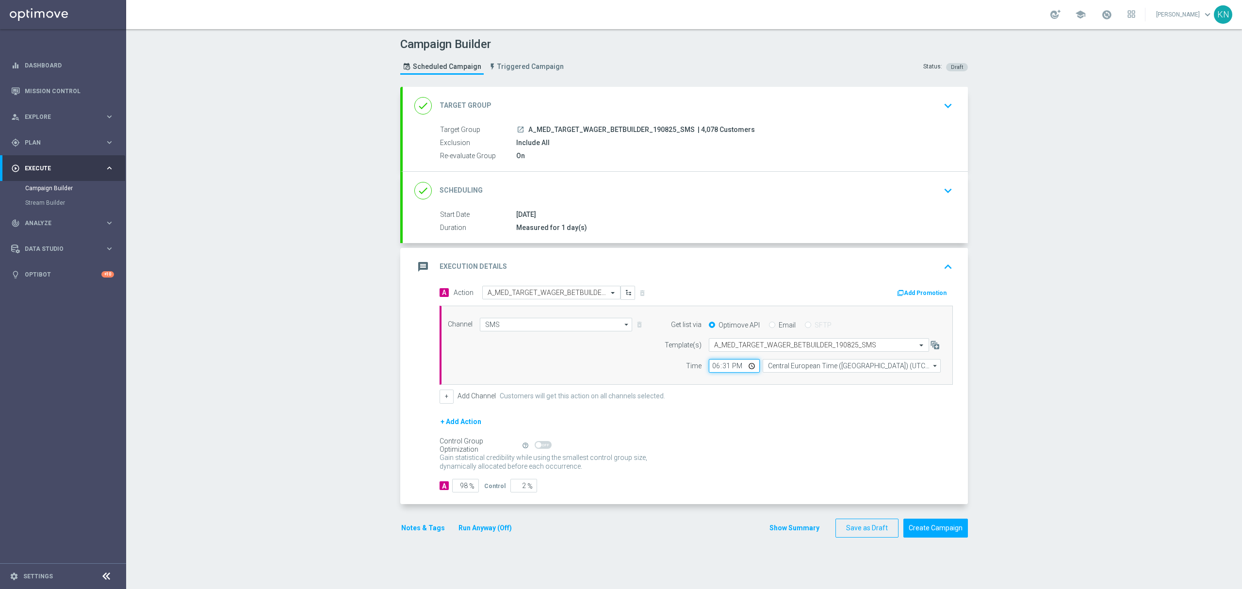
click at [711, 365] on input "18:31" at bounding box center [734, 366] width 51 height 14
type input "17:31"
click at [769, 391] on div "+ Add Channel Customers will get this action on all channels selected." at bounding box center [695, 396] width 513 height 14
click at [423, 533] on button "Notes & Tags" at bounding box center [423, 528] width 46 height 12
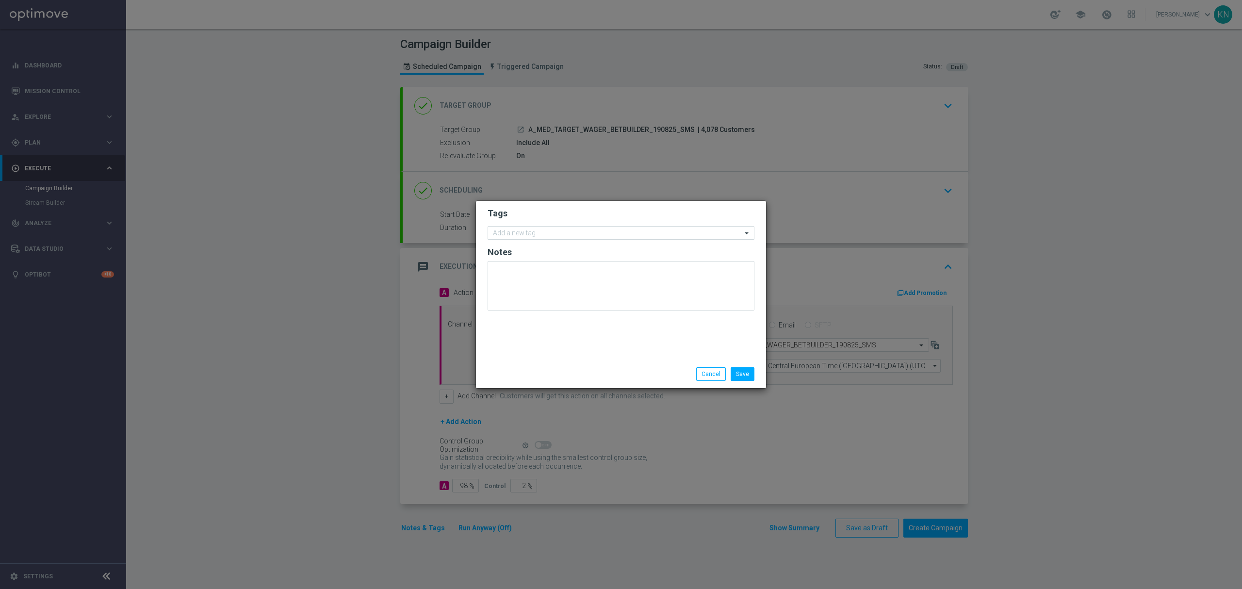
click at [514, 234] on input "text" at bounding box center [617, 233] width 249 height 8
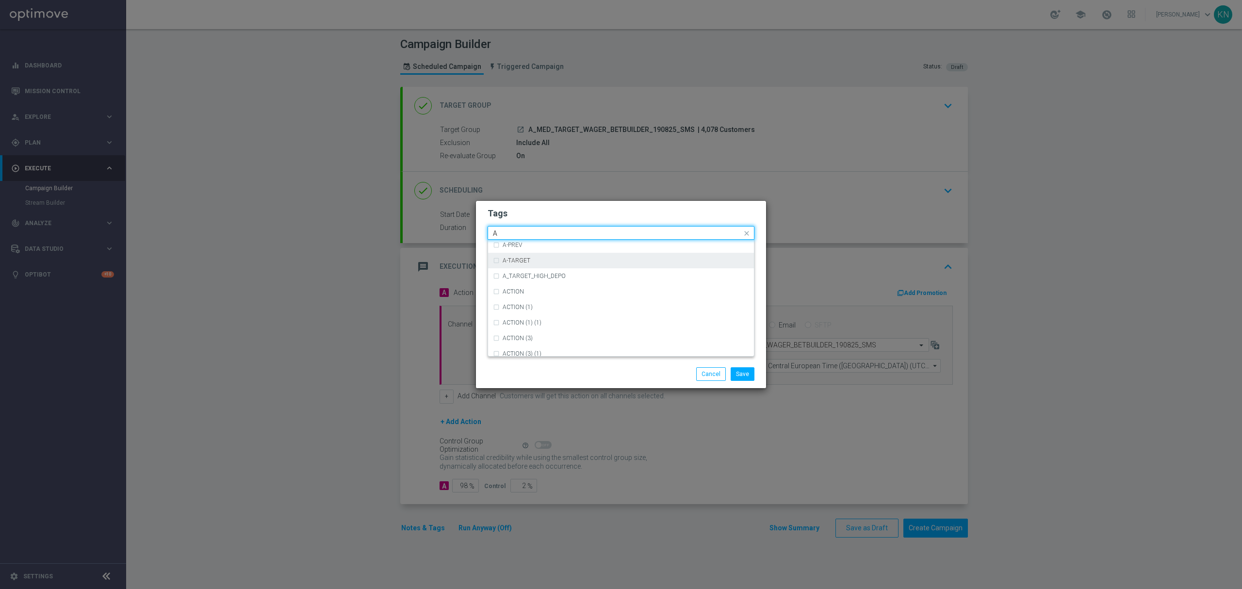
scroll to position [1164, 0]
click at [515, 282] on div "A" at bounding box center [621, 279] width 256 height 16
type input "A"
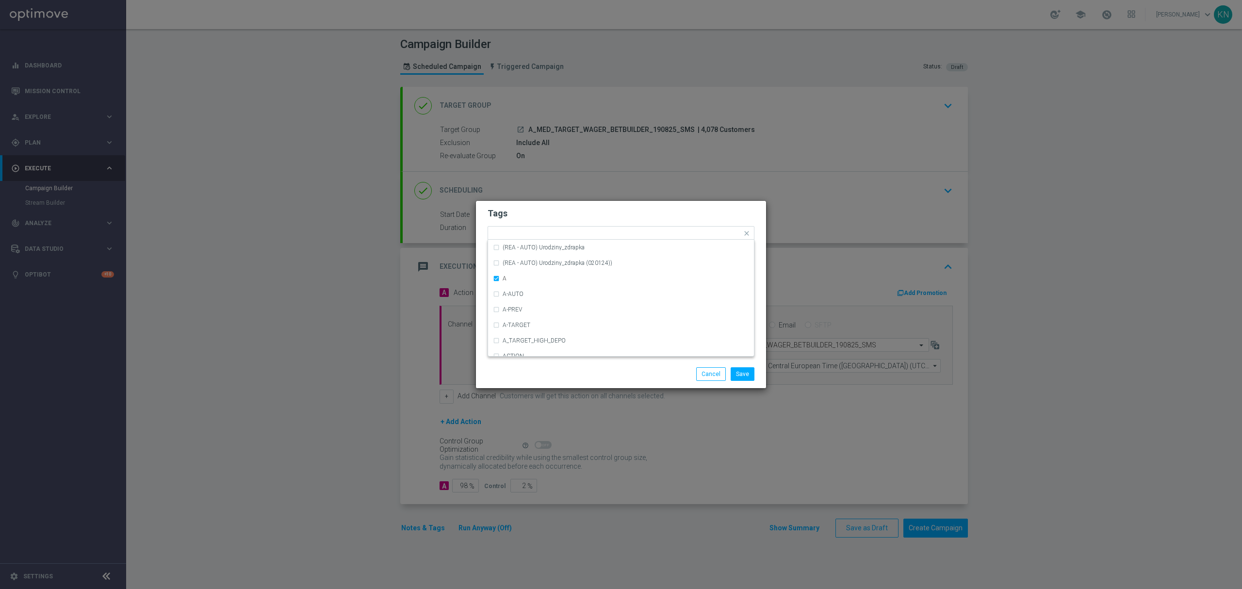
click at [551, 222] on form "Tags Quick find × A (REA - AUTO) REA_FLOW_8DAY_B&G (REA - AUTO) REA_FLOW_8DAY_B…" at bounding box center [620, 261] width 267 height 113
click at [554, 239] on div at bounding box center [627, 235] width 230 height 10
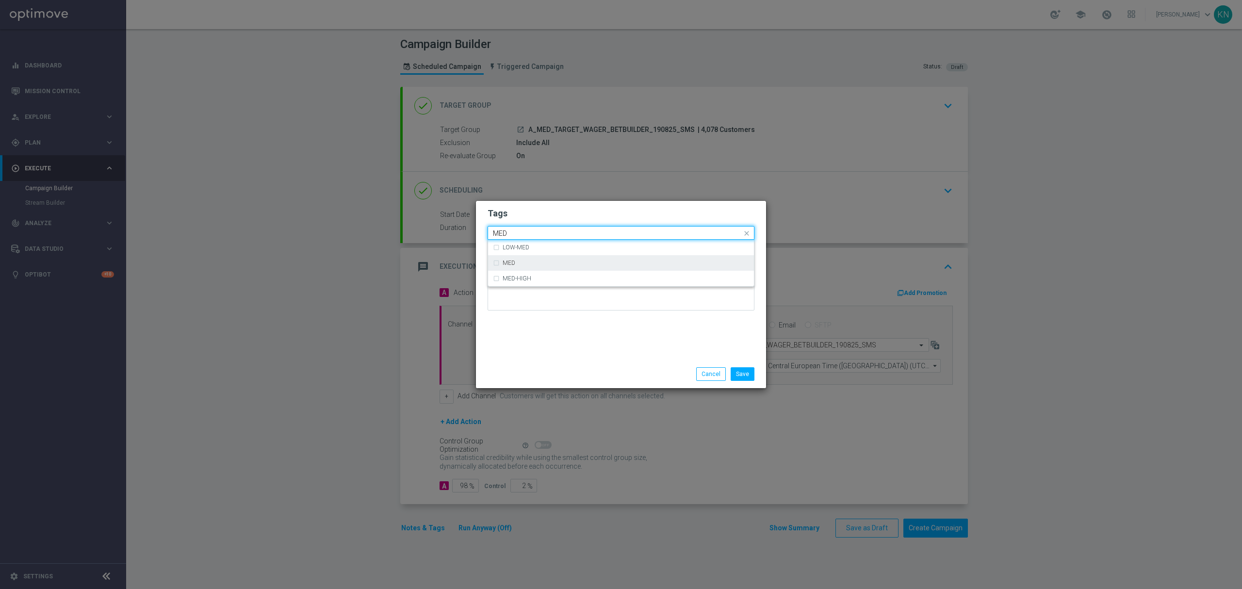
click at [527, 259] on div "MED" at bounding box center [621, 263] width 256 height 16
type input "MED"
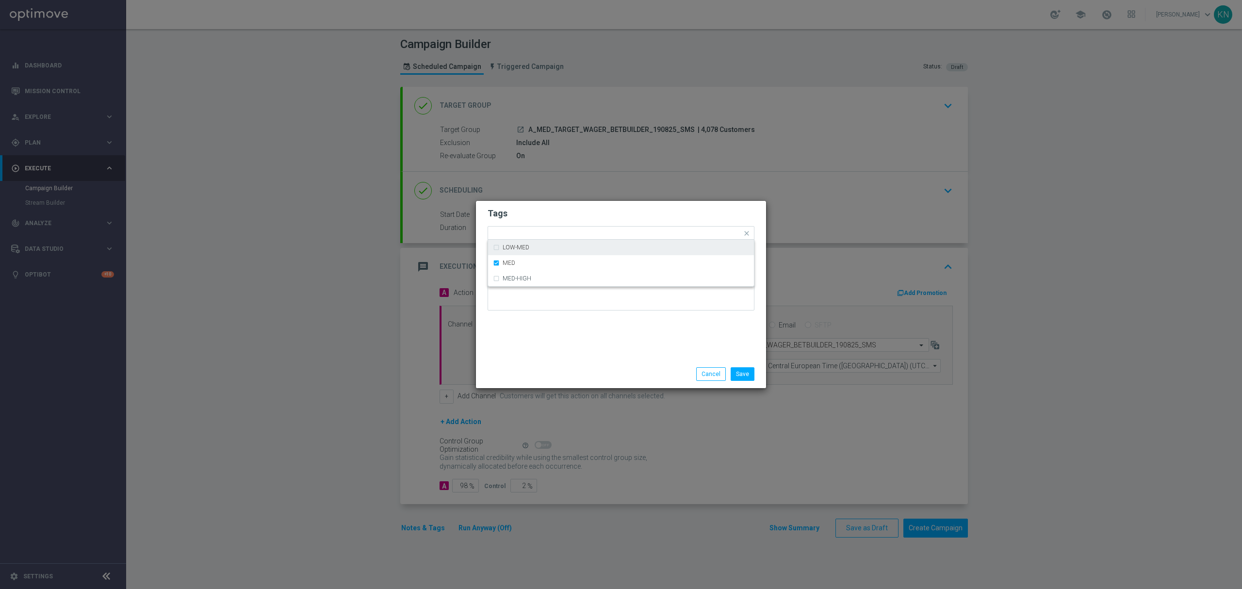
drag, startPoint x: 563, startPoint y: 209, endPoint x: 581, endPoint y: 213, distance: 18.1
click at [564, 208] on h2 "Tags" at bounding box center [620, 214] width 267 height 12
click at [588, 237] on input "text" at bounding box center [642, 234] width 198 height 8
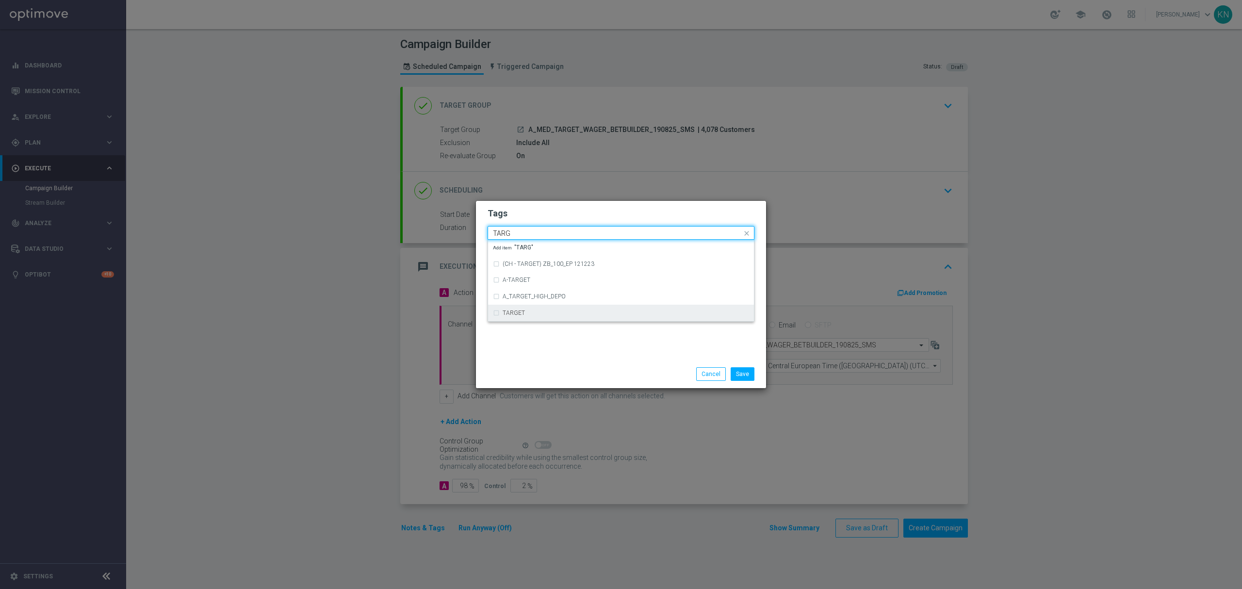
click at [528, 317] on div "TARGET" at bounding box center [621, 313] width 256 height 16
type input "TARG"
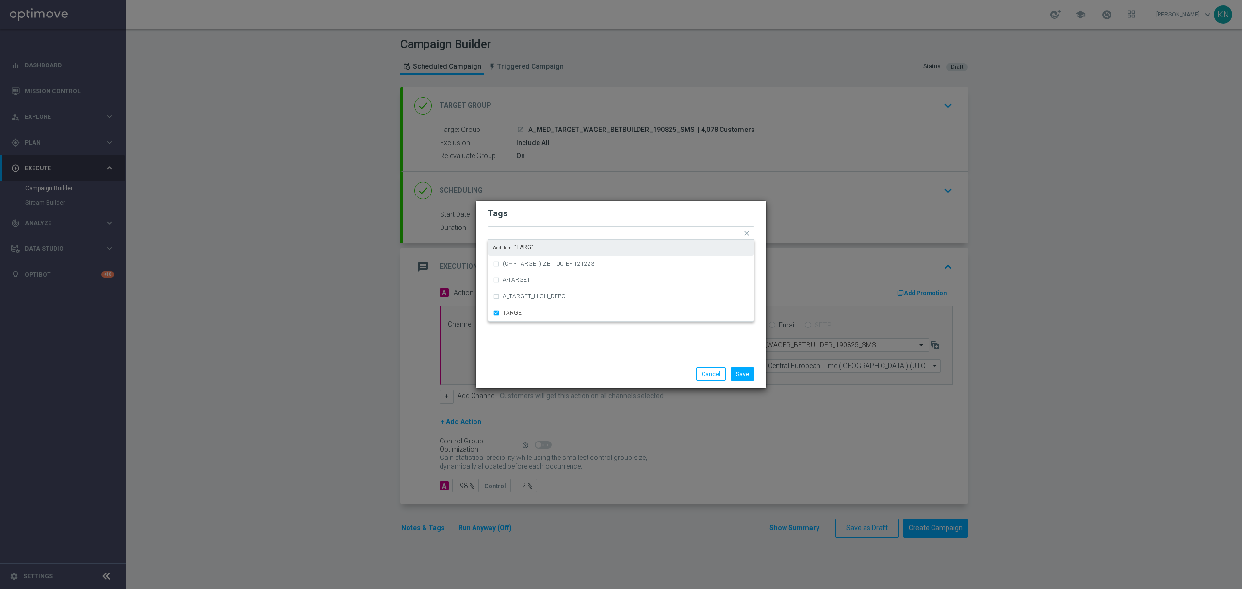
click at [571, 222] on form "Tags Quick find × A × MED × TARGET (CH - TARGET) ZB_100_EP 121223 A-TARGET A_TA…" at bounding box center [620, 261] width 267 height 113
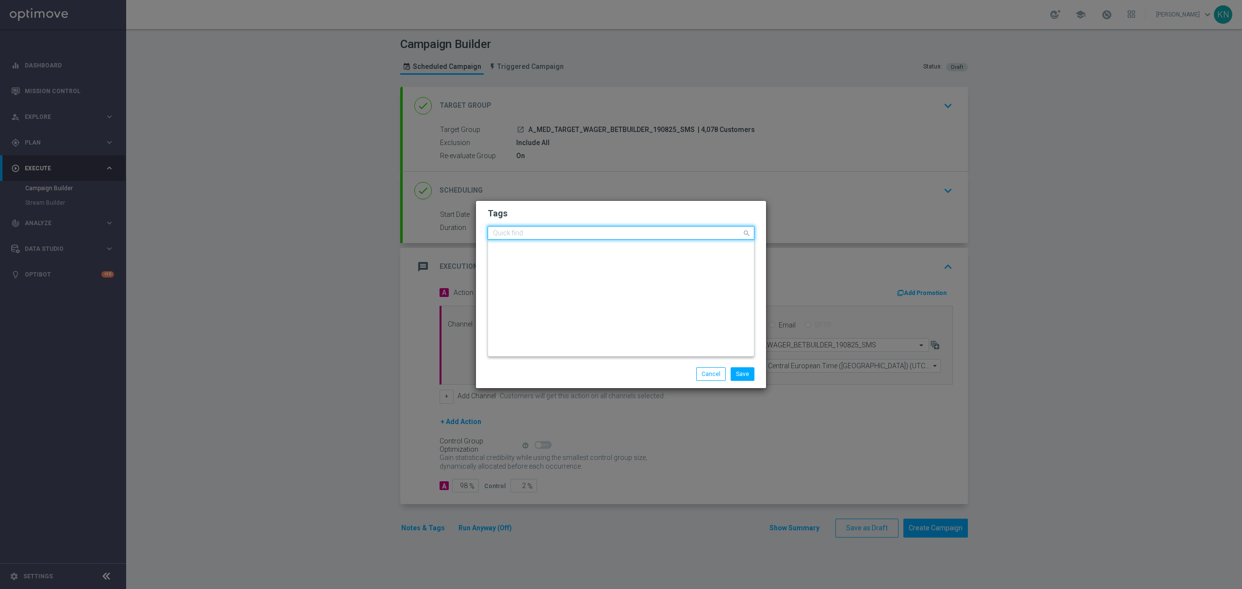
click at [595, 235] on input "text" at bounding box center [617, 233] width 249 height 8
click at [564, 264] on div "WAGER" at bounding box center [625, 265] width 246 height 6
type input "WAG"
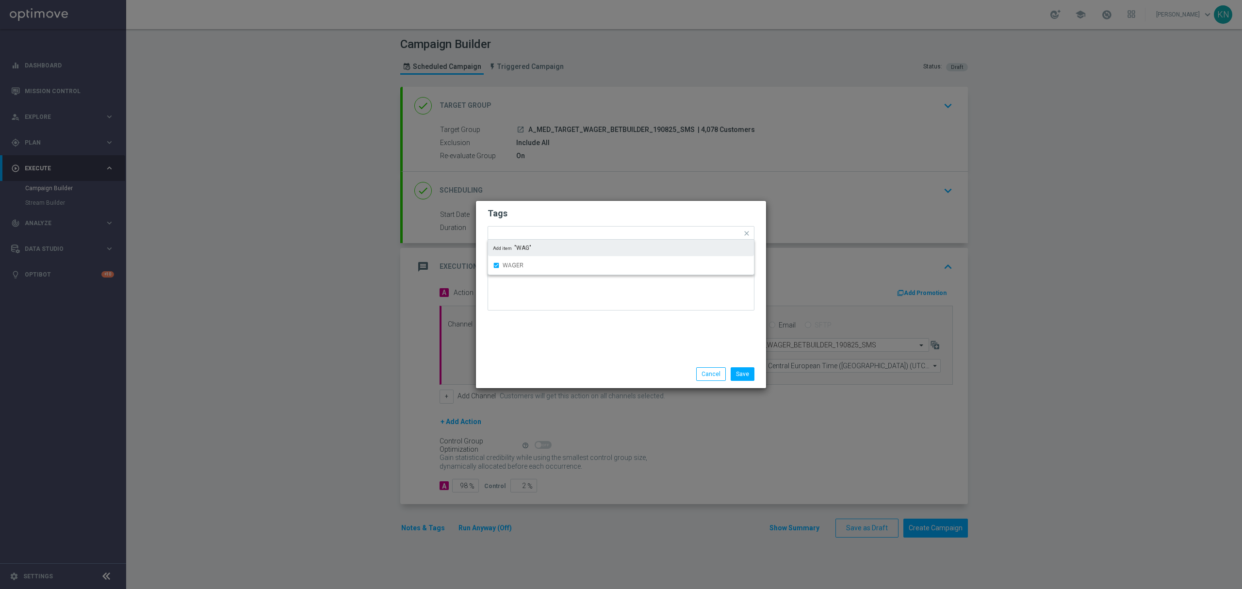
click at [609, 218] on h2 "Tags" at bounding box center [620, 214] width 267 height 12
drag, startPoint x: 734, startPoint y: 373, endPoint x: 727, endPoint y: 374, distance: 7.4
click at [735, 373] on button "Save" at bounding box center [742, 374] width 24 height 14
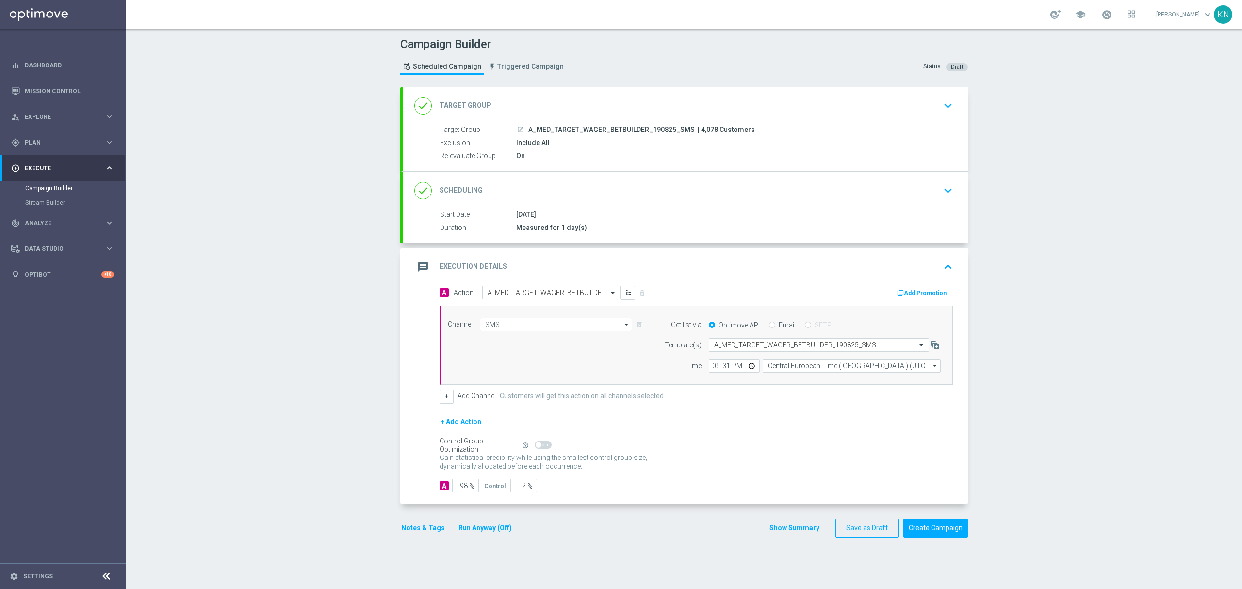
click at [1062, 397] on div "Campaign Builder Scheduled Campaign Triggered Campaign Status: Draft done Targe…" at bounding box center [683, 309] width 1115 height 560
click at [947, 530] on button "Create Campaign" at bounding box center [935, 527] width 65 height 19
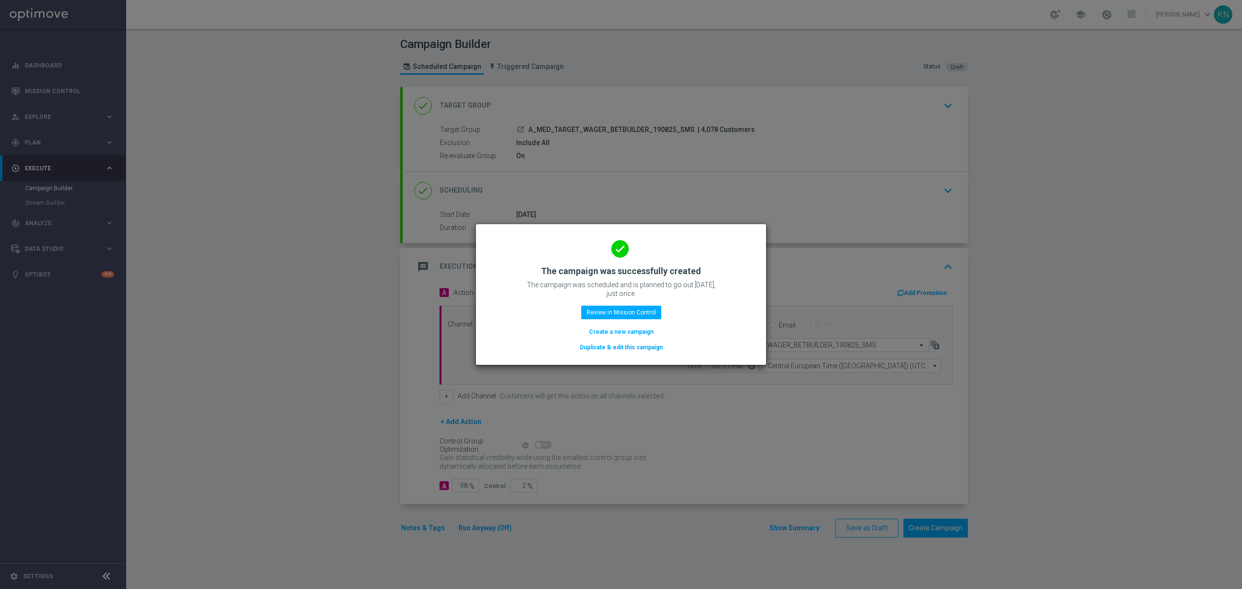
click at [642, 345] on button "Duplicate & edit this campaign" at bounding box center [621, 347] width 85 height 11
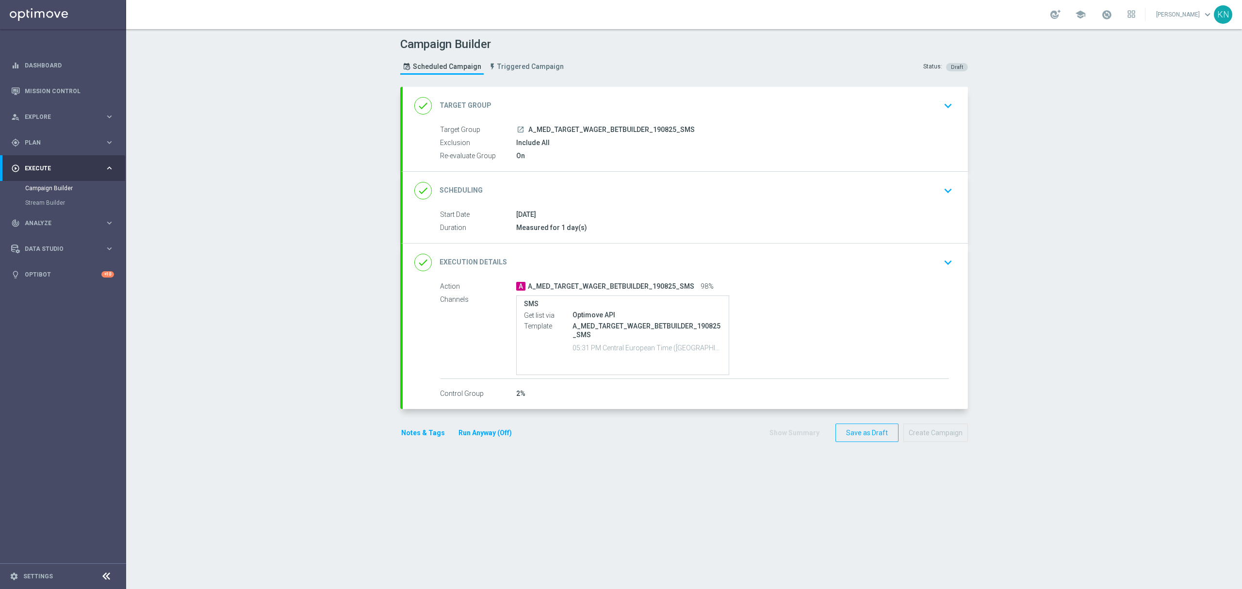
drag, startPoint x: 924, startPoint y: 117, endPoint x: 928, endPoint y: 112, distance: 6.6
click at [926, 114] on div "done Target Group keyboard_arrow_down" at bounding box center [685, 106] width 565 height 38
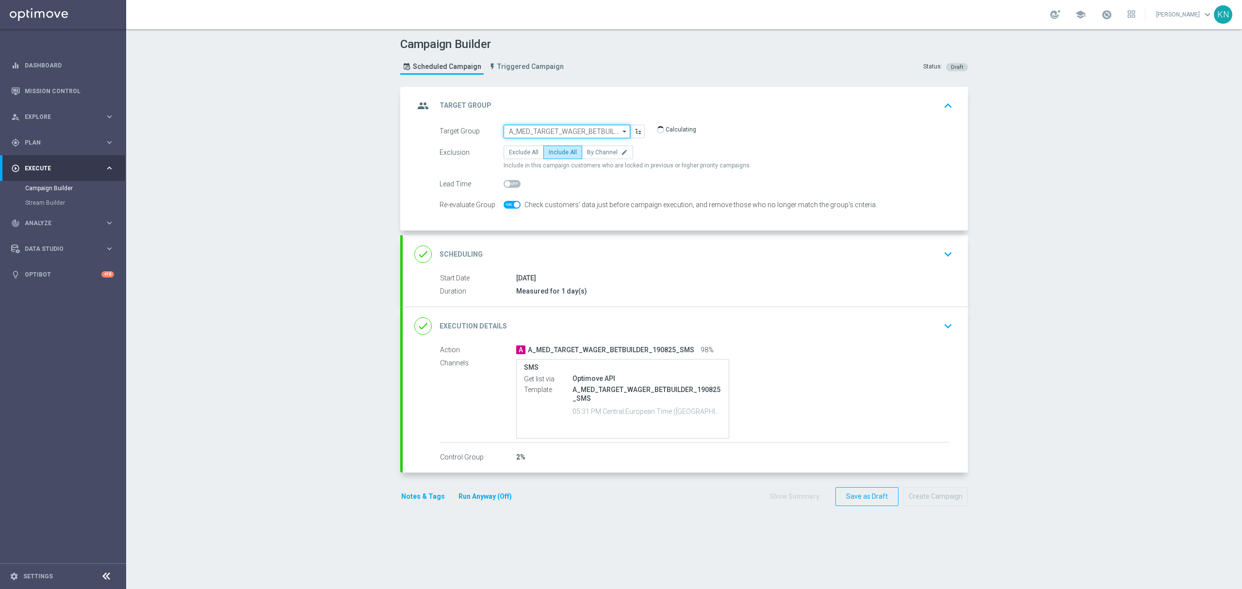
click at [564, 132] on input "A_MED_TARGET_WAGER_BETBUILDER_190825_SMS" at bounding box center [566, 132] width 127 height 14
paste input "A_HIGH_TARGET_WAGER_BETBUILDER_190825_SMS"
click at [575, 146] on div "A_HIGH_TARGET_WAGER_BETBUILDER_190825_SMS" at bounding box center [574, 149] width 117 height 17
type input "A_HIGH_TARGET_WAGER_BETBUILDER_190825_SMS"
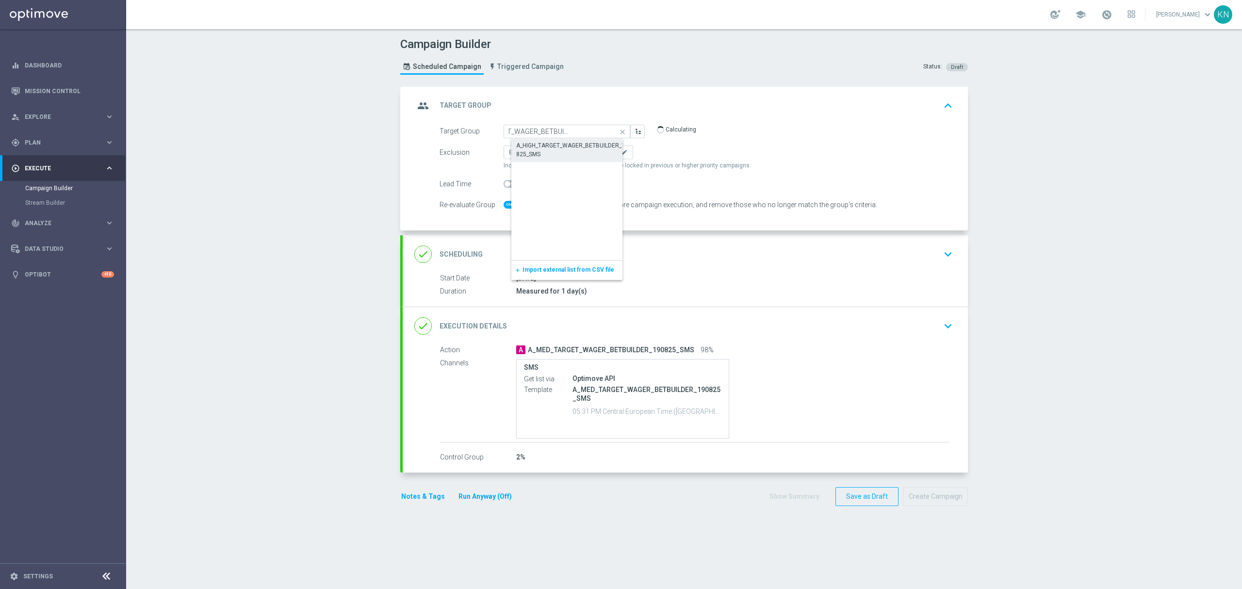
scroll to position [0, 0]
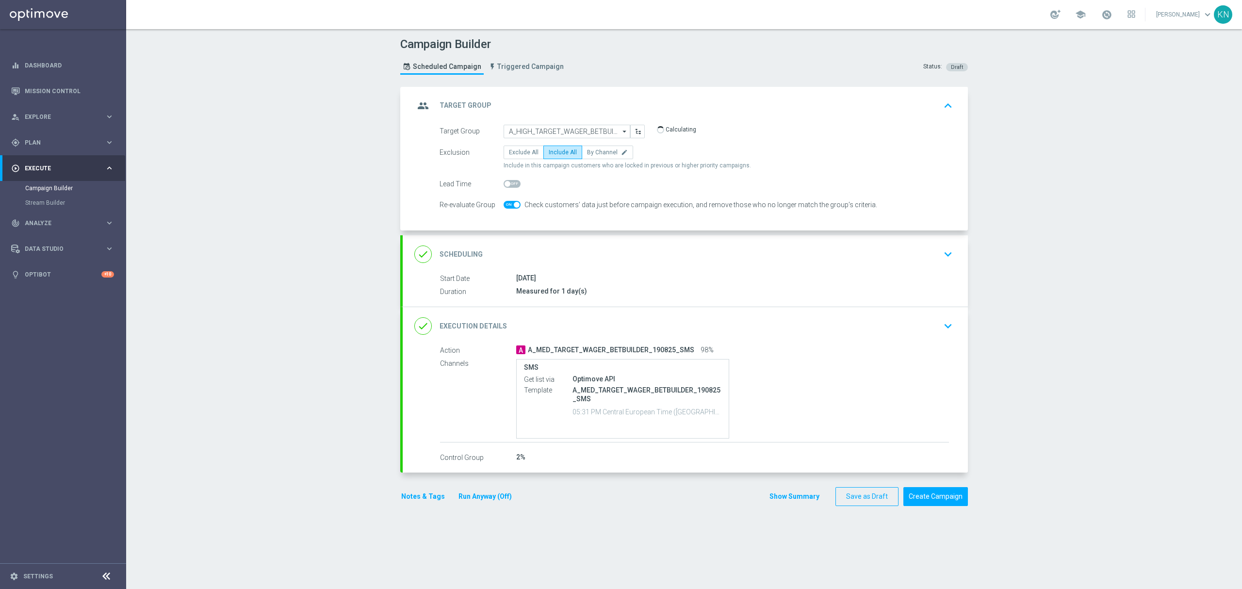
click at [683, 272] on div "done Scheduling keyboard_arrow_down" at bounding box center [685, 254] width 565 height 38
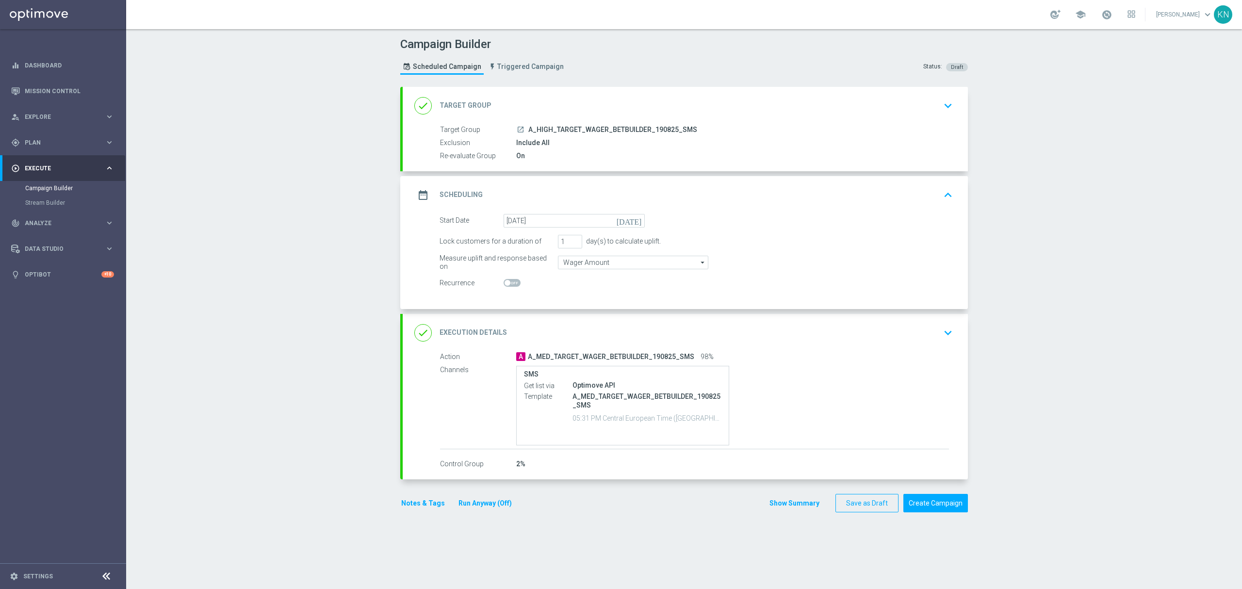
click at [895, 334] on div "done Execution Details keyboard_arrow_down" at bounding box center [685, 332] width 542 height 18
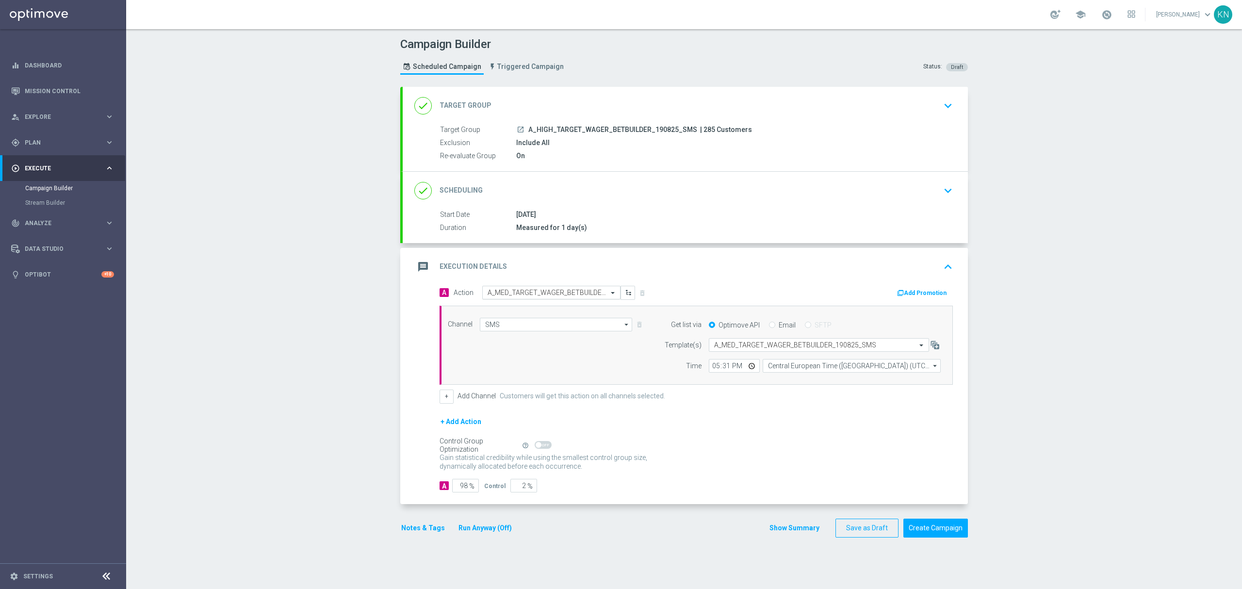
click at [575, 291] on input "text" at bounding box center [541, 293] width 108 height 8
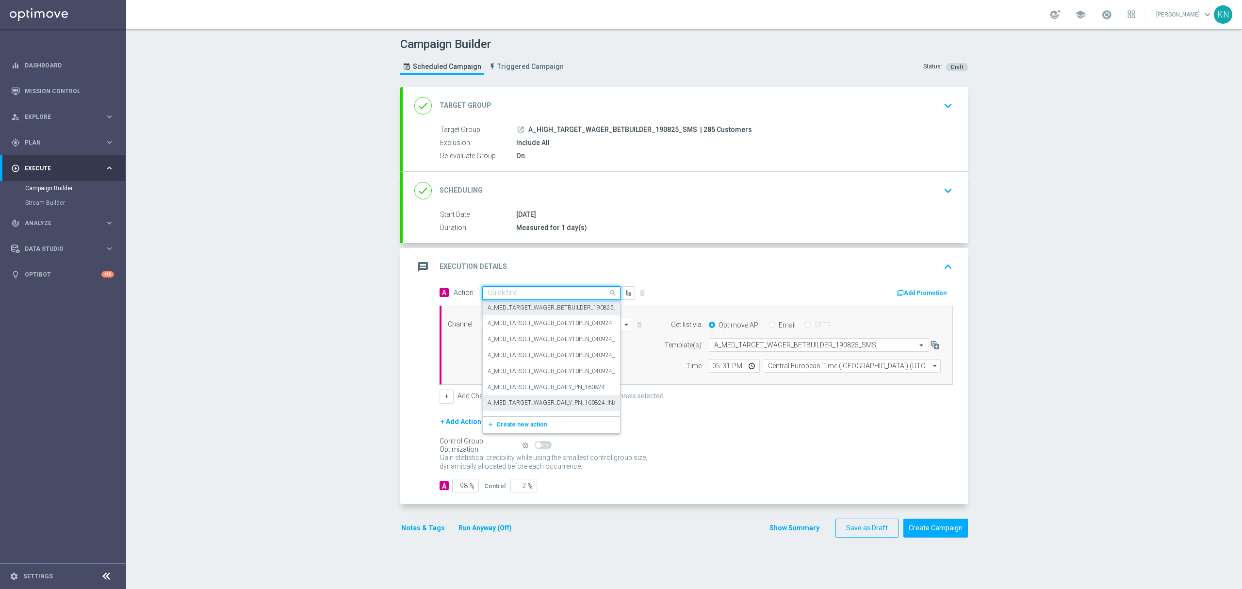
click at [503, 426] on span "Create new action" at bounding box center [521, 424] width 51 height 7
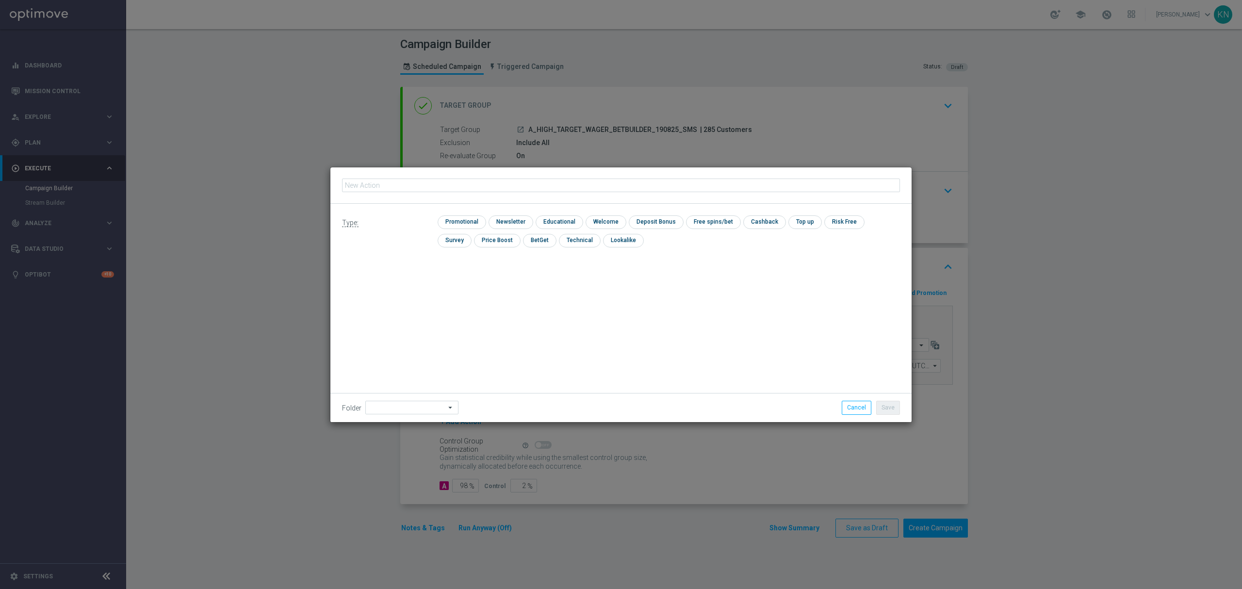
click at [414, 185] on input "text" at bounding box center [621, 185] width 558 height 14
type input "A_HIGH_TARGET_WAGER_BETBUILDER_190825_SMS"
click at [468, 218] on input "checkbox" at bounding box center [460, 221] width 46 height 13
checkbox input "true"
click at [686, 355] on div "Type: check Promotional check Newsletter check Educational check Welcome check …" at bounding box center [620, 313] width 581 height 218
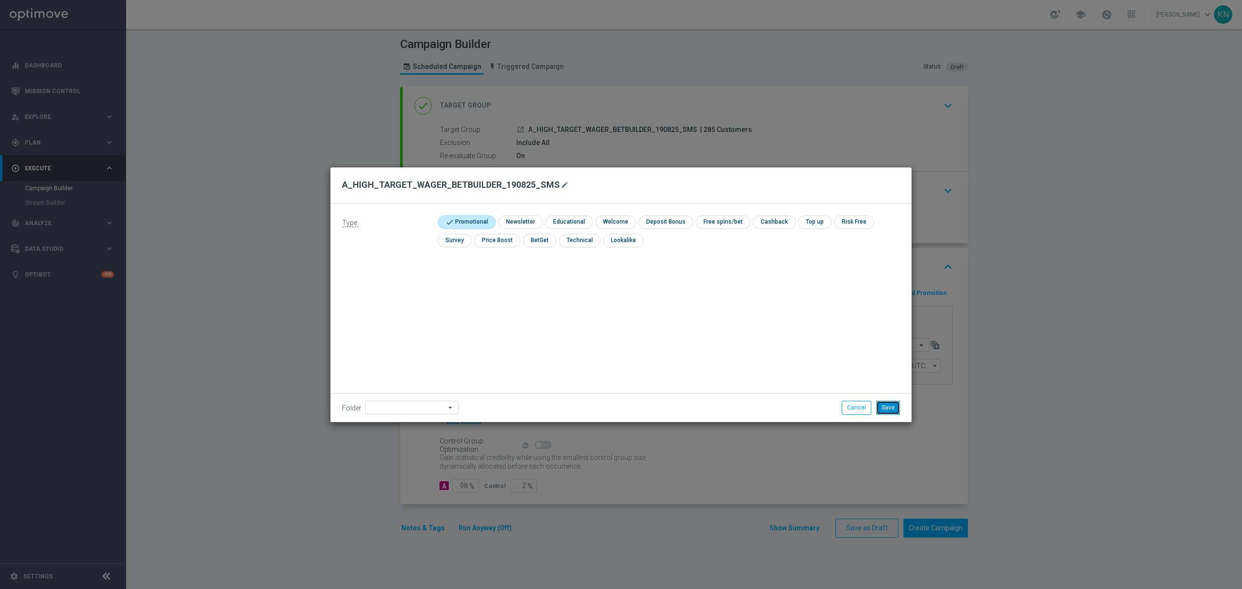
drag, startPoint x: 894, startPoint y: 407, endPoint x: 868, endPoint y: 407, distance: 26.2
click at [894, 406] on button "Save" at bounding box center [888, 408] width 24 height 14
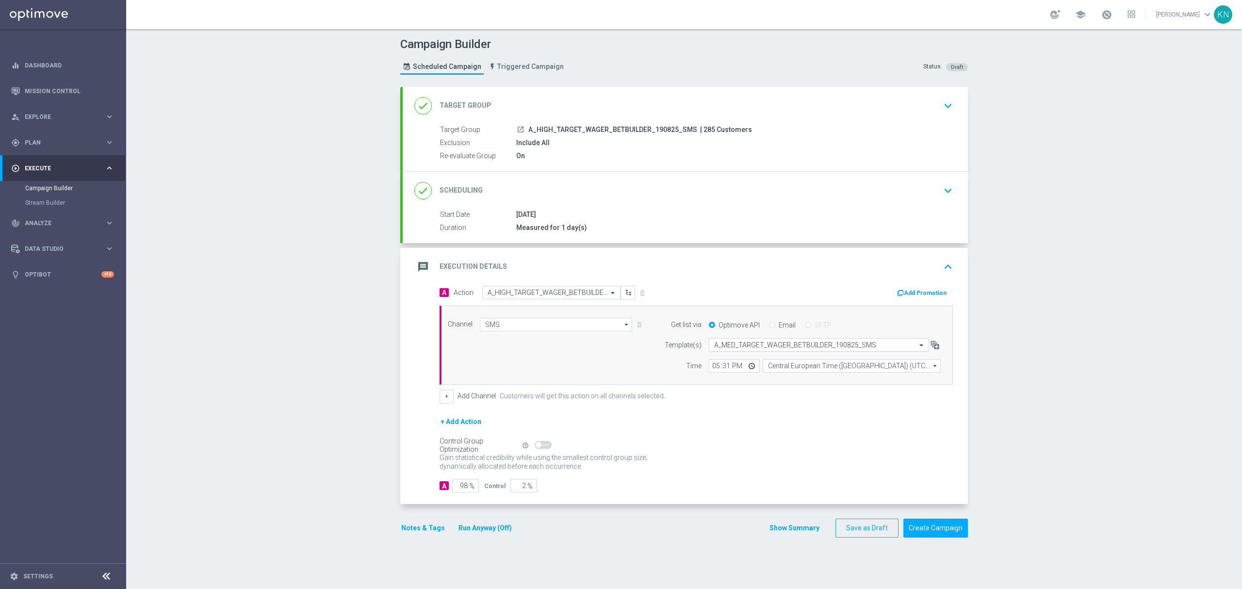
click at [775, 344] on input "text" at bounding box center [809, 345] width 190 height 8
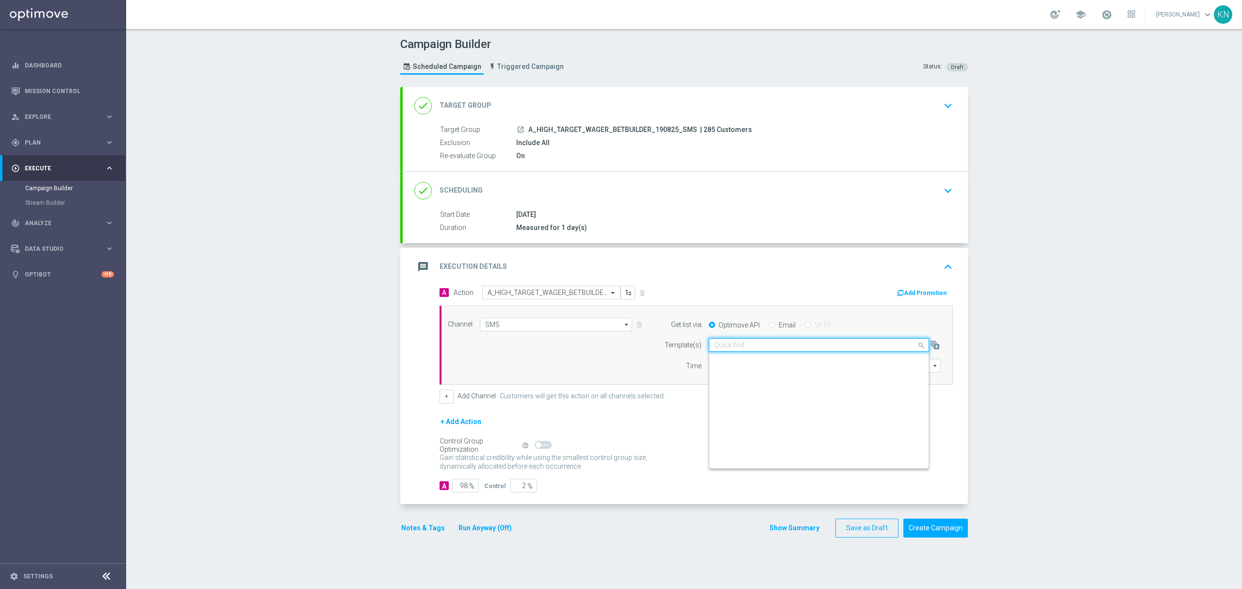
scroll to position [52368, 0]
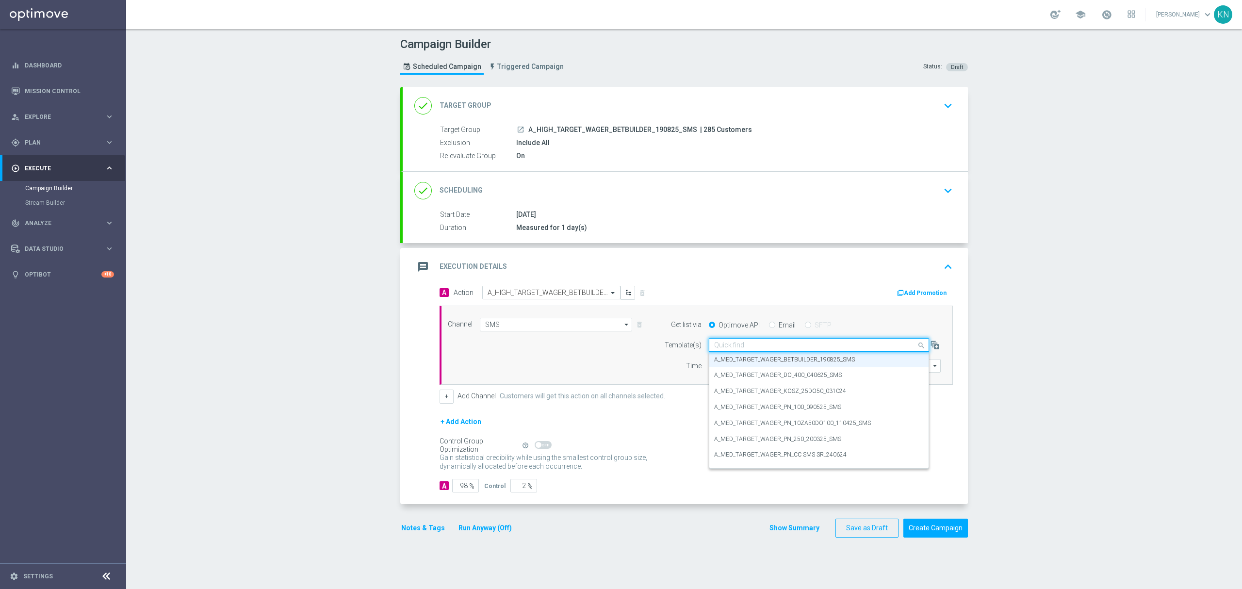
paste input "A_HIGH_TARGET_WAGER_BETBUILDER_190825_SMS"
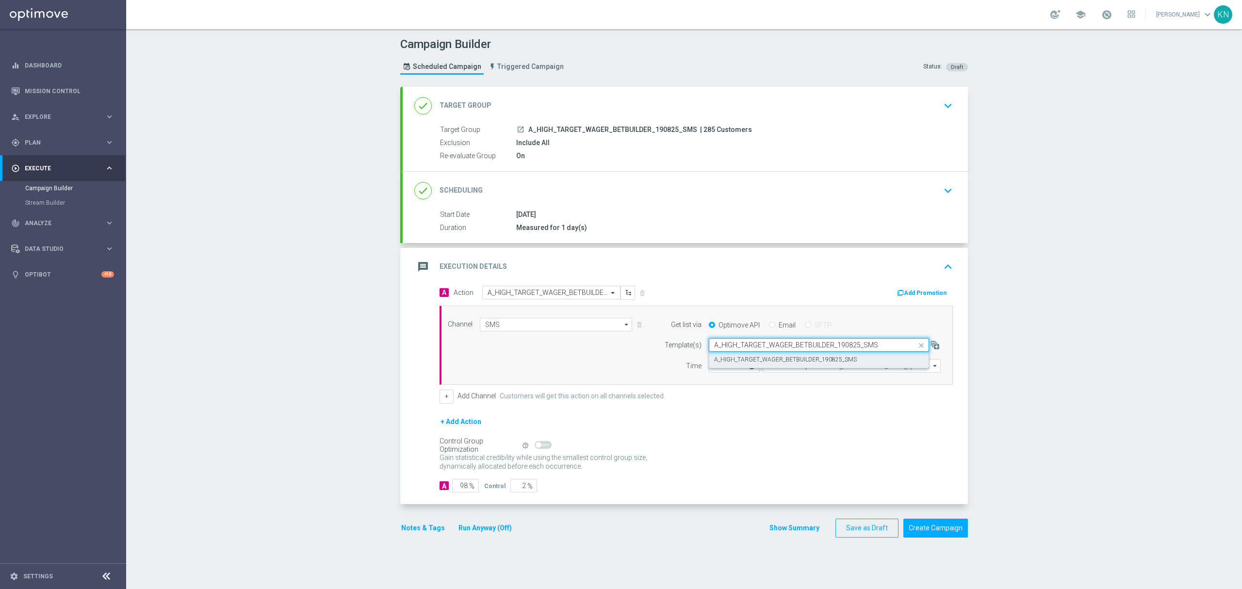
scroll to position [0, 0]
click at [801, 361] on label "A_HIGH_TARGET_WAGER_BETBUILDER_190825_SMS" at bounding box center [785, 359] width 143 height 8
type input "A_HIGH_TARGET_WAGER_BETBUILDER_190825_SMS"
click at [423, 530] on button "Notes & Tags" at bounding box center [423, 528] width 46 height 12
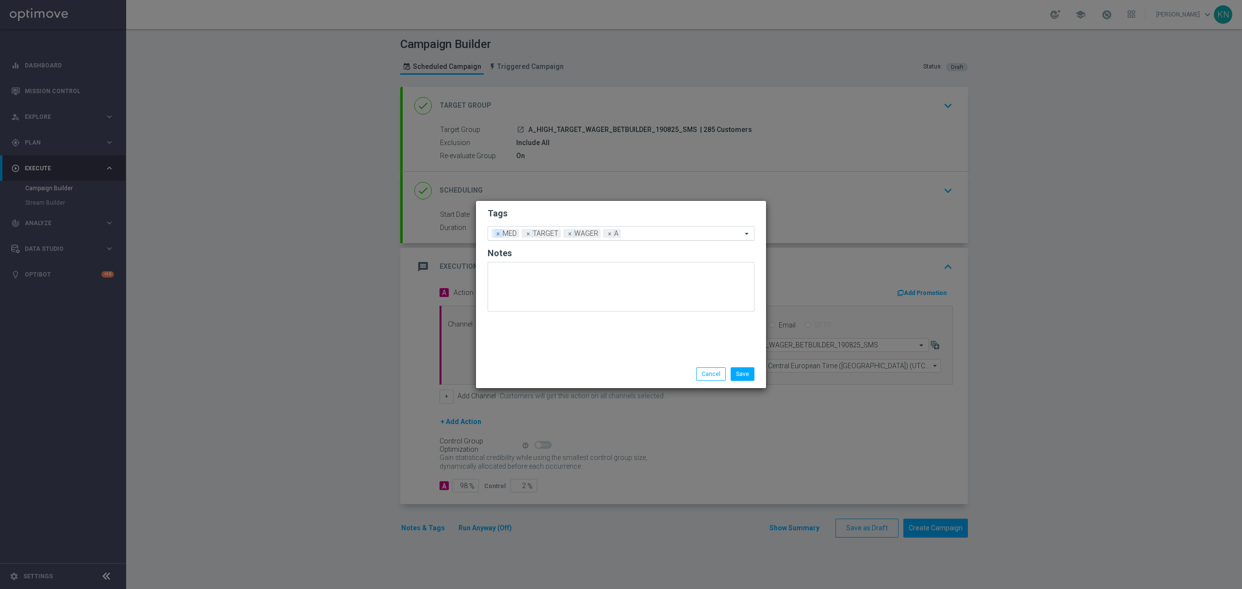
click at [497, 232] on span "×" at bounding box center [498, 233] width 9 height 9
click at [609, 234] on input "text" at bounding box center [668, 234] width 147 height 8
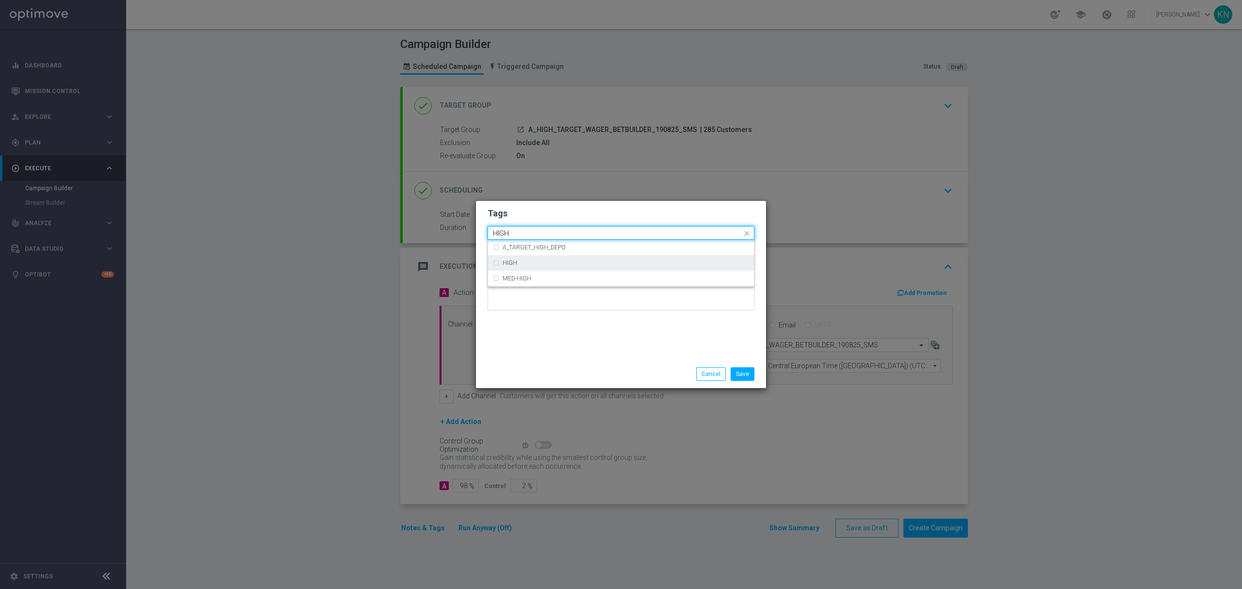
click at [518, 262] on div "HIGH" at bounding box center [625, 263] width 246 height 6
type input "HIGH"
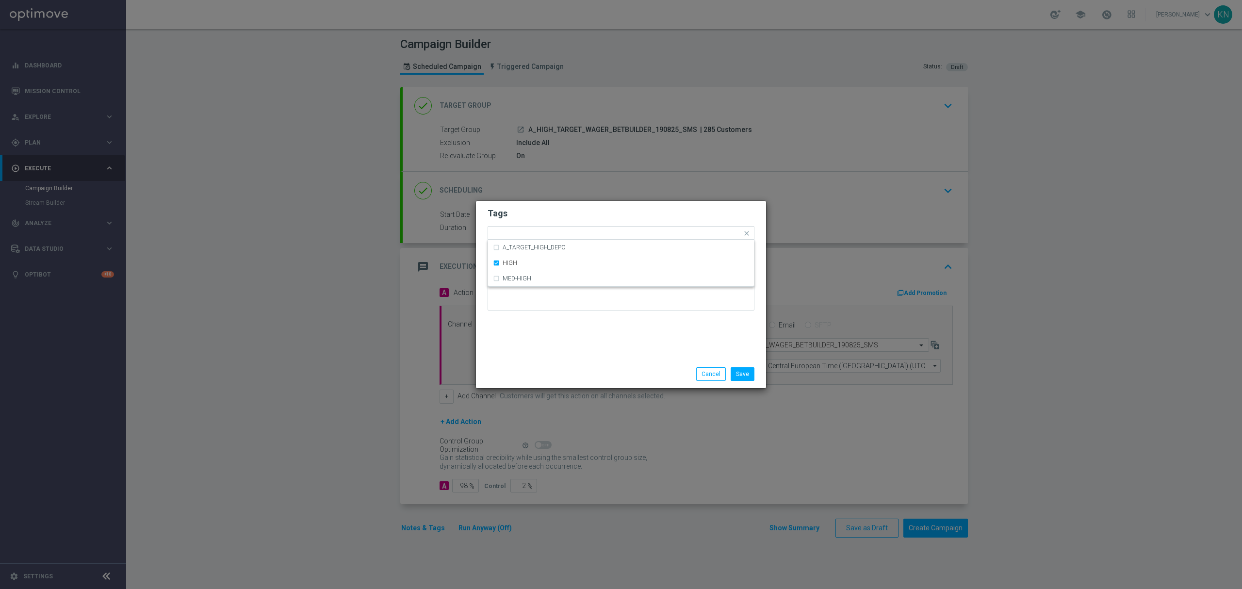
click at [557, 212] on h2 "Tags" at bounding box center [620, 214] width 267 height 12
click at [747, 371] on button "Save" at bounding box center [742, 374] width 24 height 14
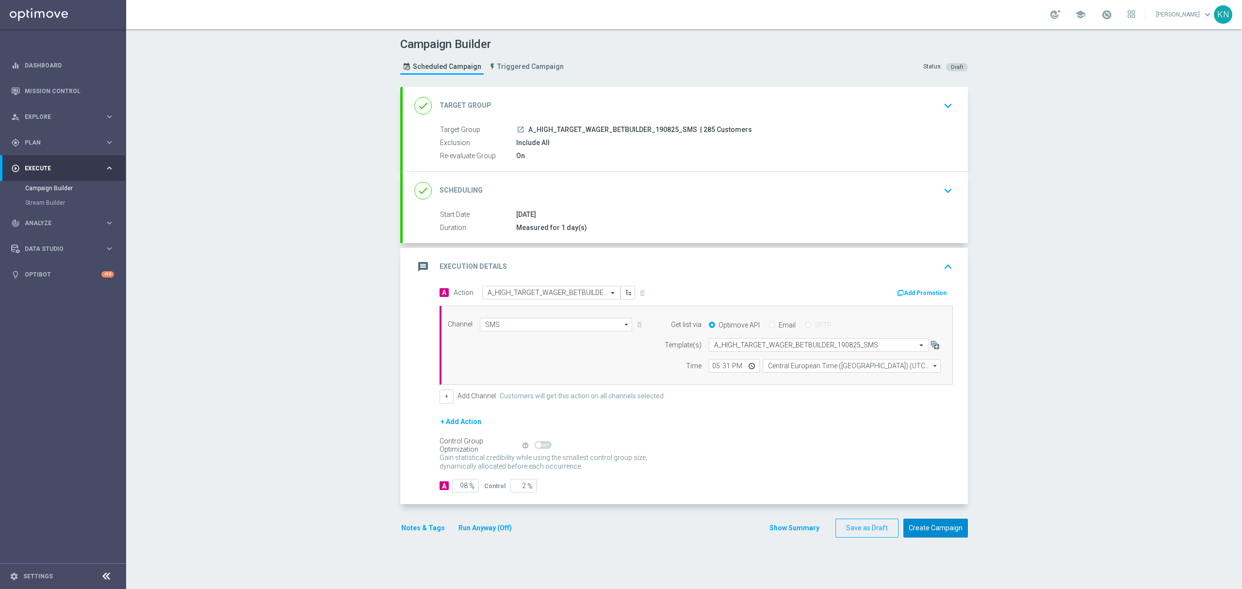
click at [931, 529] on button "Create Campaign" at bounding box center [935, 527] width 65 height 19
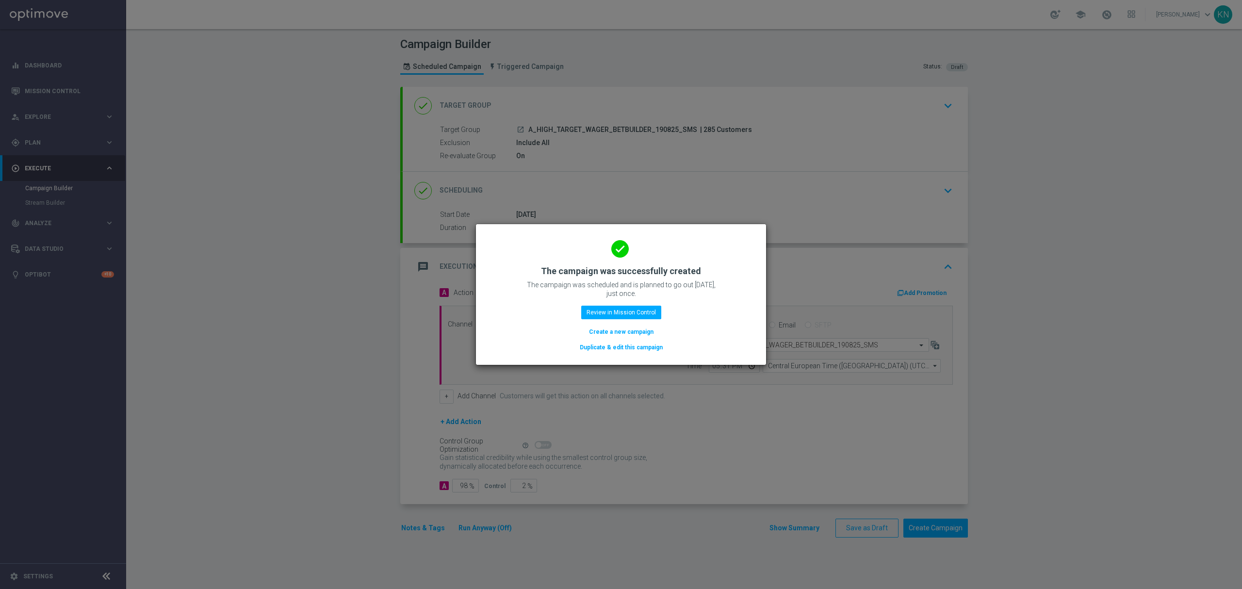
click at [324, 141] on modal-container "done The campaign was successfully created The campaign was scheduled and is pl…" at bounding box center [621, 294] width 1242 height 589
drag, startPoint x: 230, startPoint y: 130, endPoint x: 249, endPoint y: 2, distance: 129.4
click at [231, 130] on modal-container "done The campaign was successfully created The campaign was scheduled and is pl…" at bounding box center [621, 294] width 1242 height 589
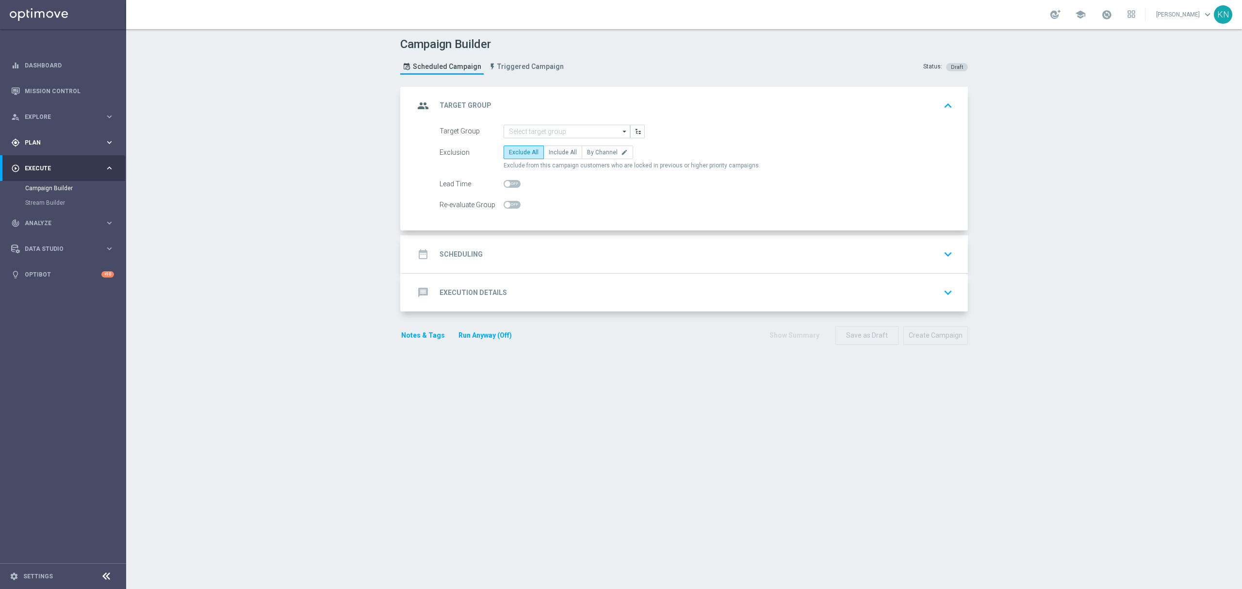
drag, startPoint x: 41, startPoint y: 144, endPoint x: 45, endPoint y: 151, distance: 8.9
click at [41, 144] on span "Plan" at bounding box center [65, 143] width 80 height 6
click at [54, 164] on link "Target Groups" at bounding box center [63, 163] width 76 height 8
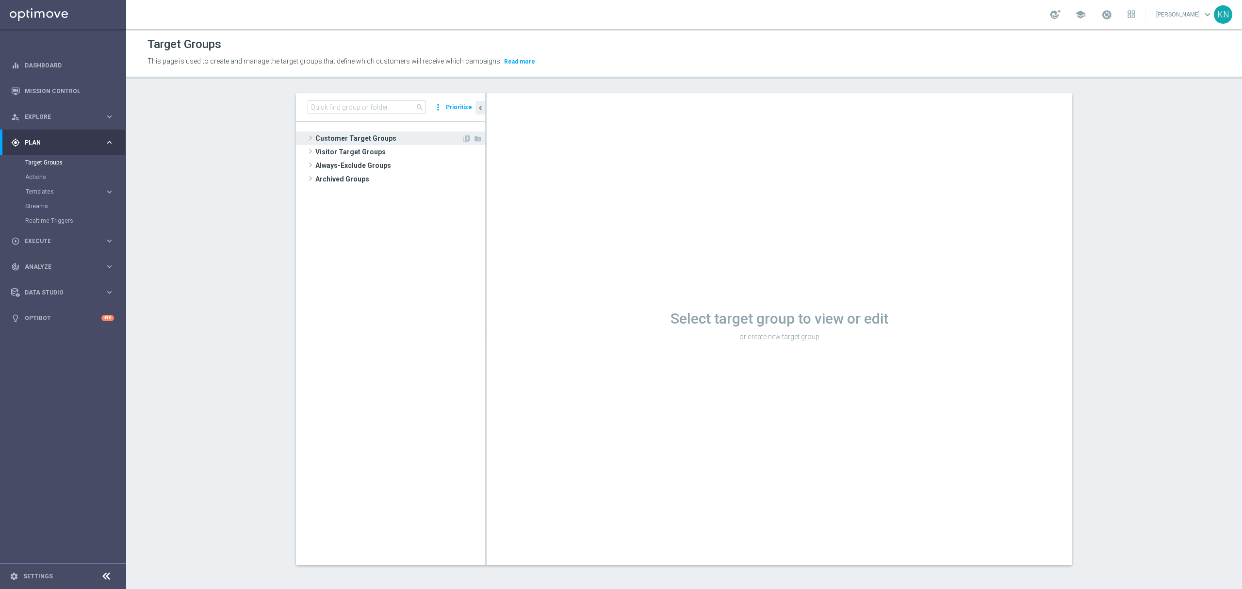
click at [364, 143] on span "Customer Target Groups" at bounding box center [388, 138] width 146 height 14
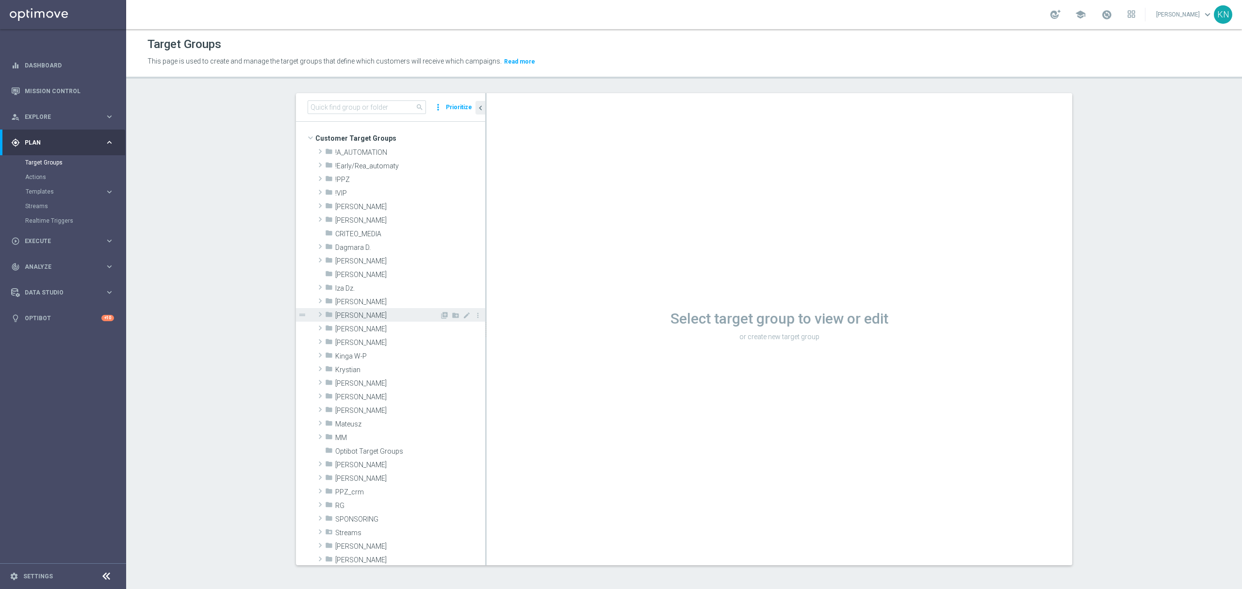
click at [348, 313] on span "[PERSON_NAME]" at bounding box center [387, 315] width 104 height 8
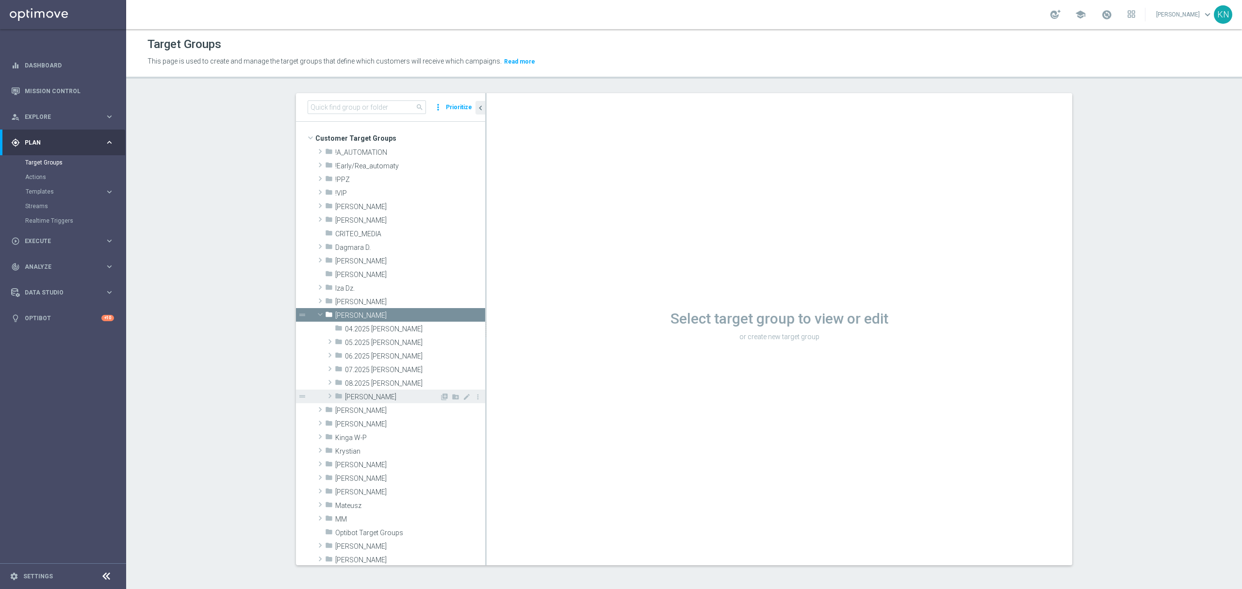
drag, startPoint x: 385, startPoint y: 373, endPoint x: 392, endPoint y: 397, distance: 25.0
click at [385, 373] on span "07.2025 [PERSON_NAME]" at bounding box center [415, 370] width 140 height 8
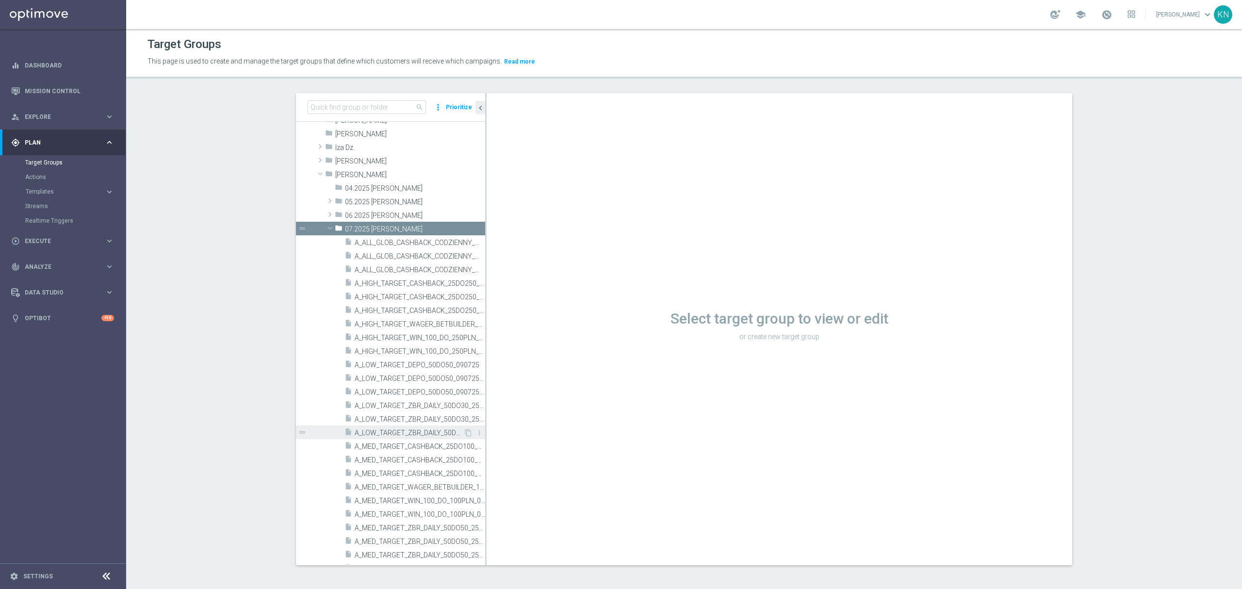
scroll to position [194, 0]
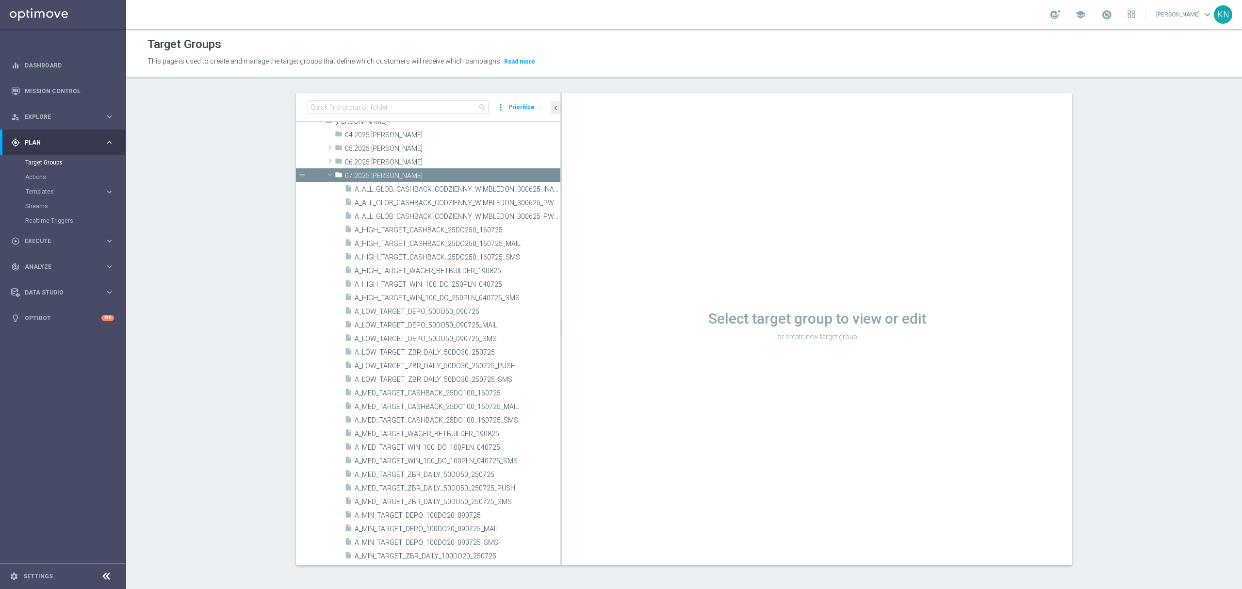
drag, startPoint x: 480, startPoint y: 115, endPoint x: 630, endPoint y: 119, distance: 150.4
click at [630, 119] on as-split "search more_vert Prioritize Customer Target Groups library_add create_new_folder" at bounding box center [684, 329] width 776 height 472
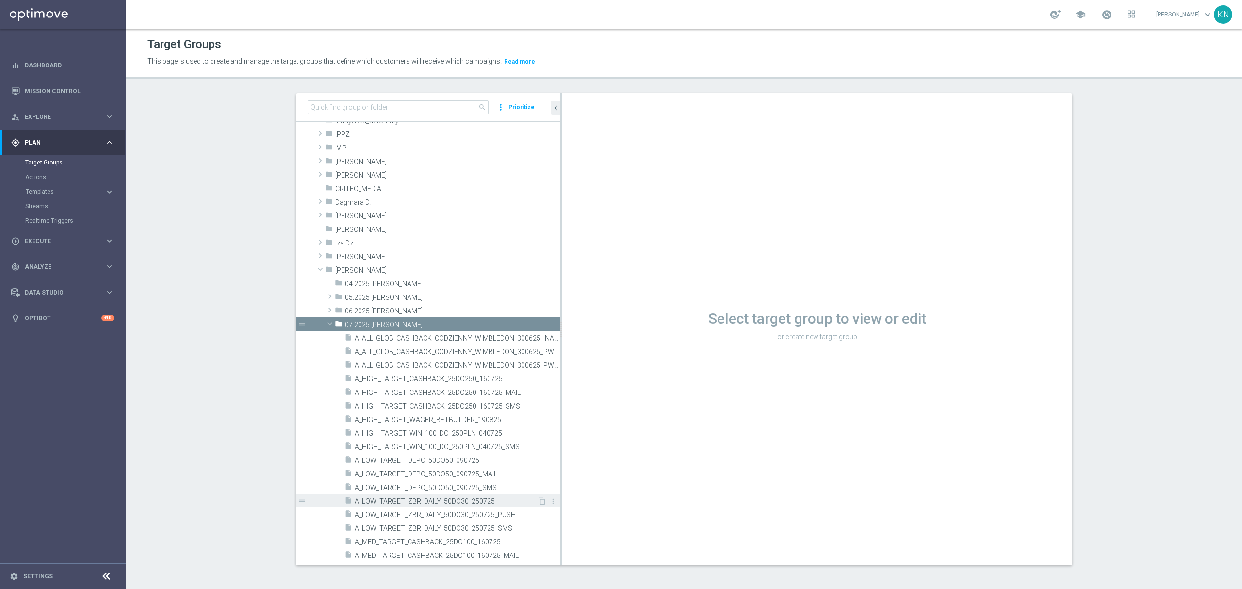
scroll to position [129, 0]
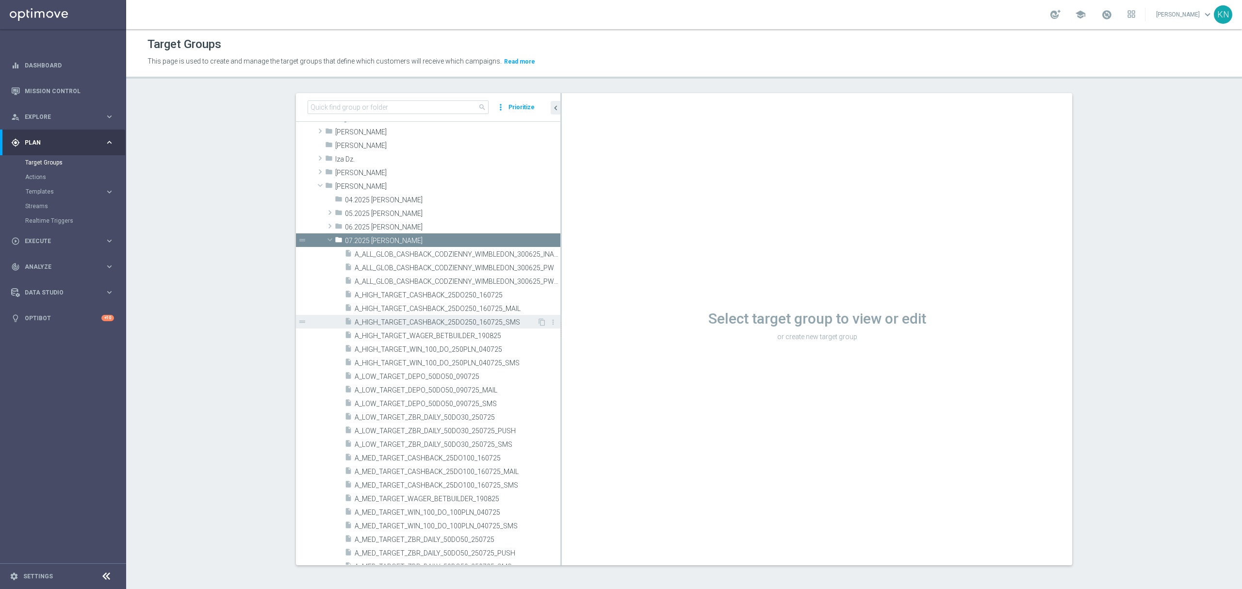
click at [495, 323] on span "A_HIGH_TARGET_CASHBACK_25DO250_160725_SMS" at bounding box center [446, 322] width 182 height 8
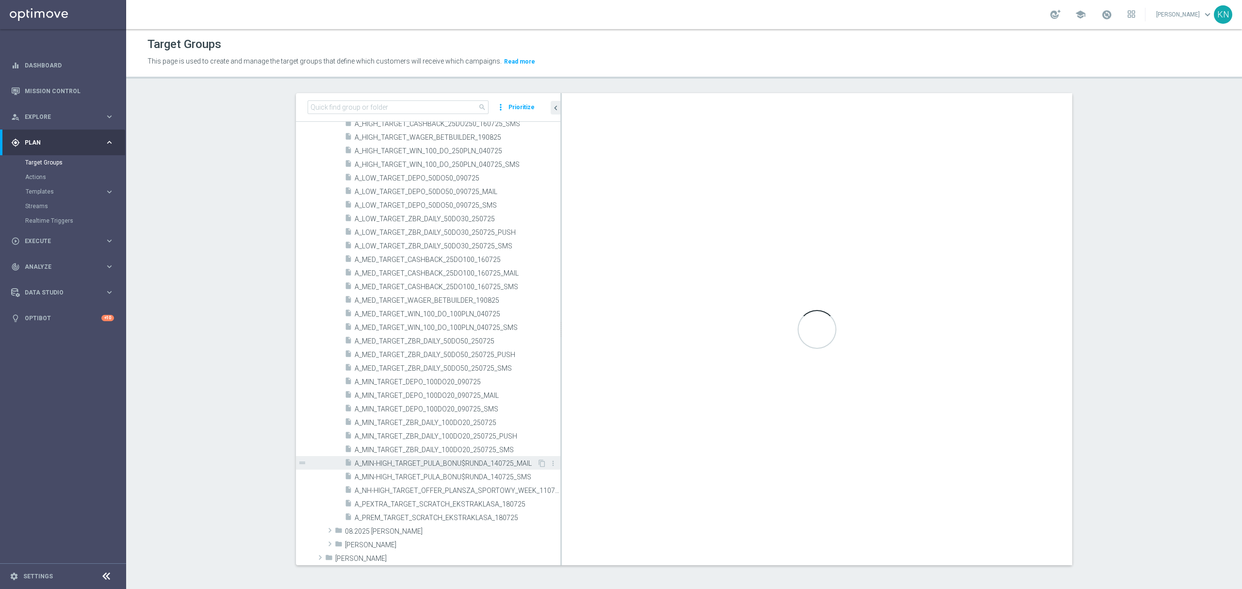
scroll to position [388, 0]
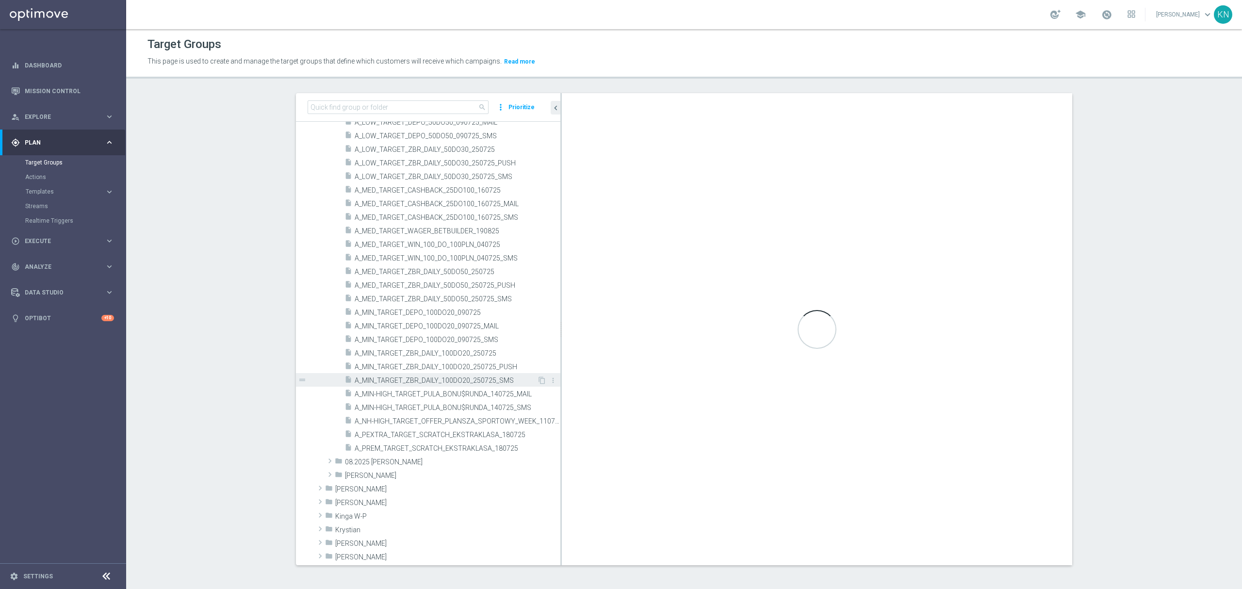
click at [484, 382] on span "A_MIN_TARGET_ZBR_DAILY_100DO20_250725_SMS" at bounding box center [446, 380] width 182 height 8
click at [471, 384] on span "A_MIN_TARGET_ZBR_DAILY_100DO20_250725_SMS" at bounding box center [446, 380] width 182 height 8
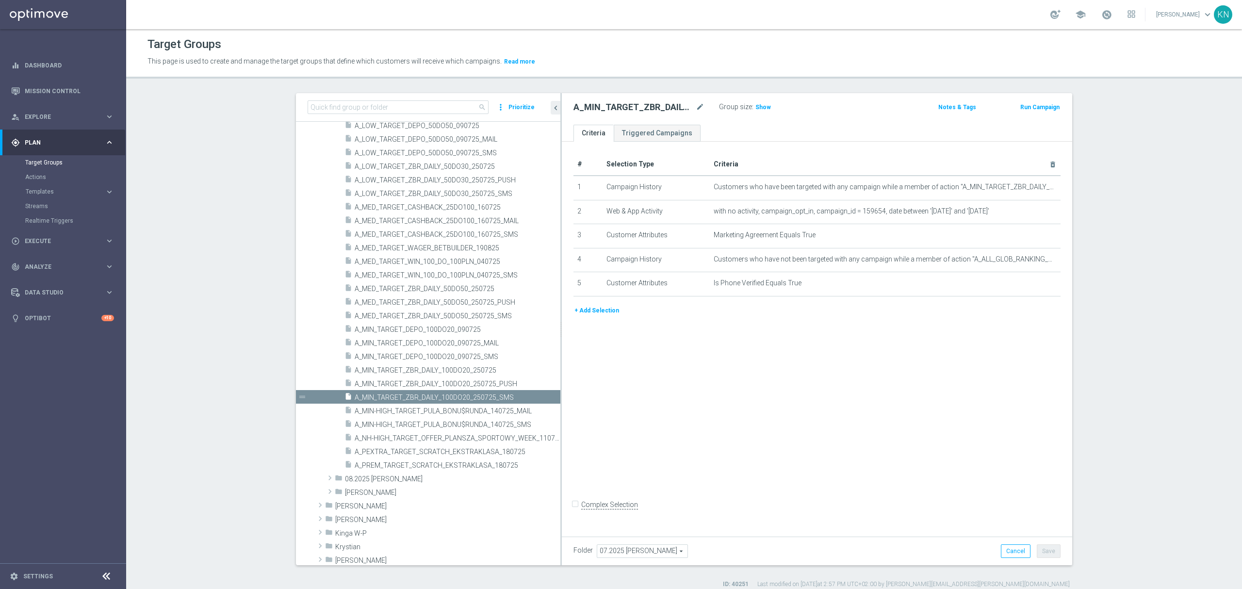
click at [654, 106] on h2 "A_MIN_TARGET_ZBR_DAILY_100DO20_250725_SMS" at bounding box center [633, 107] width 120 height 12
click at [49, 81] on link "Mission Control" at bounding box center [69, 91] width 89 height 26
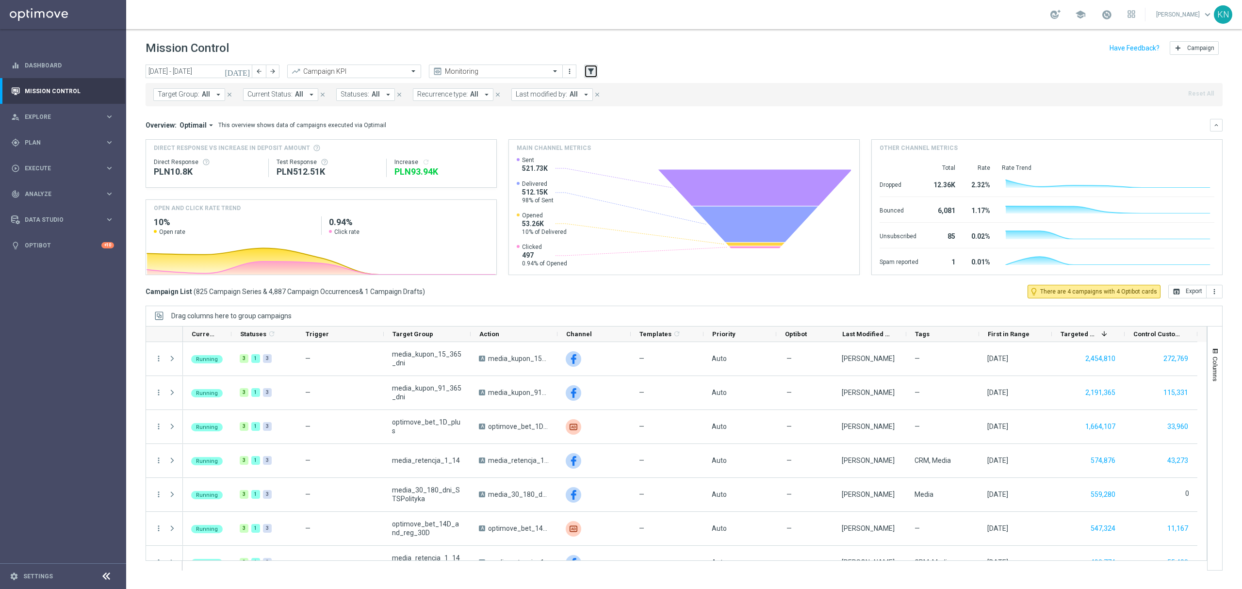
click at [594, 71] on icon "filter_alt" at bounding box center [590, 71] width 9 height 9
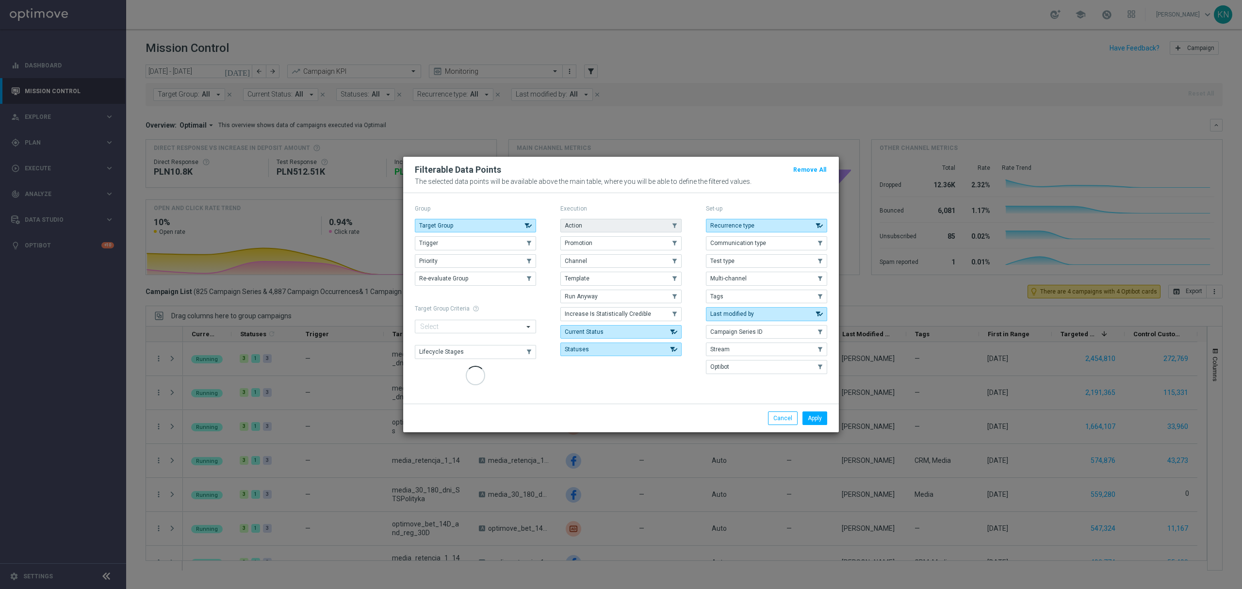
click at [600, 220] on div "Execution Action .cls-1{fill:none;} .cls-1{fill:none;} Promotion .cls-1{fill:no…" at bounding box center [620, 294] width 121 height 185
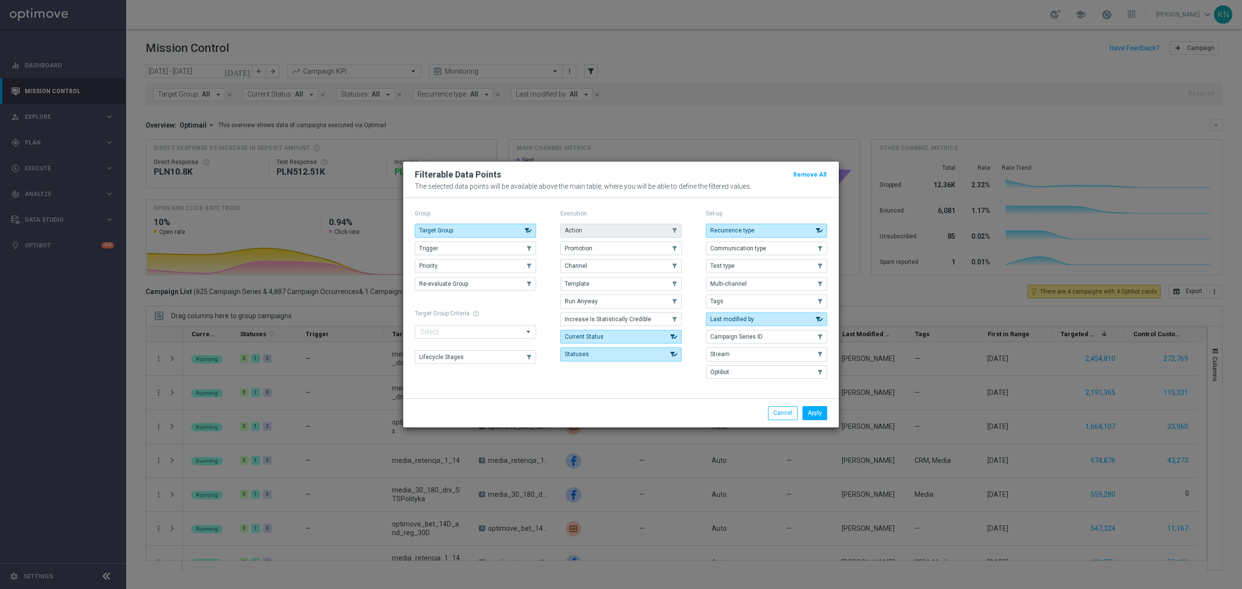
click at [620, 230] on button "Action" at bounding box center [620, 231] width 121 height 14
click at [815, 410] on button "Apply" at bounding box center [814, 413] width 25 height 14
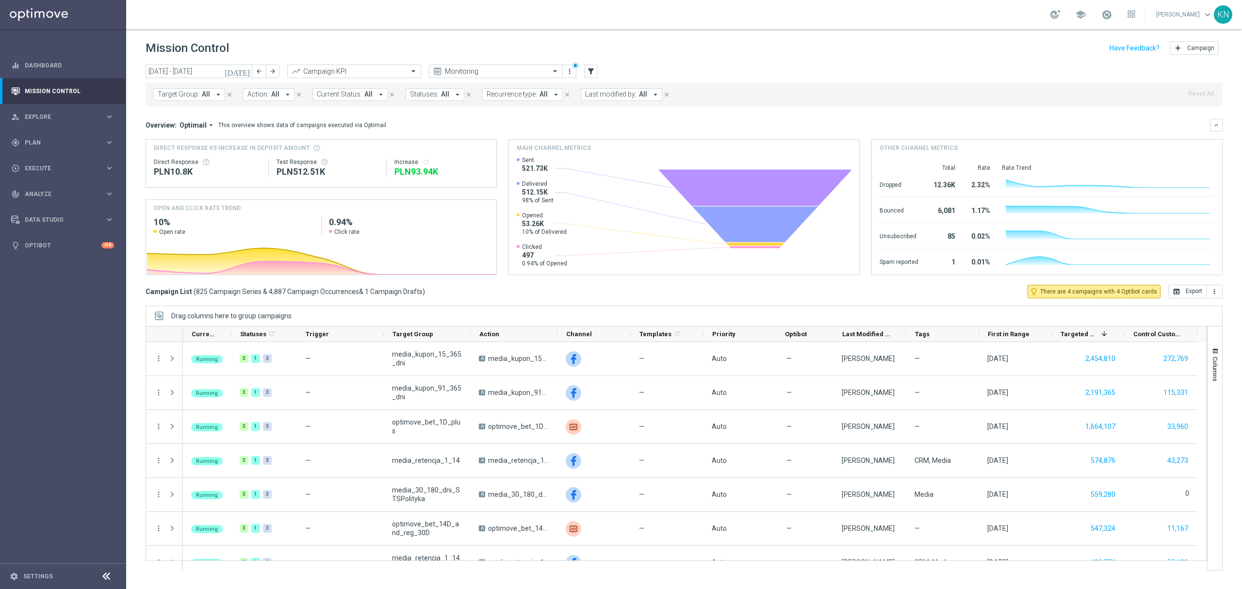
click at [272, 93] on span "All" at bounding box center [275, 94] width 8 height 8
click at [301, 152] on div "A_MIN_TARGET_ZBR_DAILY_100DO20_250725_SMS" at bounding box center [328, 156] width 160 height 16
type input "A_MIN_TARGET_ZBR_DAILY_100DO20_250725_SMS"
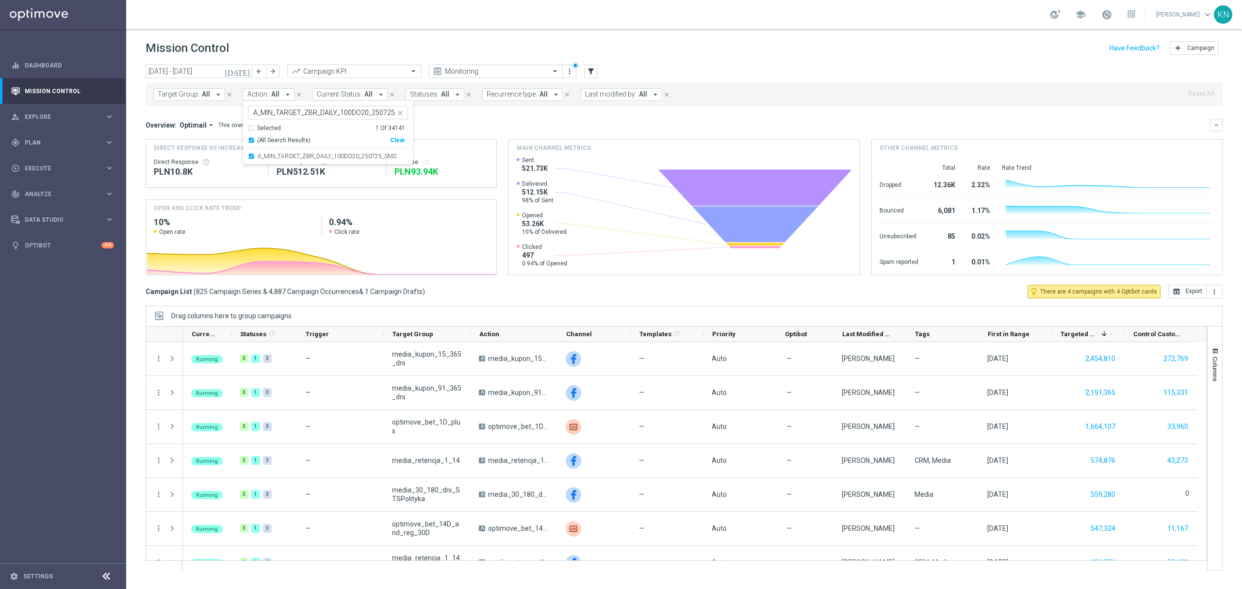
click at [536, 114] on mini-dashboard "Overview: Optimail arrow_drop_down This overview shows data of campaigns execut…" at bounding box center [683, 195] width 1077 height 178
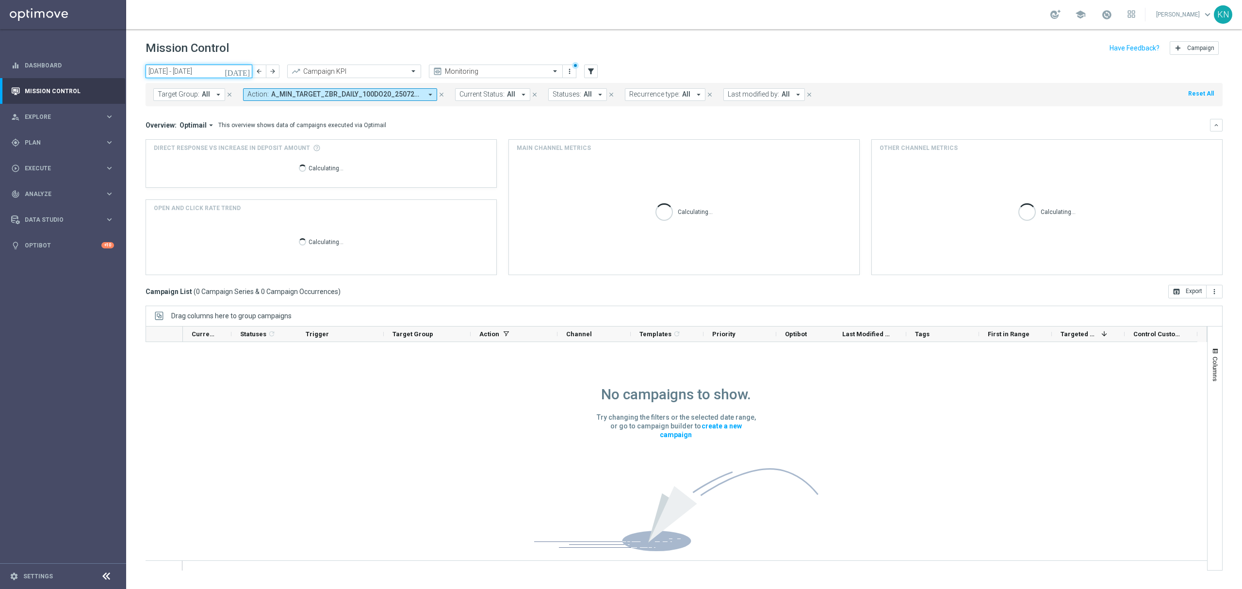
click at [217, 71] on input "[DATE] - [DATE]" at bounding box center [198, 72] width 107 height 14
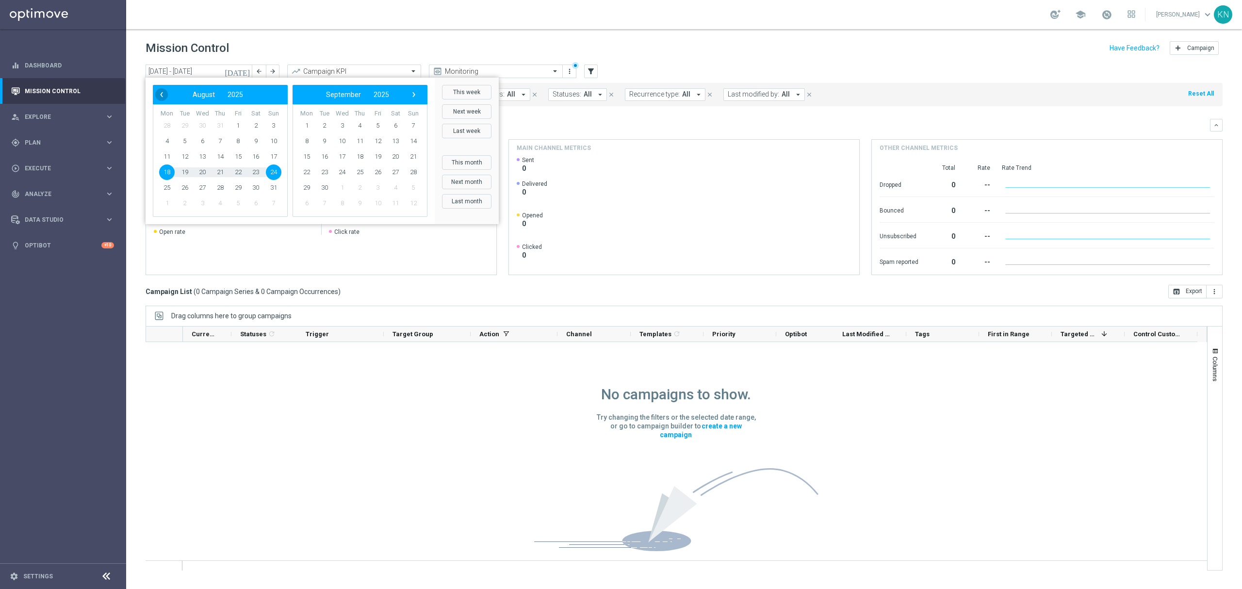
click at [159, 91] on span "‹" at bounding box center [161, 94] width 13 height 13
click at [191, 172] on span "22" at bounding box center [185, 172] width 16 height 16
click at [276, 171] on span "27" at bounding box center [274, 172] width 16 height 16
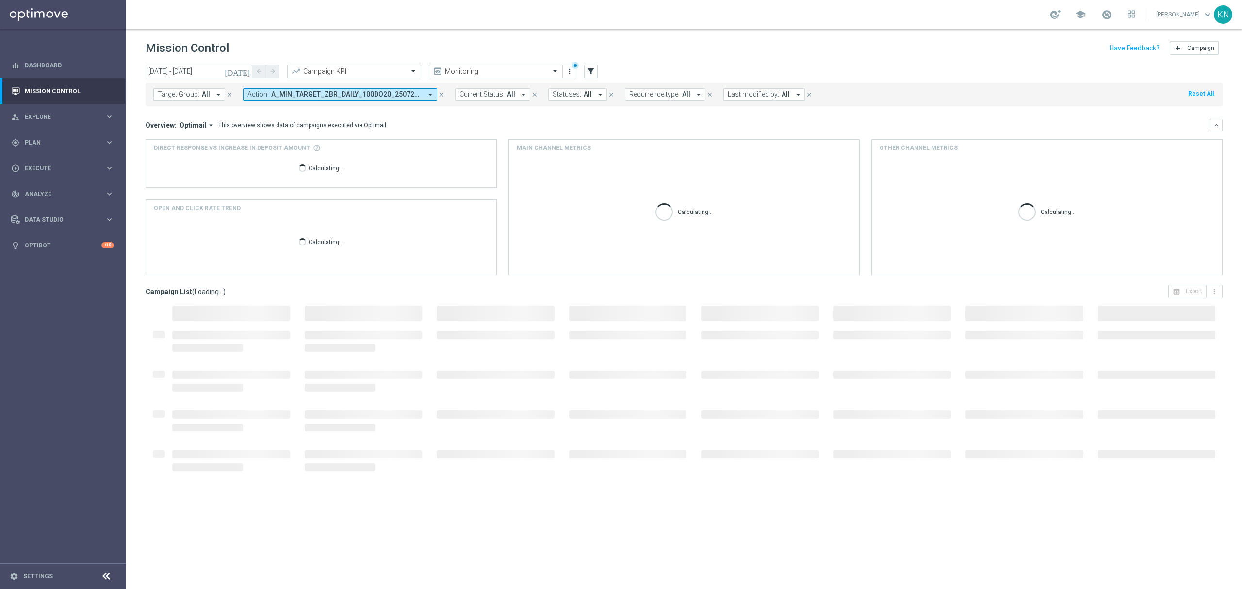
type input "22 Jul 2025 - 27 Jul 2025"
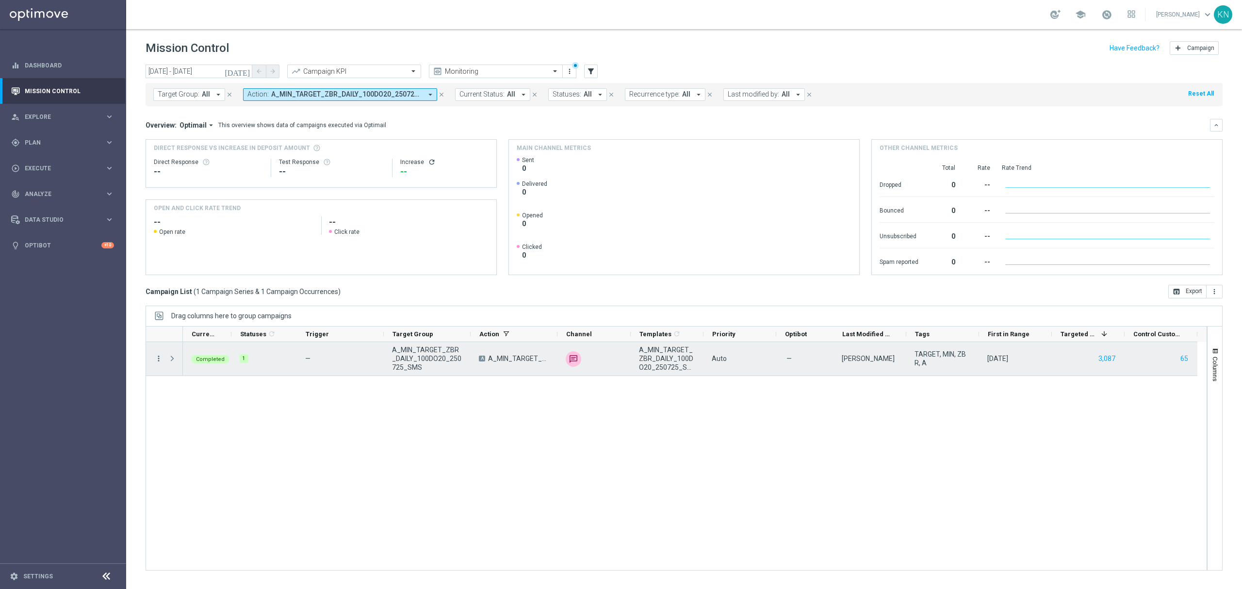
click at [160, 360] on icon "more_vert" at bounding box center [158, 358] width 9 height 9
click at [203, 363] on span "Campaign Details" at bounding box center [202, 365] width 49 height 7
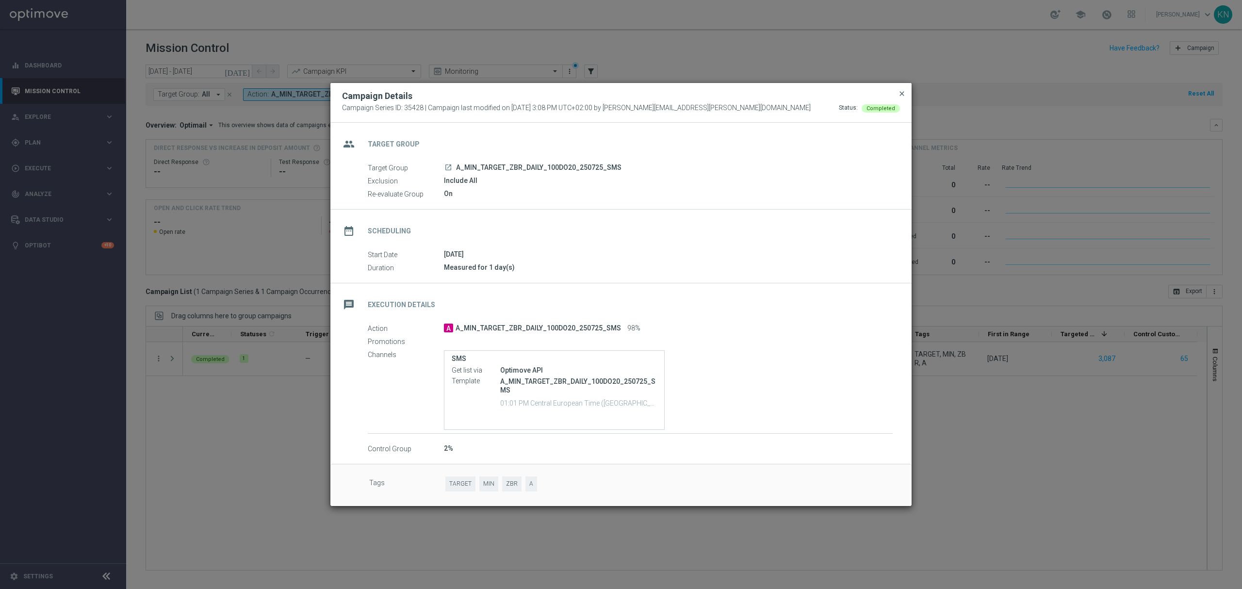
click at [899, 90] on span "close" at bounding box center [902, 94] width 8 height 8
